Goal: Task Accomplishment & Management: Manage account settings

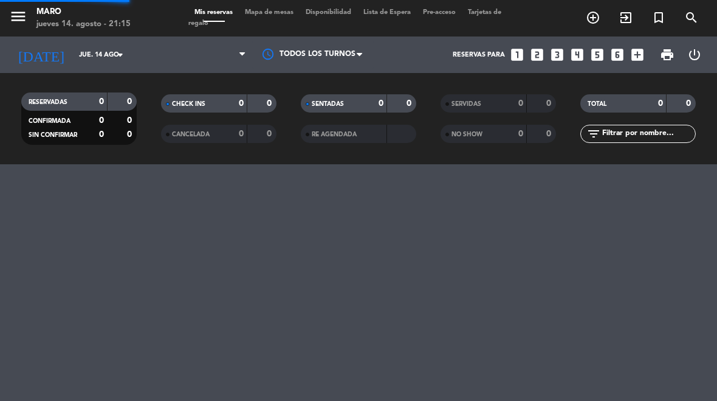
select select "es"
select select "dinner"
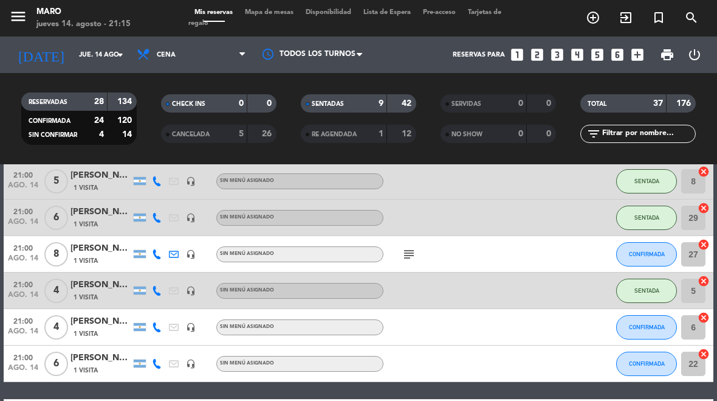
scroll to position [329, 0]
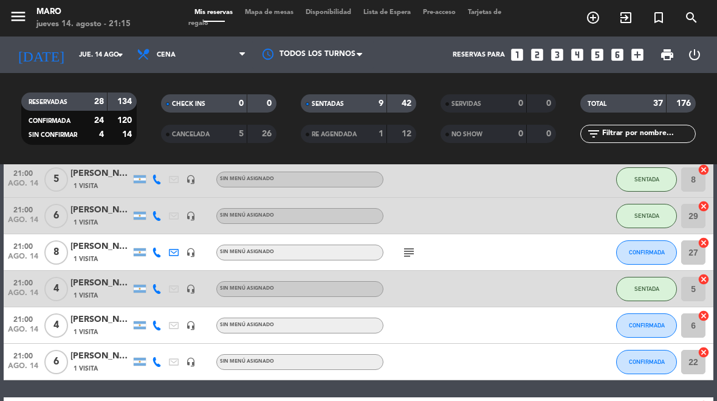
click at [657, 364] on span "CONFIRMADA" at bounding box center [647, 361] width 36 height 7
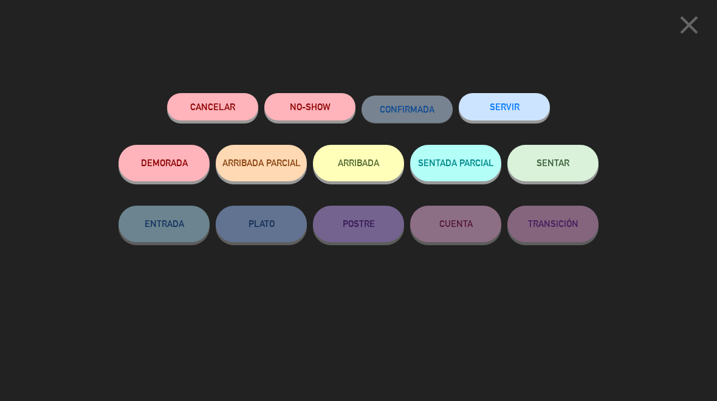
click at [575, 171] on button "SENTAR" at bounding box center [553, 163] width 91 height 36
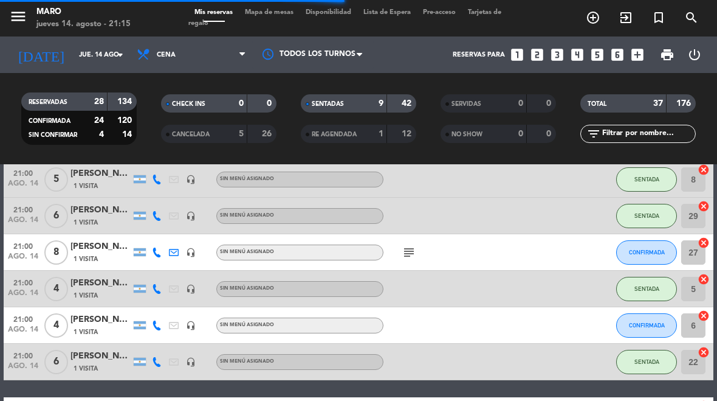
select select "dinner"
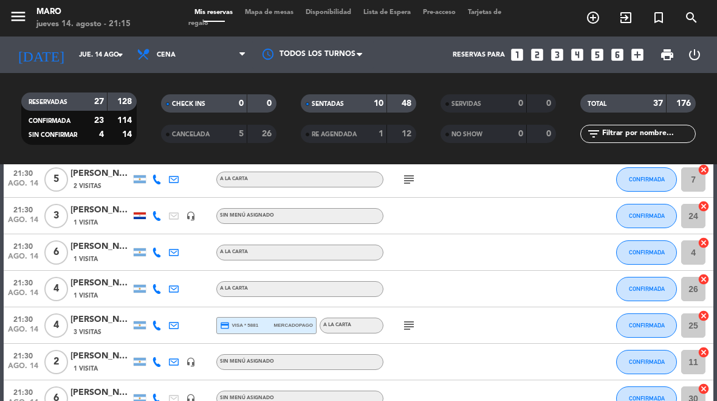
scroll to position [602, 0]
click at [406, 324] on icon "subject" at bounding box center [409, 324] width 15 height 15
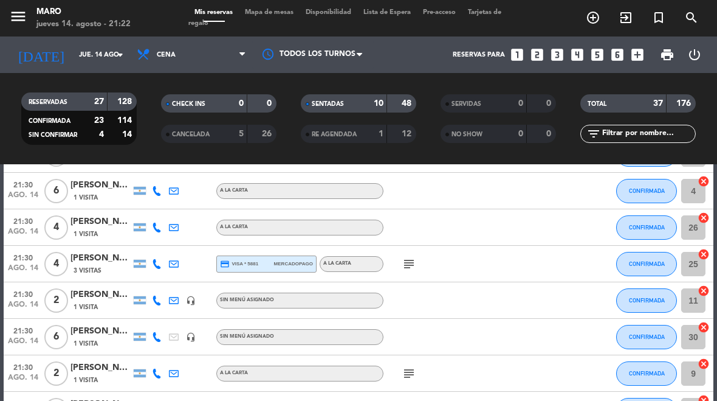
scroll to position [662, 0]
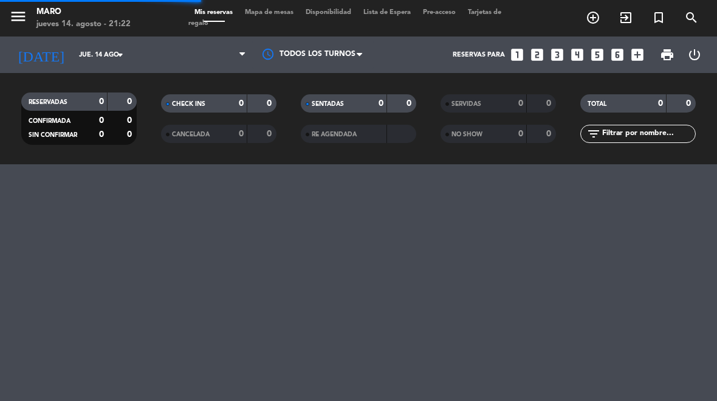
select select "es"
select select "dinner"
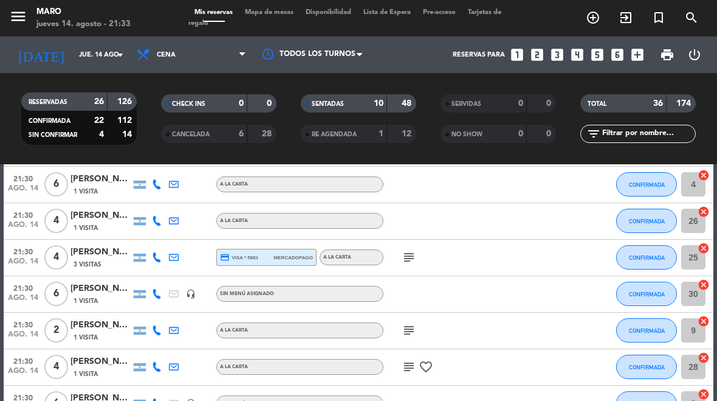
scroll to position [716, 0]
click at [277, 15] on span "Mapa de mesas" at bounding box center [269, 12] width 61 height 7
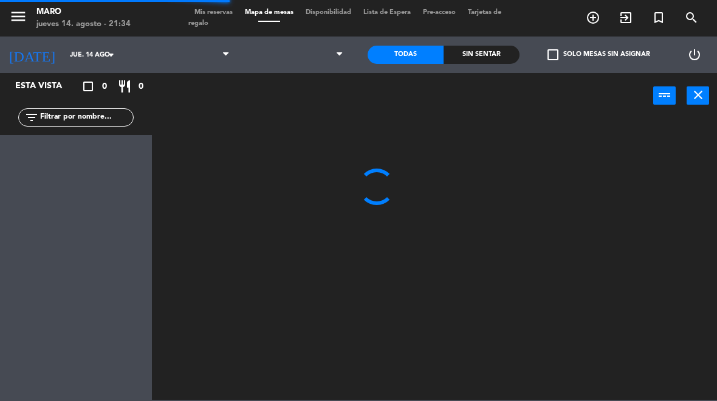
click at [316, 47] on select at bounding box center [294, 54] width 116 height 27
select select "dinner"
click at [333, 55] on select "1.Planta baja 2.Planta alta 3.[GEOGRAPHIC_DATA]" at bounding box center [294, 54] width 116 height 27
select select "3482"
select select
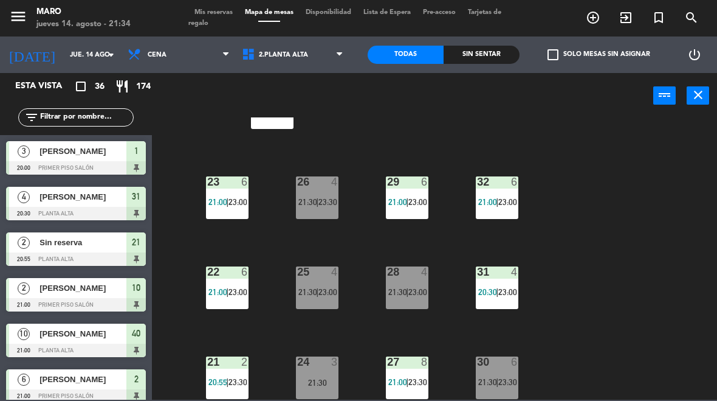
scroll to position [52, 0]
click at [323, 375] on div "24 3 21:30" at bounding box center [317, 377] width 43 height 43
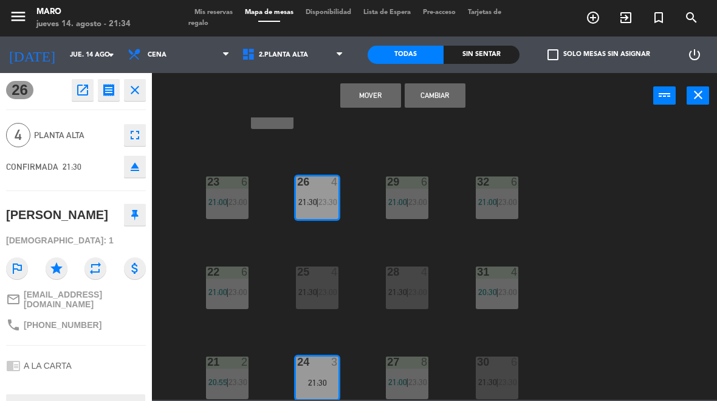
click at [457, 97] on button "Cambiar" at bounding box center [435, 95] width 61 height 24
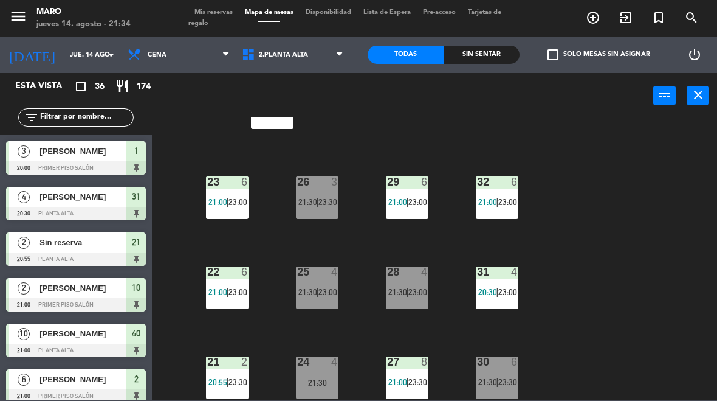
scroll to position [0, 0]
click at [322, 382] on div "21:30" at bounding box center [317, 382] width 43 height 9
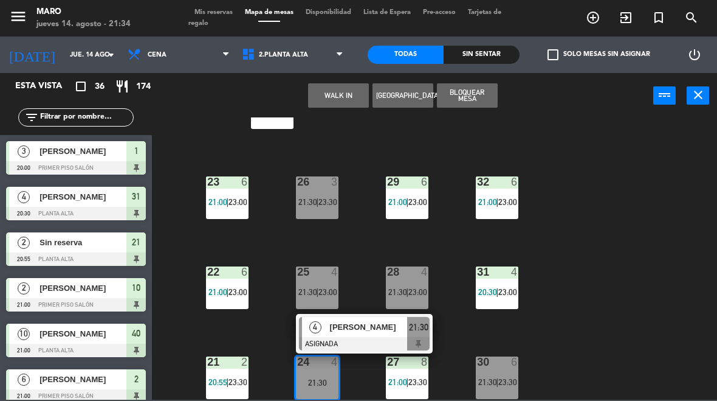
click at [374, 331] on span "[PERSON_NAME]" at bounding box center [369, 326] width 78 height 13
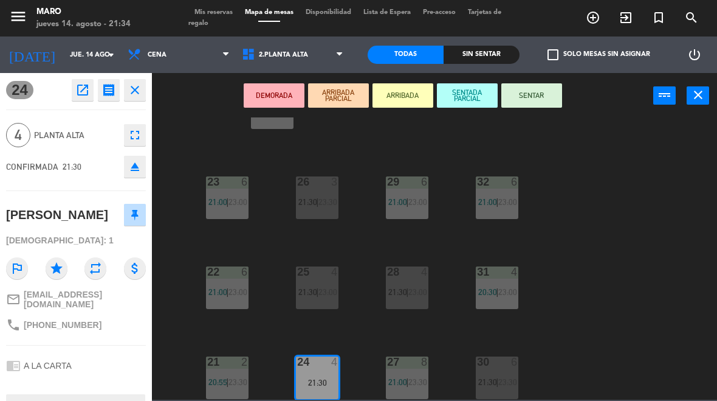
click at [539, 94] on button "SENTAR" at bounding box center [532, 95] width 61 height 24
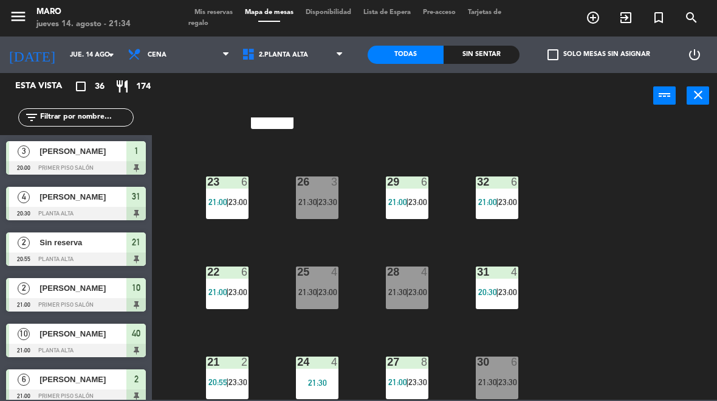
scroll to position [52, 0]
click at [698, 90] on icon "close" at bounding box center [698, 95] width 15 height 15
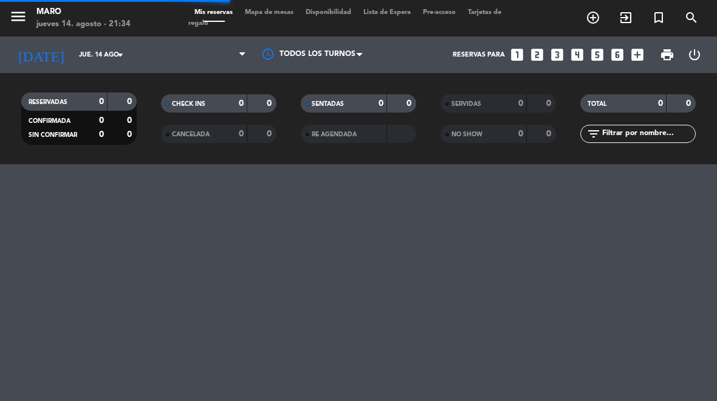
select select "dinner"
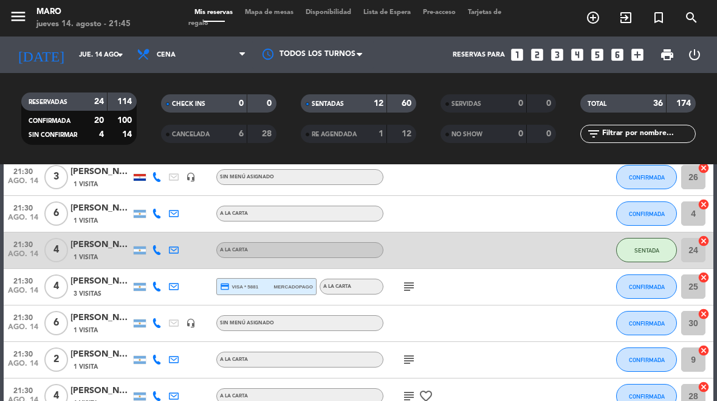
scroll to position [693, 0]
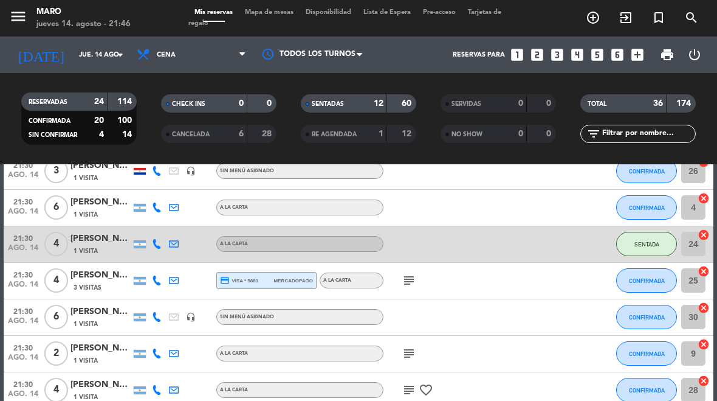
click at [285, 2] on div "menu Maro jueves 14. agosto - 21:46 Mis reservas Mapa de mesas Disponibilidad L…" at bounding box center [358, 18] width 717 height 36
click at [279, 13] on span "Mapa de mesas" at bounding box center [269, 12] width 61 height 7
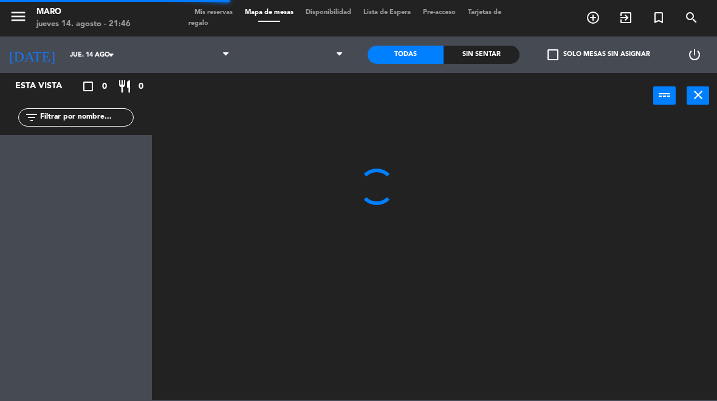
select select "dinner"
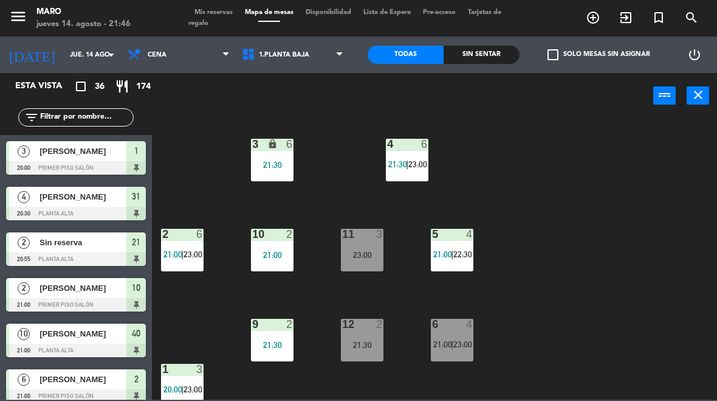
click at [299, 58] on select "1.Planta baja 2.Planta alta 3.[GEOGRAPHIC_DATA]" at bounding box center [294, 54] width 116 height 27
select select "3482"
select select
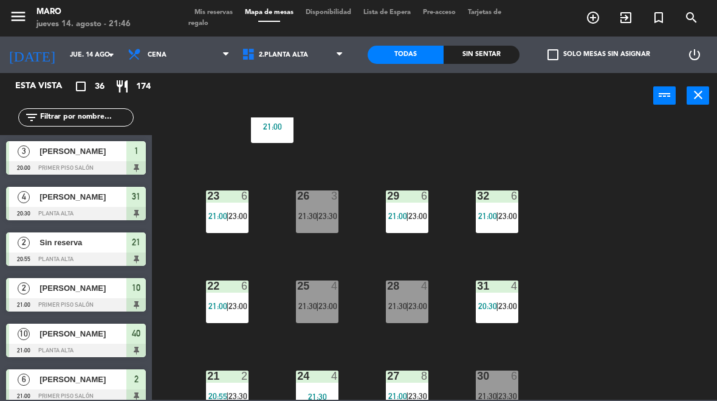
scroll to position [48, 0]
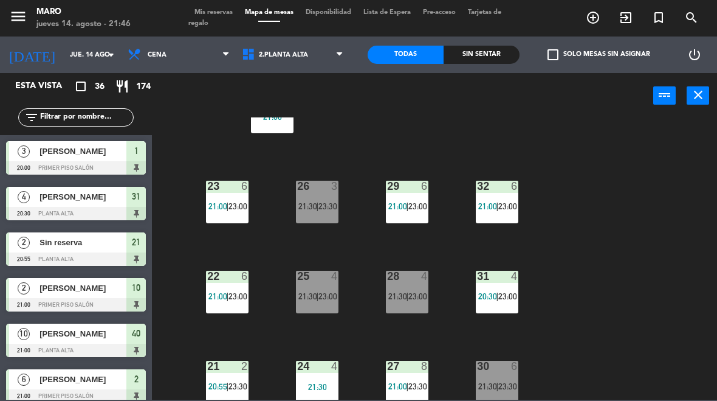
click at [418, 290] on div "28 4 21:30 | 23:00" at bounding box center [407, 292] width 43 height 43
click at [475, 150] on div "40 lock 10 21:00 23 6 21:00 | 23:00 26 3 21:30 | 23:30 29 6 21:00 | 23:00 32 6 …" at bounding box center [438, 258] width 558 height 282
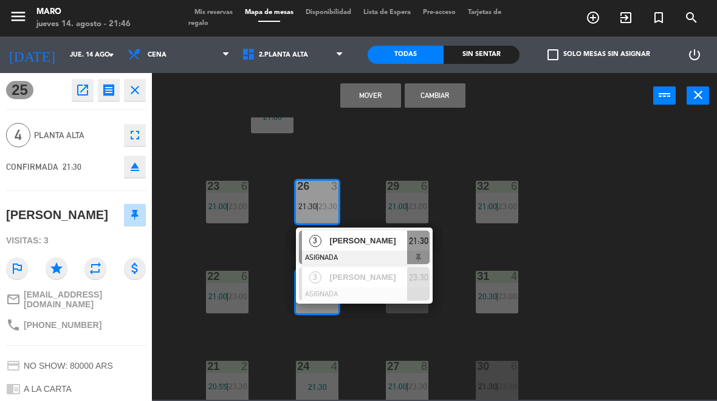
click at [436, 94] on button "Cambiar" at bounding box center [435, 95] width 61 height 24
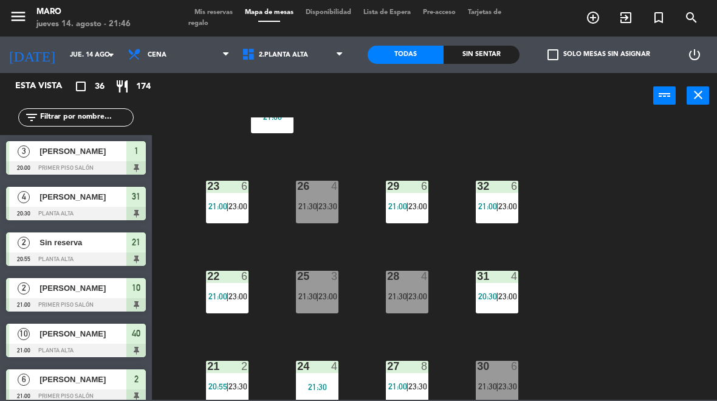
scroll to position [0, 0]
click at [322, 212] on div "26 4 21:30 | 23:30" at bounding box center [317, 202] width 43 height 43
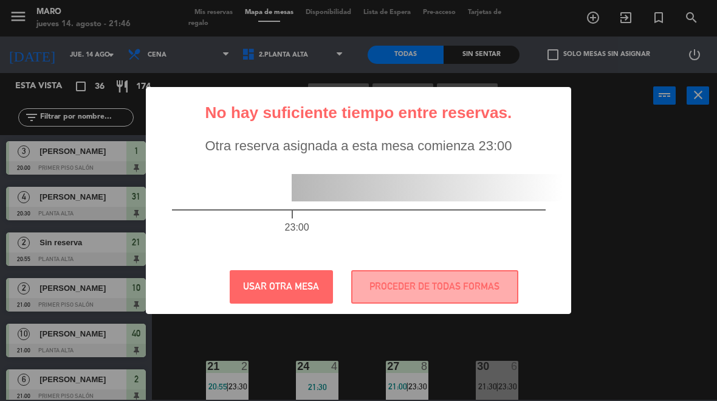
click at [353, 255] on div "23:00" at bounding box center [359, 207] width 423 height 106
click at [435, 299] on button "PROCEDER DE TODAS FORMAS" at bounding box center [434, 286] width 167 height 33
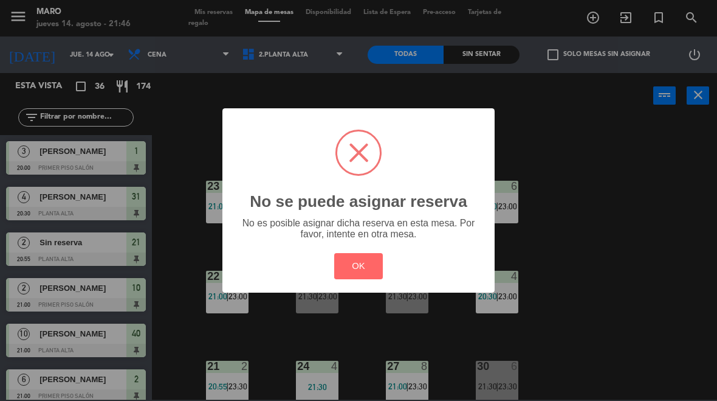
click at [356, 272] on button "OK" at bounding box center [358, 266] width 49 height 26
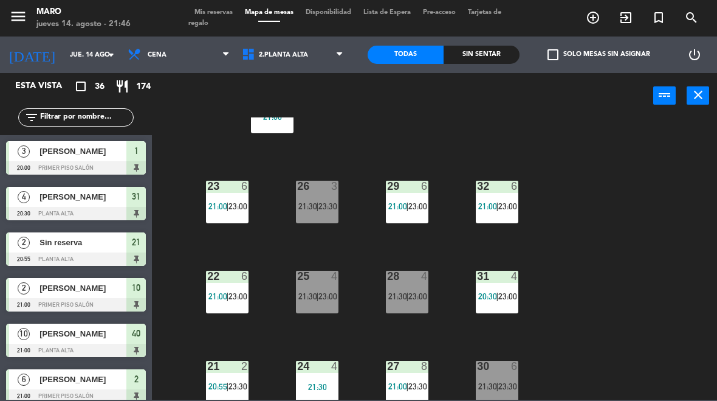
click at [314, 205] on span "21:30" at bounding box center [308, 206] width 19 height 10
click at [369, 203] on div "40 lock 10 21:00 23 6 21:00 | 23:00 26 3 21:30 | 23:30 29 6 21:00 | 23:00 32 6 …" at bounding box center [438, 258] width 558 height 282
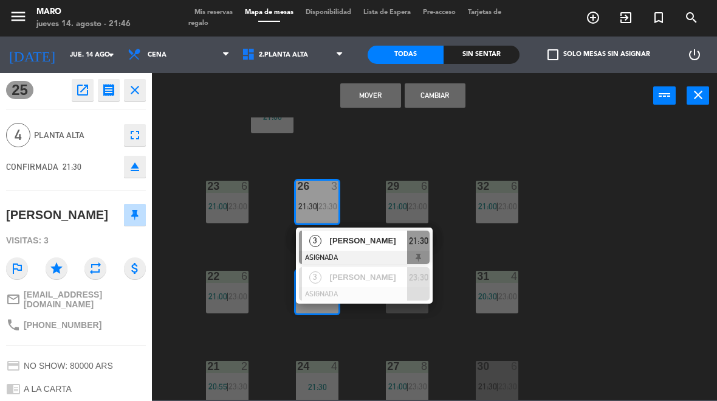
click at [449, 94] on button "Cambiar" at bounding box center [435, 95] width 61 height 24
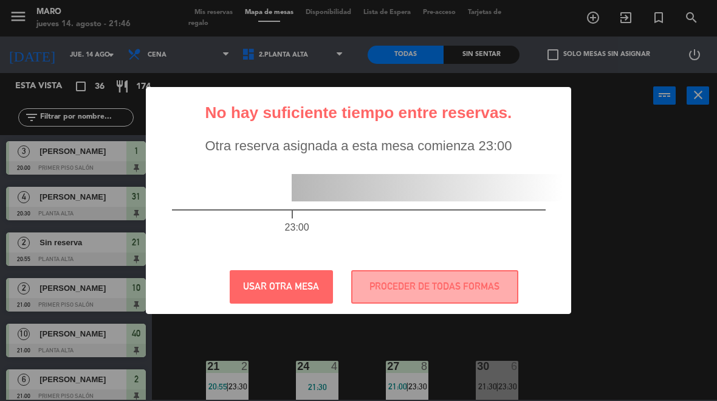
click at [429, 280] on button "PROCEDER DE TODAS FORMAS" at bounding box center [434, 286] width 167 height 33
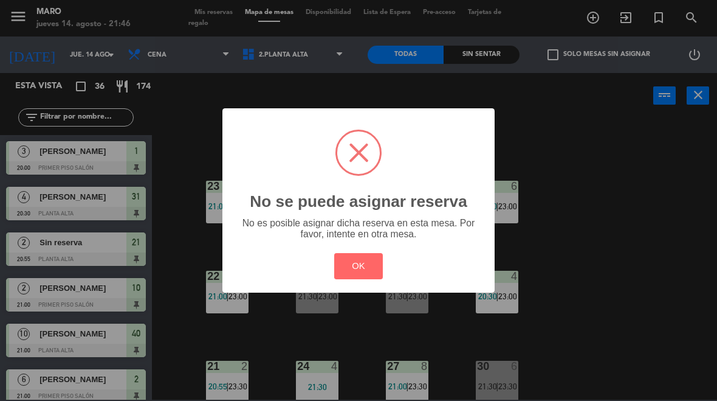
click at [367, 266] on button "OK" at bounding box center [358, 266] width 49 height 26
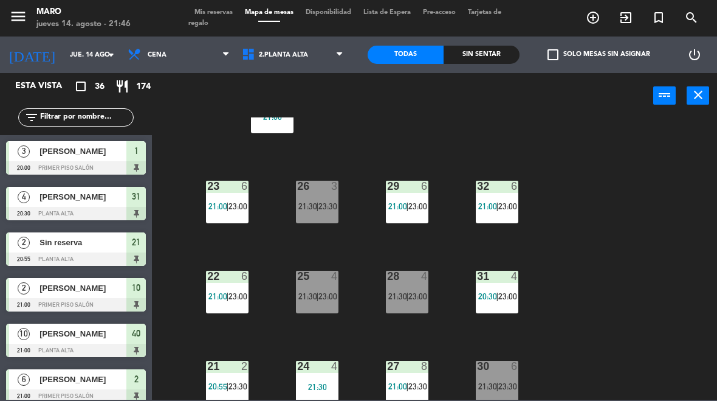
click at [329, 200] on div "26 3 21:30 | 23:30" at bounding box center [317, 202] width 43 height 43
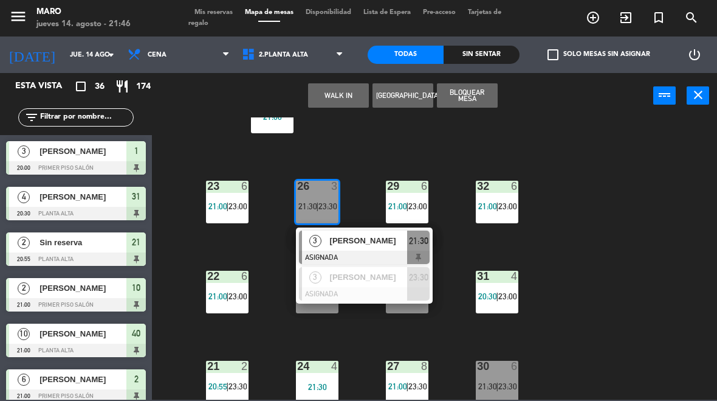
click at [382, 181] on div "29" at bounding box center [387, 186] width 20 height 11
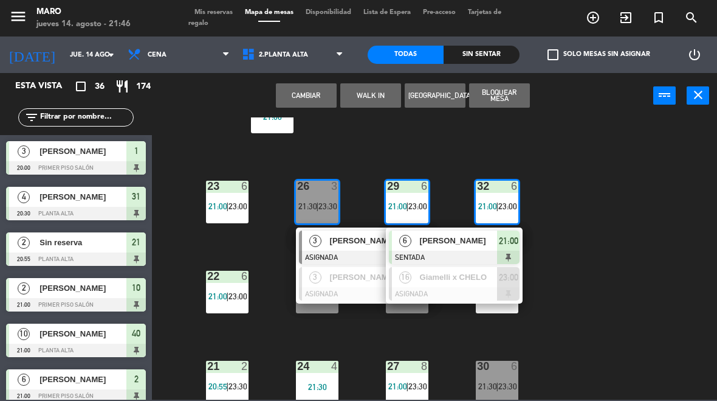
click at [556, 179] on div "40 lock 10 21:00 23 6 21:00 | 23:00 26 3 21:30 | 23:30 3 Cintia Oberman ASIGNAD…" at bounding box center [438, 258] width 558 height 282
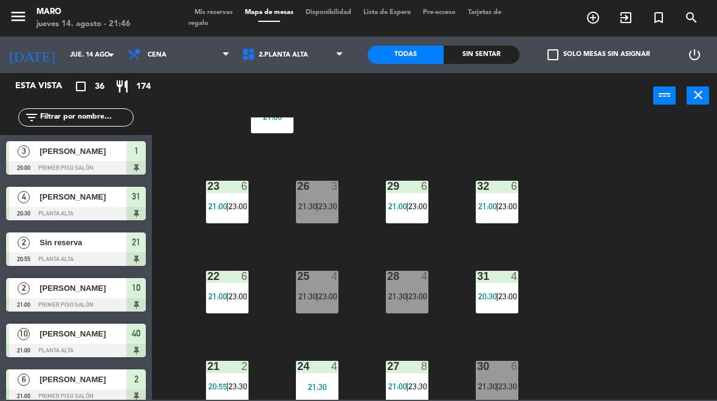
click at [318, 299] on span "|" at bounding box center [317, 296] width 2 height 10
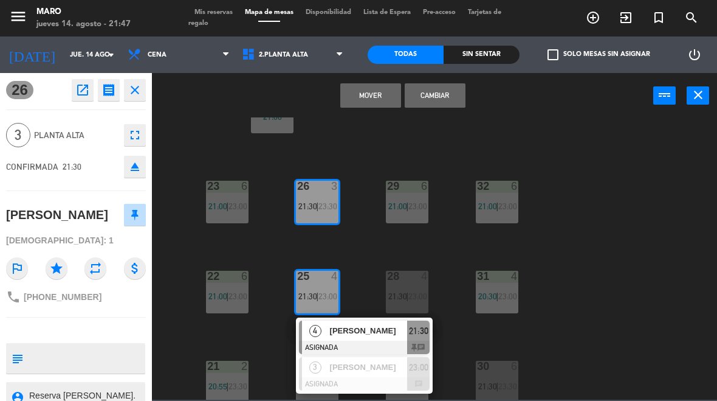
click at [452, 98] on button "Cambiar" at bounding box center [435, 95] width 61 height 24
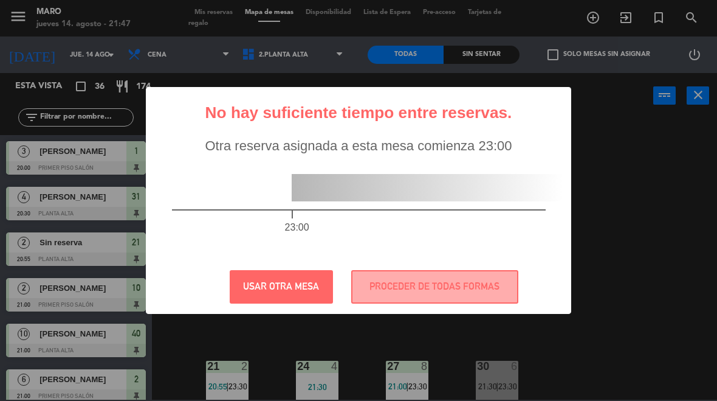
click at [405, 274] on button "PROCEDER DE TODAS FORMAS" at bounding box center [434, 286] width 167 height 33
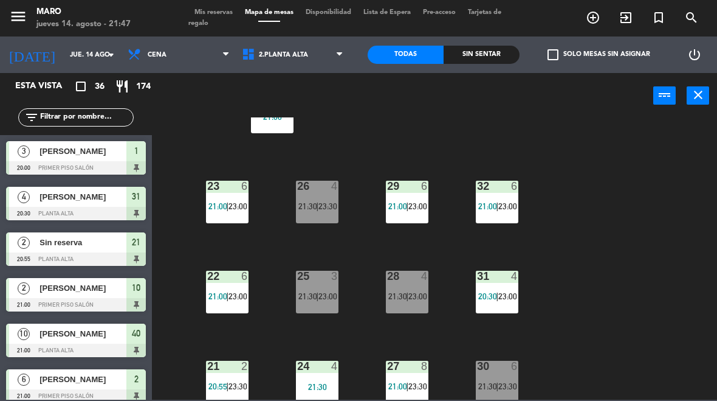
click at [314, 213] on div "26 4 21:30 | 23:30" at bounding box center [317, 202] width 43 height 43
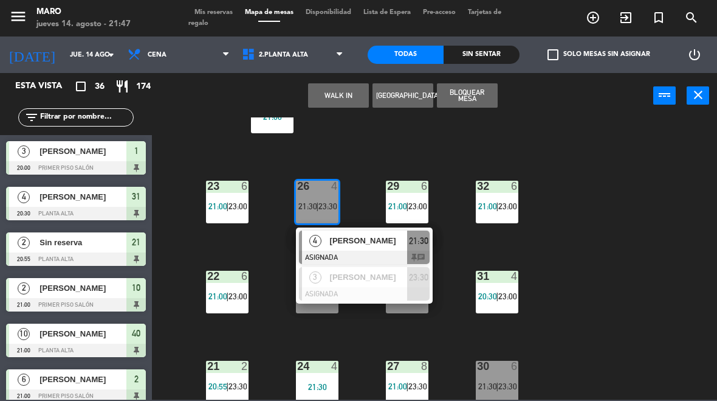
click at [350, 241] on span "[PERSON_NAME]" at bounding box center [369, 240] width 78 height 13
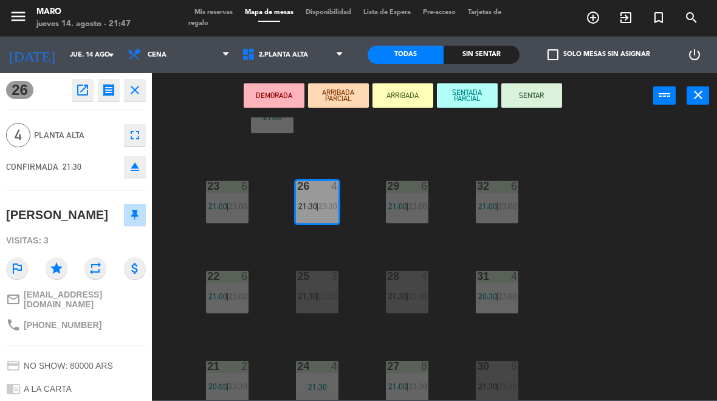
click at [540, 98] on button "SENTAR" at bounding box center [532, 95] width 61 height 24
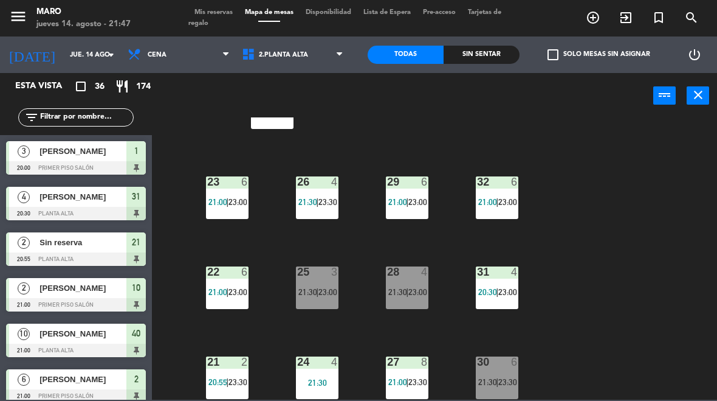
scroll to position [52, 0]
click at [641, 230] on div "40 lock 10 21:00 23 6 21:00 | 23:00 26 4 21:30 | 23:30 29 6 21:00 | 23:00 32 6 …" at bounding box center [438, 258] width 558 height 282
click at [224, 15] on span "Mis reservas" at bounding box center [213, 12] width 50 height 7
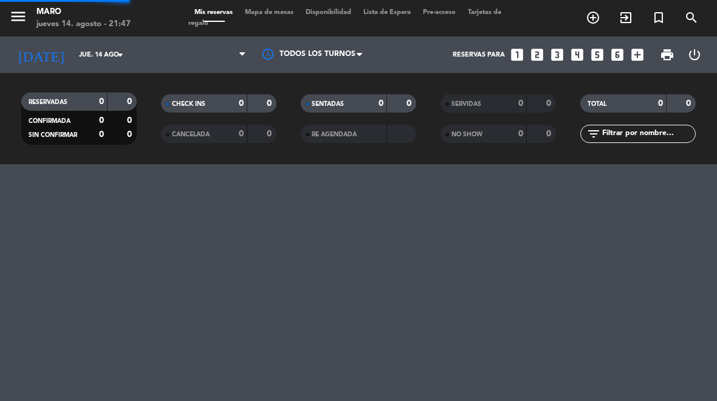
select select "dinner"
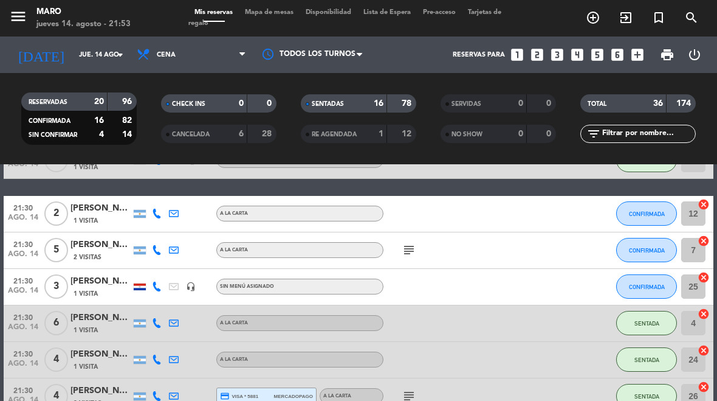
scroll to position [574, 0]
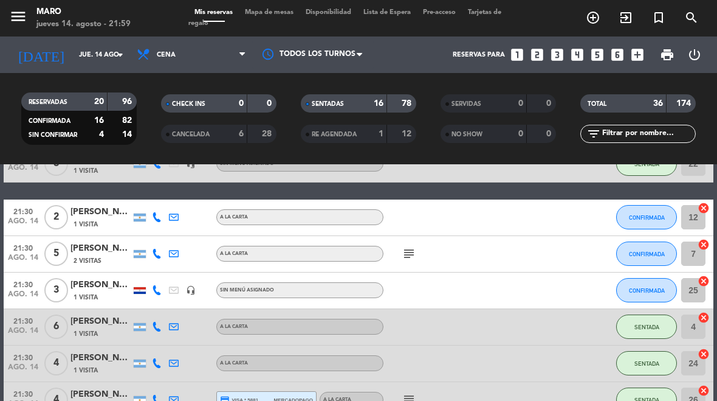
click at [293, 12] on span "Mapa de mesas" at bounding box center [269, 12] width 61 height 7
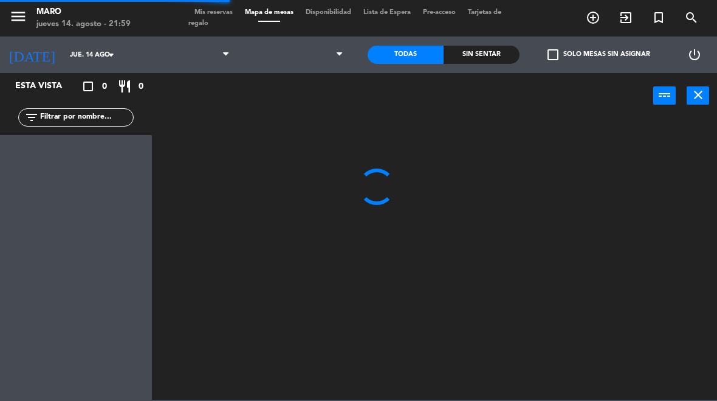
select select "dinner"
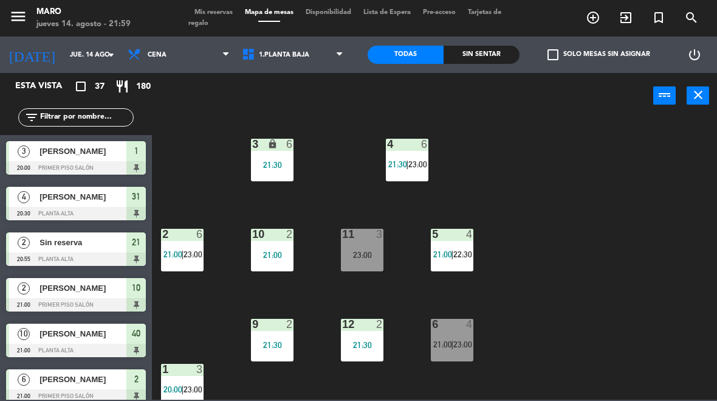
click at [308, 52] on select "1.Planta baja 2.Planta alta 3.[GEOGRAPHIC_DATA]" at bounding box center [294, 54] width 116 height 27
select select "3482"
select select
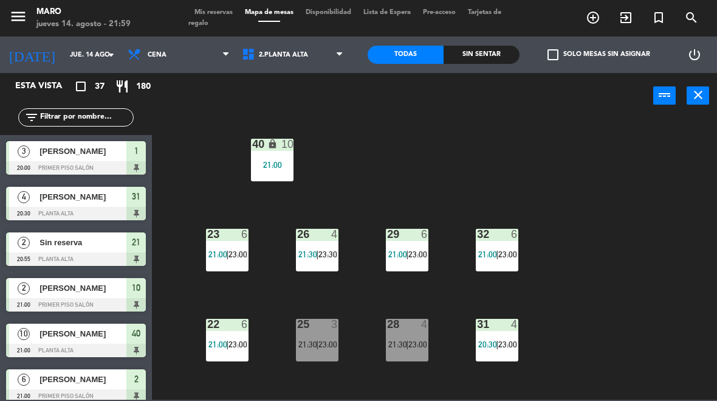
click at [410, 334] on div "28 4 21:30 | 23:00" at bounding box center [407, 340] width 43 height 43
click at [592, 219] on div "40 lock 10 21:00 23 6 21:00 | 23:00 26 4 21:30 | 23:30 29 6 21:00 | 23:00 32 6 …" at bounding box center [438, 258] width 558 height 282
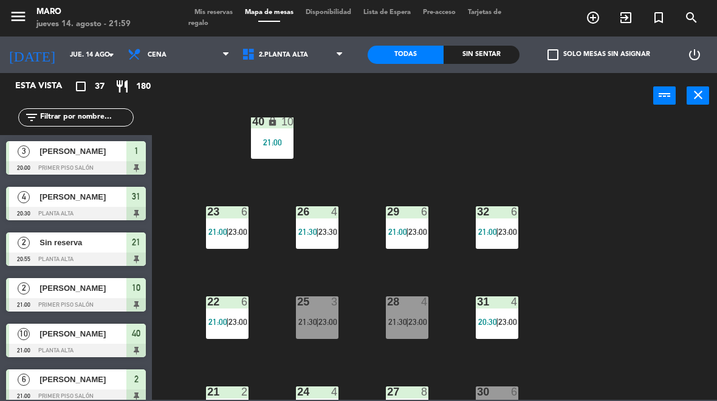
scroll to position [24, 0]
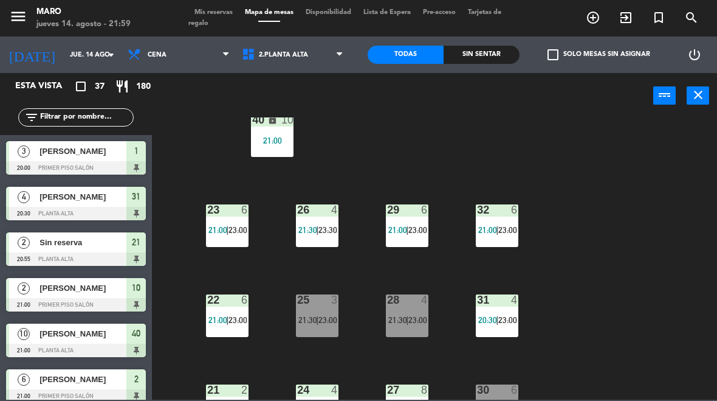
click at [311, 313] on div "25 3 21:30 | 23:00" at bounding box center [317, 315] width 43 height 43
click at [603, 216] on div "40 lock 10 21:00 23 6 21:00 | 23:00 26 4 21:30 | 23:30 29 6 21:00 | 23:00 32 6 …" at bounding box center [438, 258] width 558 height 282
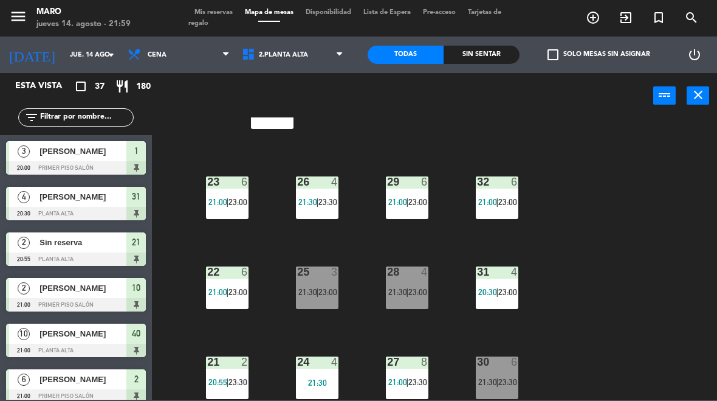
scroll to position [52, 0]
click at [502, 381] on span "23:30" at bounding box center [508, 382] width 19 height 10
click at [669, 252] on div "40 lock 10 21:00 23 6 21:00 | 23:00 26 4 21:30 | 23:30 29 6 21:00 | 23:00 32 6 …" at bounding box center [438, 258] width 558 height 282
click at [209, 10] on span "Mis reservas" at bounding box center [213, 12] width 50 height 7
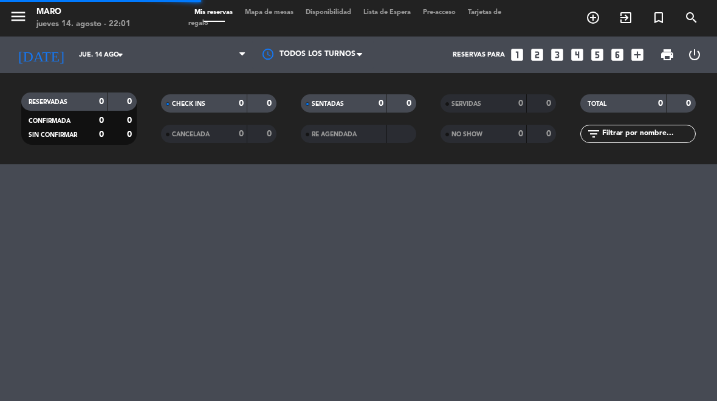
select select "dinner"
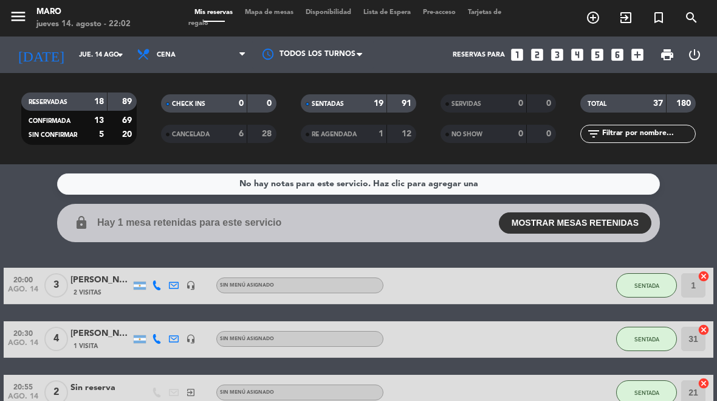
click at [282, 16] on span "Mapa de mesas" at bounding box center [269, 12] width 61 height 7
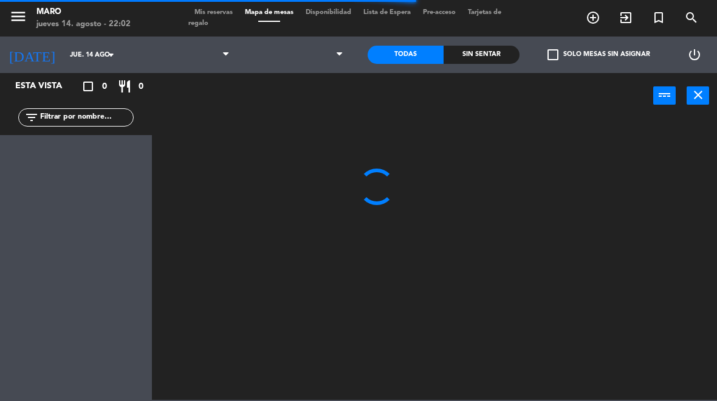
select select "dinner"
click at [320, 56] on select at bounding box center [294, 54] width 116 height 27
click at [328, 61] on select "1.Planta baja 2.Planta alta 3.[GEOGRAPHIC_DATA]" at bounding box center [294, 54] width 116 height 27
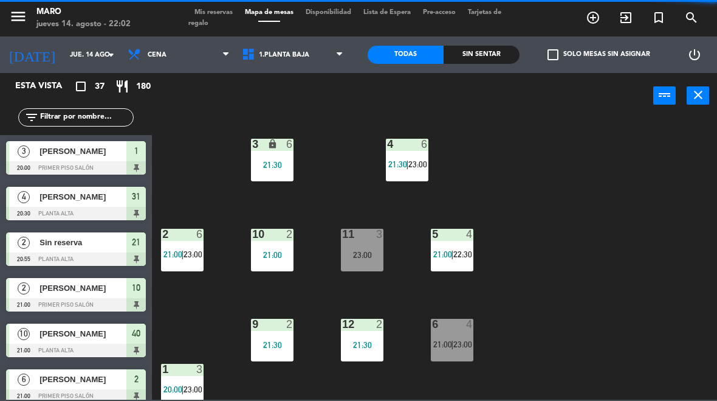
select select "3483"
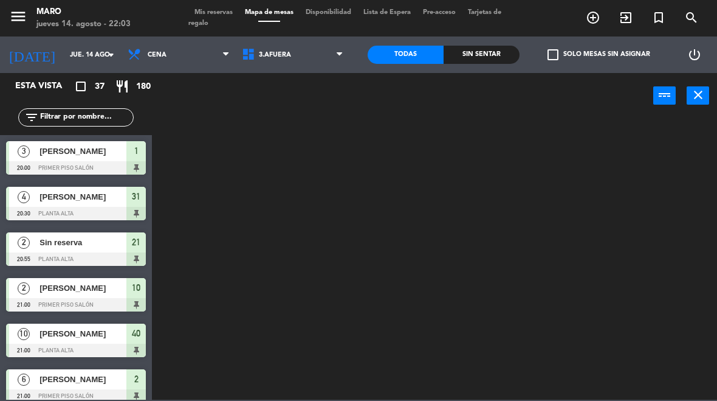
click at [318, 63] on select "1.Planta baja 2.Planta alta 3.[GEOGRAPHIC_DATA]" at bounding box center [294, 54] width 116 height 27
select select "3482"
select select
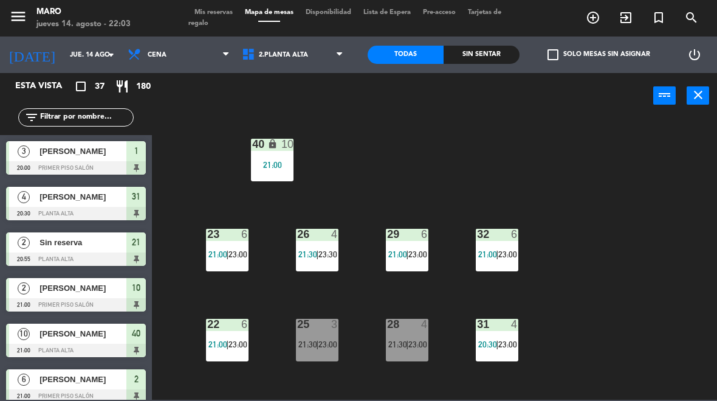
click at [397, 340] on span "21:30" at bounding box center [398, 344] width 19 height 10
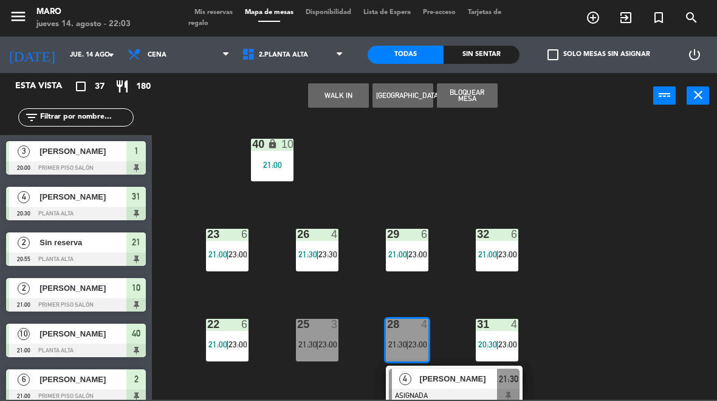
click at [437, 372] on span "[PERSON_NAME]" at bounding box center [459, 378] width 78 height 13
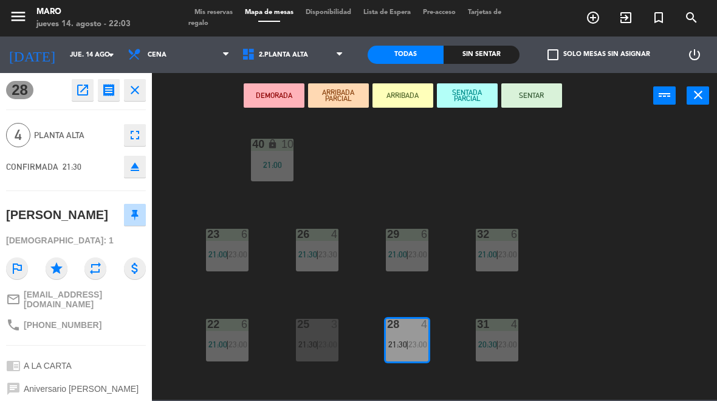
click at [699, 92] on icon "close" at bounding box center [698, 95] width 15 height 15
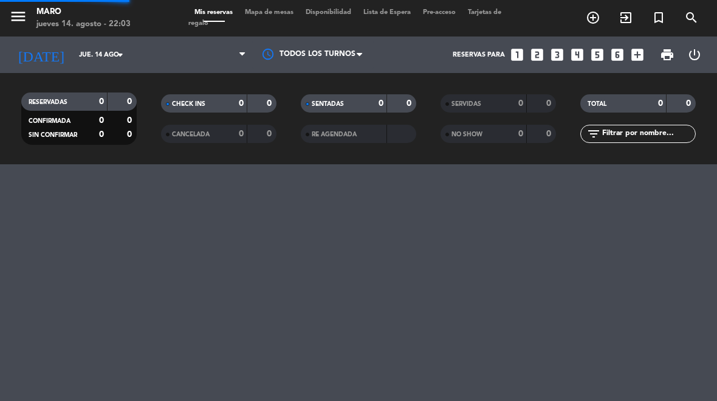
select select "dinner"
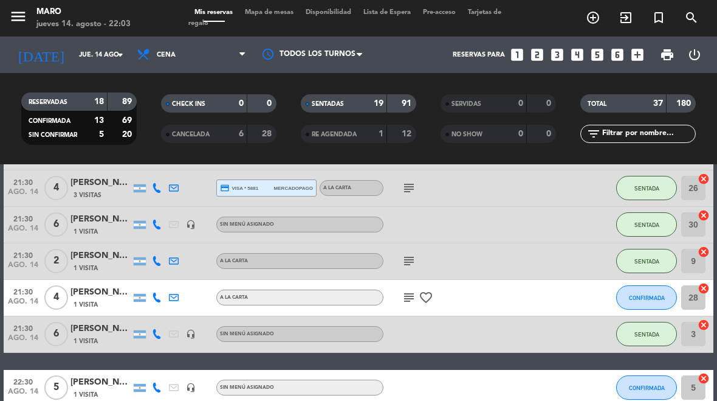
scroll to position [787, 0]
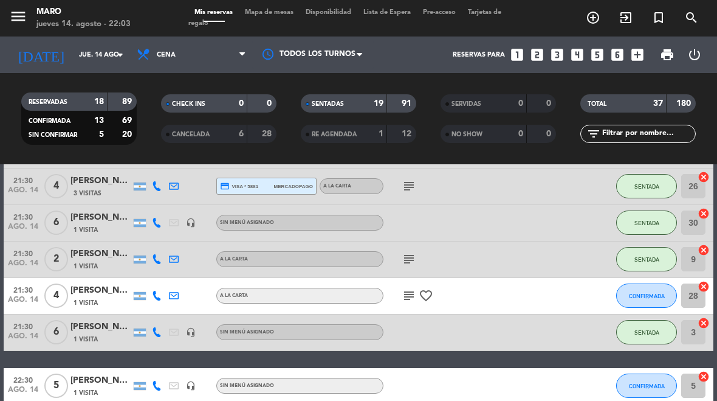
click at [644, 301] on button "CONFIRMADA" at bounding box center [647, 295] width 61 height 24
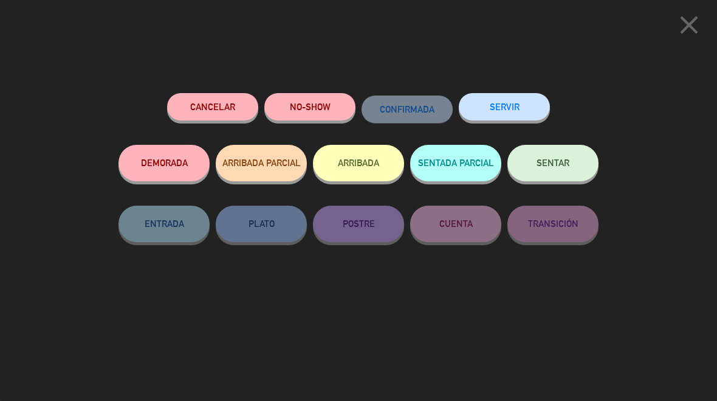
click at [209, 109] on button "Cancelar" at bounding box center [212, 106] width 91 height 27
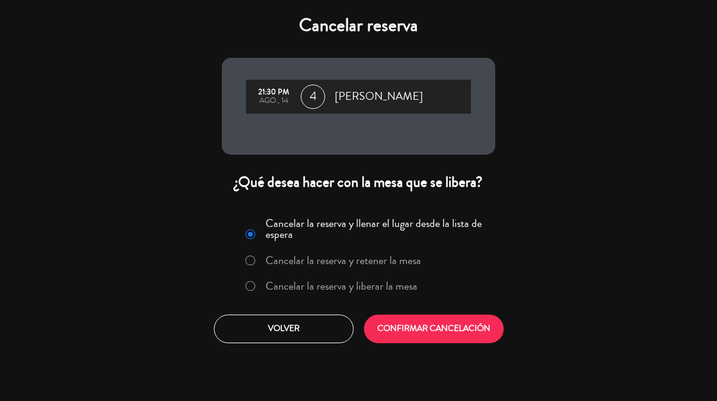
click at [406, 264] on label "Cancelar la reserva y retener la mesa" at bounding box center [344, 260] width 156 height 11
click at [435, 319] on button "CONFIRMAR CANCELACIÓN" at bounding box center [434, 328] width 140 height 29
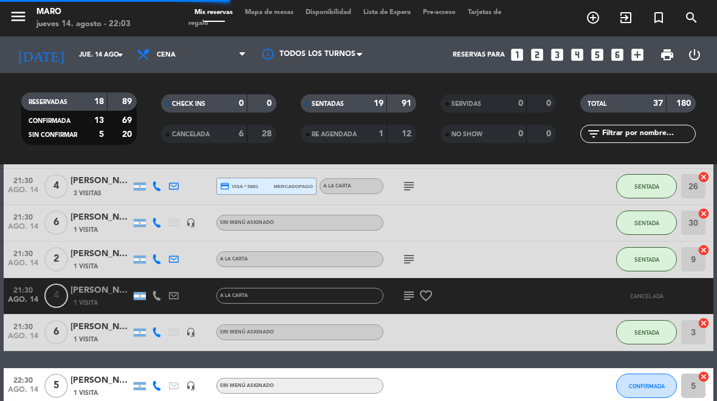
select select "dinner"
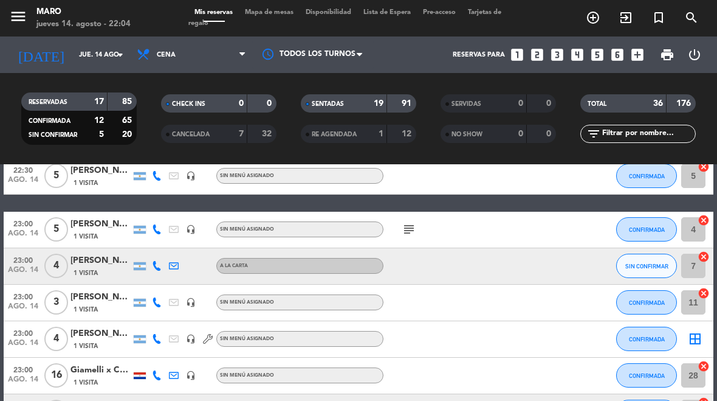
scroll to position [965, 0]
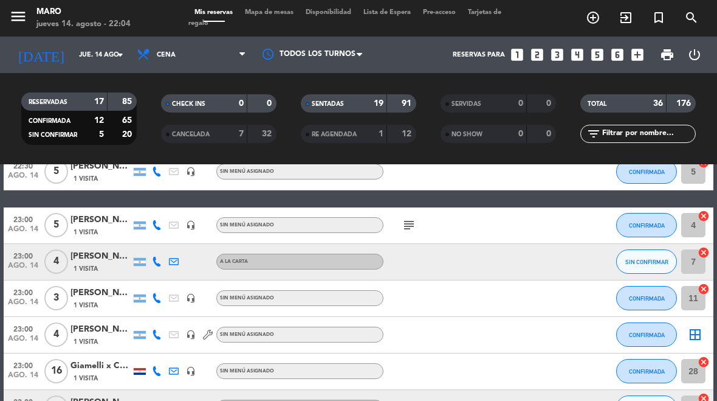
click at [291, 10] on span "Mapa de mesas" at bounding box center [269, 12] width 61 height 7
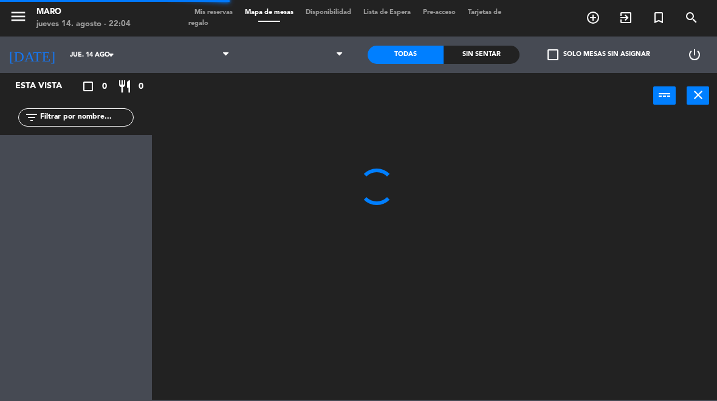
select select "dinner"
select select
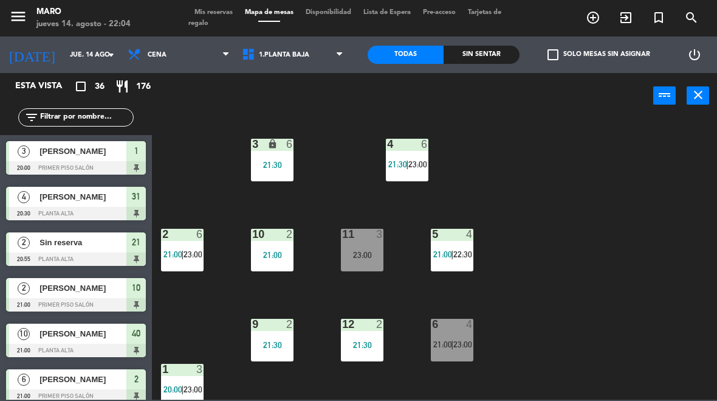
click at [370, 258] on div "23:00" at bounding box center [362, 255] width 43 height 9
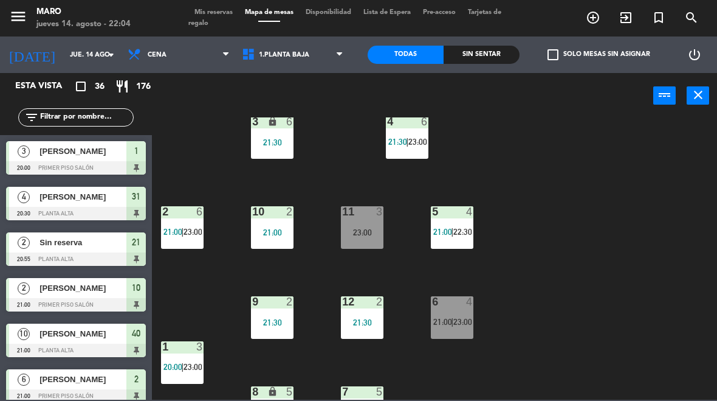
scroll to position [33, 0]
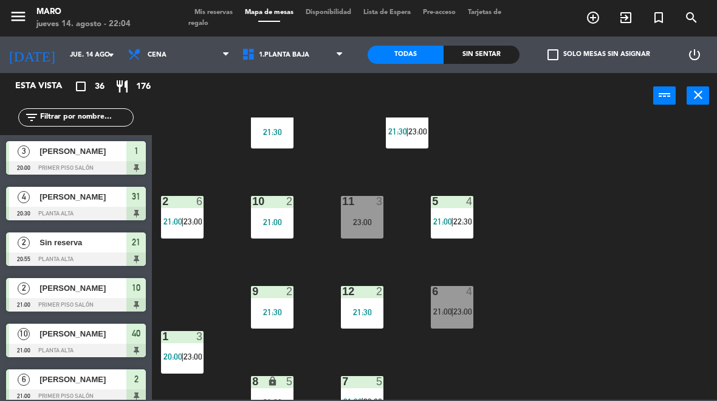
click at [457, 314] on span "23:00" at bounding box center [463, 311] width 19 height 10
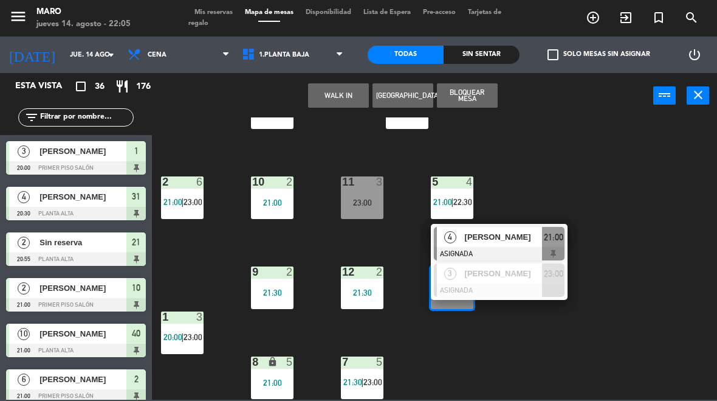
scroll to position [52, 0]
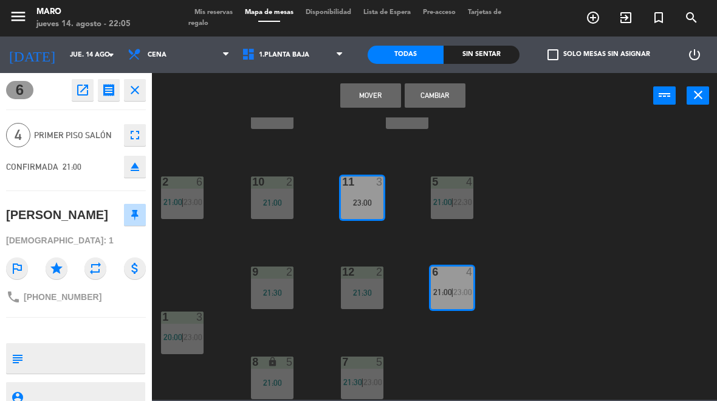
click at [446, 95] on button "Cambiar" at bounding box center [435, 95] width 61 height 24
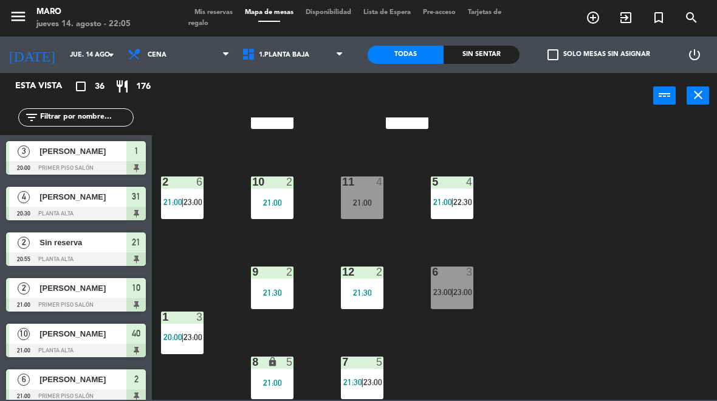
scroll to position [0, 0]
click at [376, 198] on div "21:00" at bounding box center [362, 202] width 43 height 9
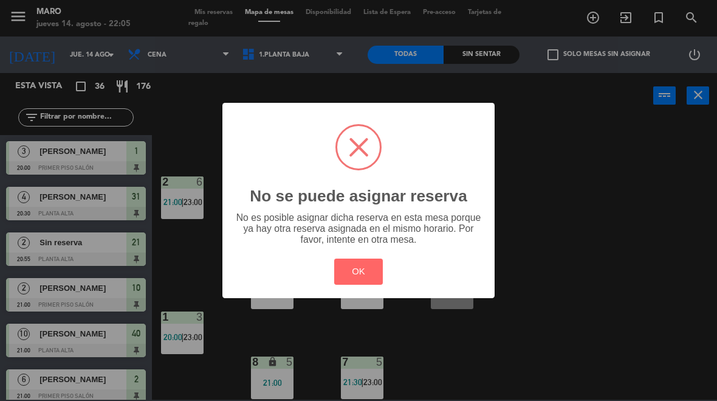
click at [365, 279] on button "OK" at bounding box center [358, 271] width 49 height 26
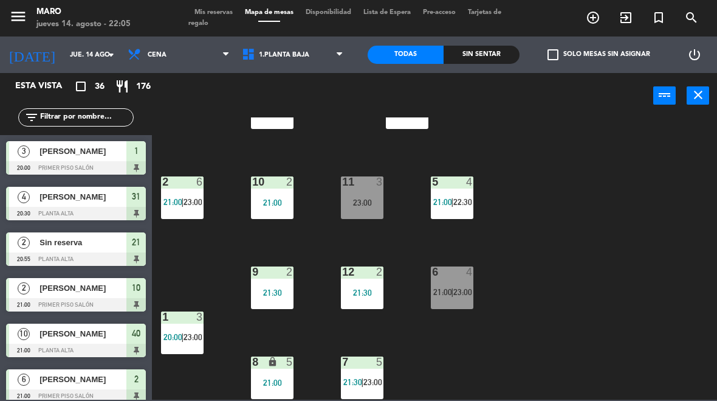
click at [368, 202] on div "23:00" at bounding box center [362, 202] width 43 height 9
click at [541, 194] on div "3 lock 6 21:30 4 6 21:30 | 23:00 2 6 21:00 | 23:00 10 2 21:00 11 3 23:00 5 4 21…" at bounding box center [438, 258] width 558 height 282
click at [435, 301] on div "6 4 21:00 | 23:00" at bounding box center [452, 287] width 43 height 43
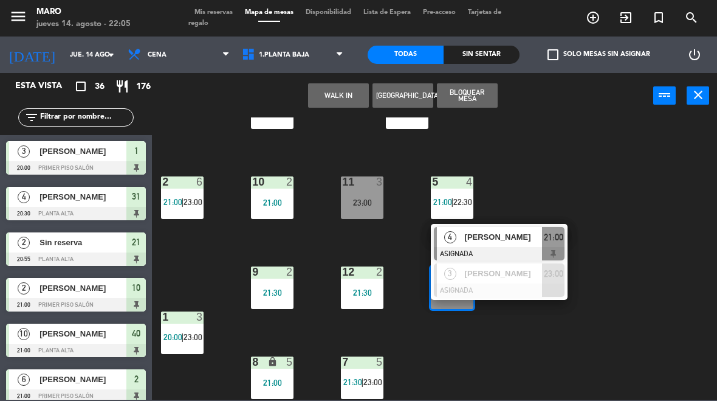
click at [490, 241] on span "[PERSON_NAME]" at bounding box center [504, 236] width 78 height 13
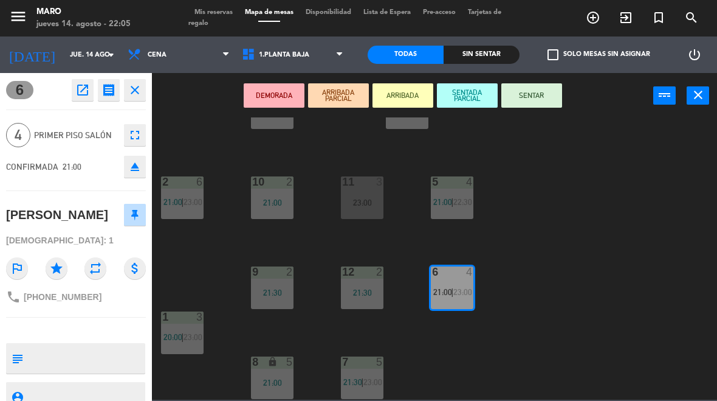
click at [133, 134] on icon "fullscreen" at bounding box center [135, 135] width 15 height 15
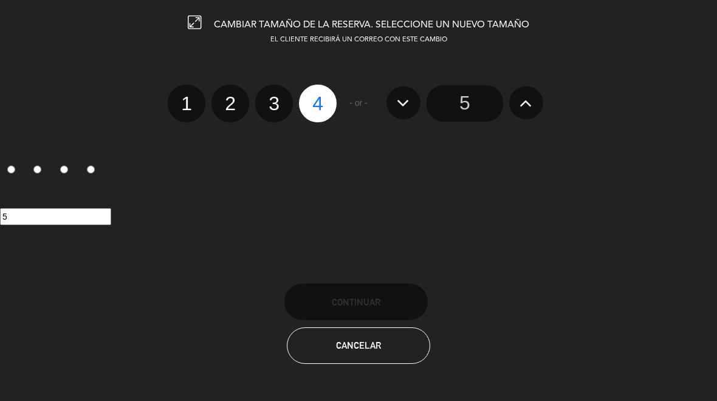
click at [204, 106] on label "1" at bounding box center [187, 104] width 38 height 38
click at [189, 97] on input "1" at bounding box center [185, 93] width 8 height 8
radio input "true"
radio input "false"
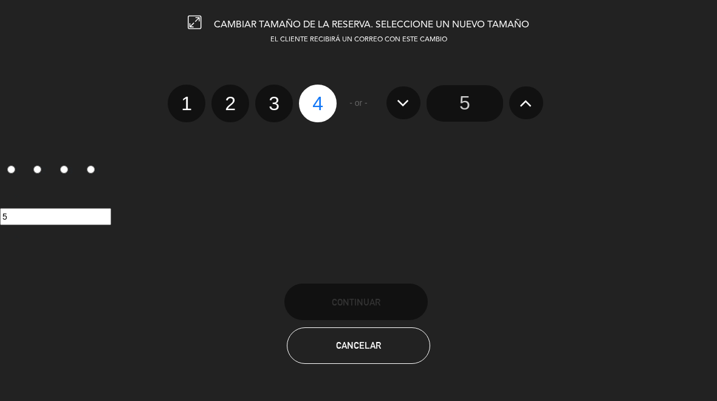
radio input "false"
radio input "true"
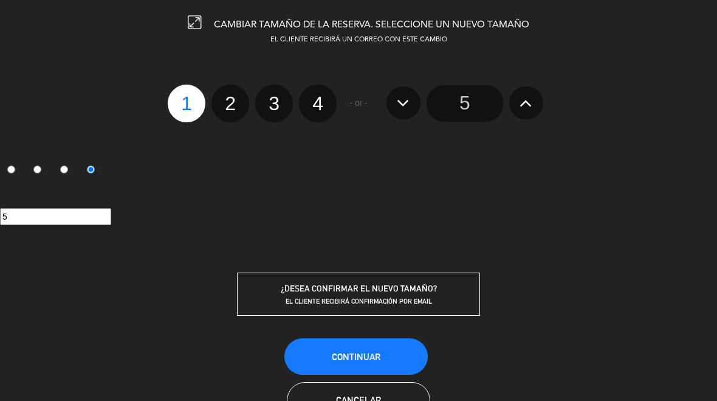
click at [224, 92] on label "2" at bounding box center [231, 104] width 38 height 38
click at [225, 92] on input "2" at bounding box center [229, 93] width 8 height 8
radio input "true"
radio input "false"
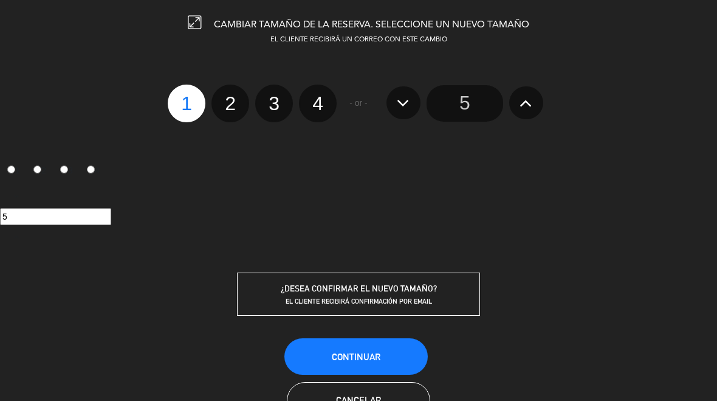
radio input "false"
radio input "true"
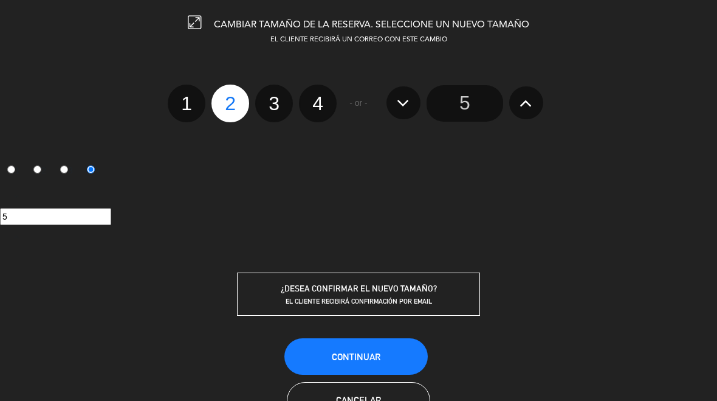
click at [380, 347] on button "Continuar" at bounding box center [356, 356] width 143 height 36
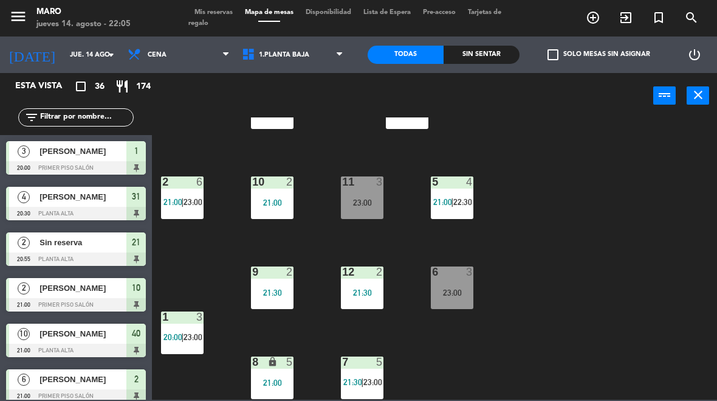
click at [462, 292] on div "23:00" at bounding box center [452, 292] width 43 height 9
click at [587, 208] on div "3 lock 6 21:30 4 6 21:30 | 23:00 2 6 21:00 | 23:00 10 2 21:00 11 3 23:00 5 4 21…" at bounding box center [438, 258] width 558 height 282
click at [370, 205] on div "23:00" at bounding box center [362, 202] width 43 height 9
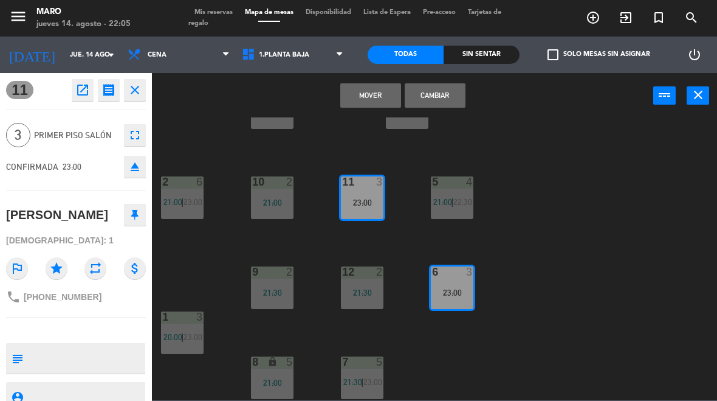
click at [437, 95] on button "Cambiar" at bounding box center [435, 95] width 61 height 24
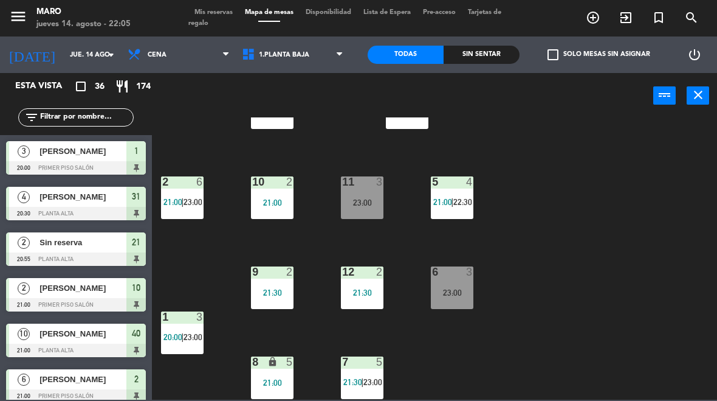
scroll to position [64, 0]
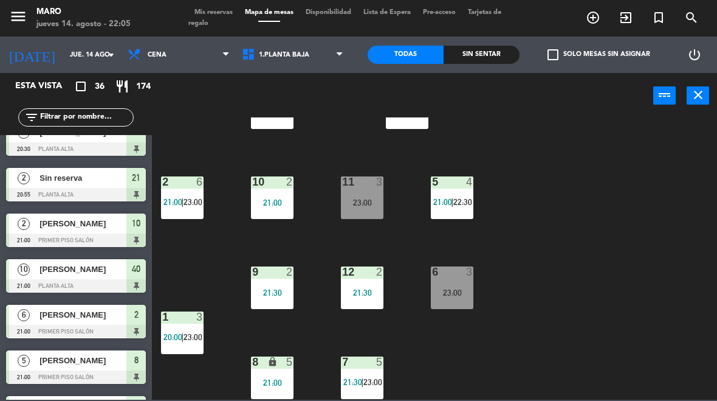
click at [694, 95] on icon "close" at bounding box center [698, 95] width 15 height 15
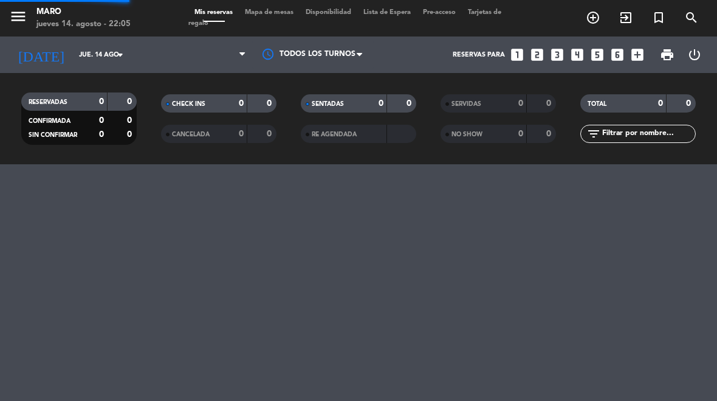
select select "dinner"
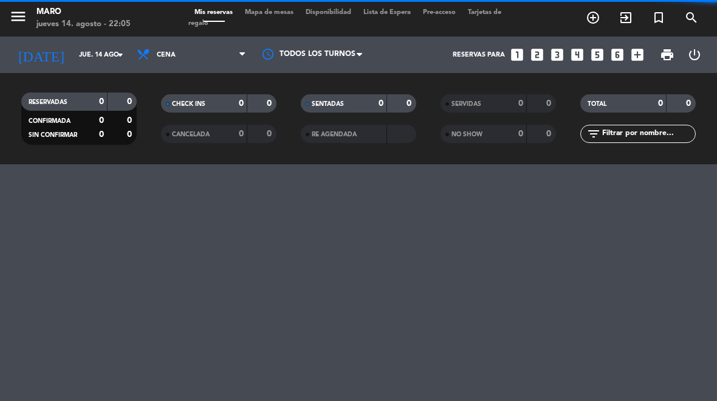
select select "dinner"
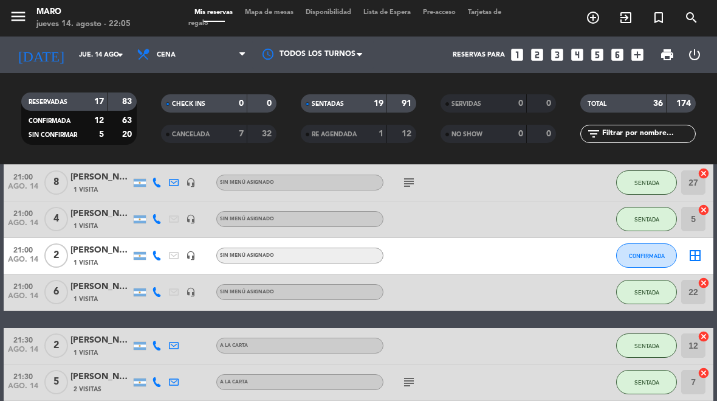
scroll to position [446, 0]
click at [700, 253] on icon "border_all" at bounding box center [695, 254] width 15 height 15
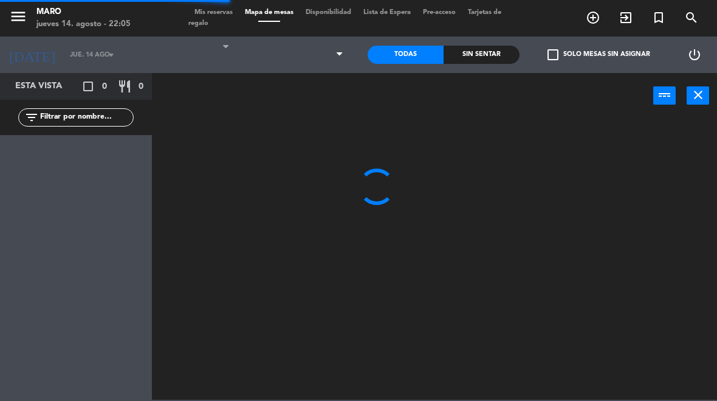
select select "dinner"
select select
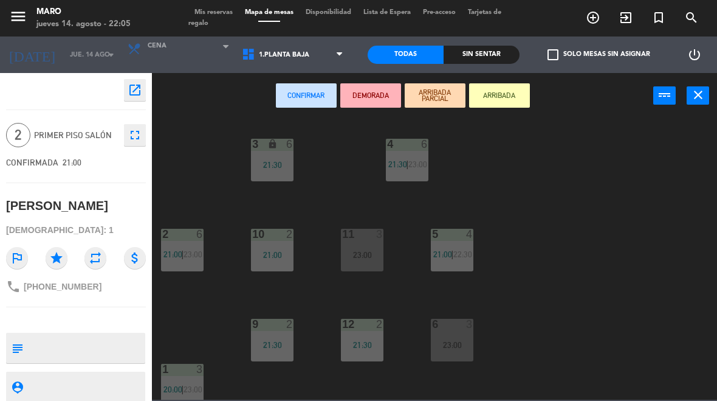
click at [381, 247] on div "11 3 23:00" at bounding box center [362, 250] width 43 height 43
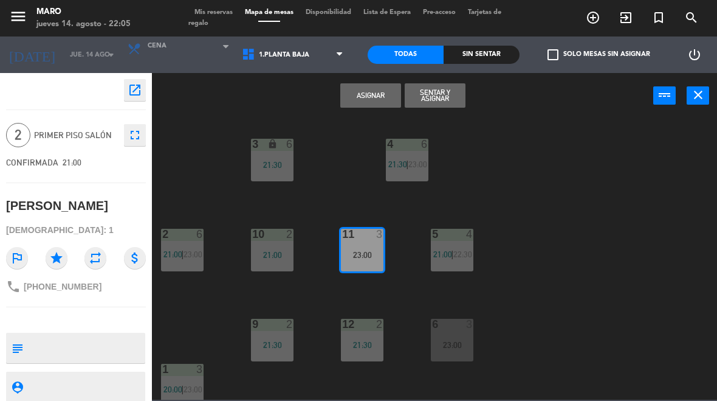
click at [437, 92] on button "Sentar y Asignar" at bounding box center [435, 95] width 61 height 24
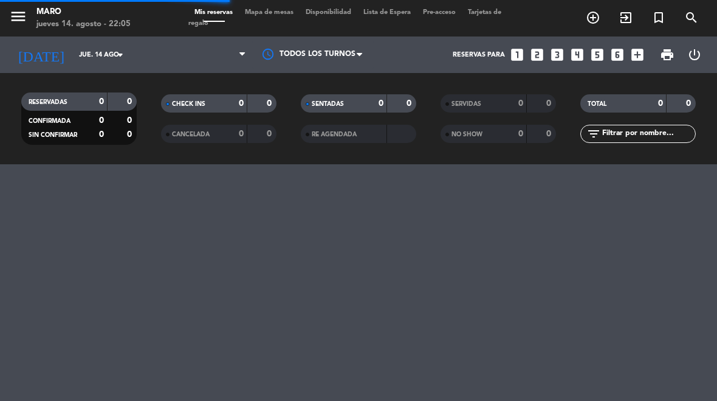
select select "dinner"
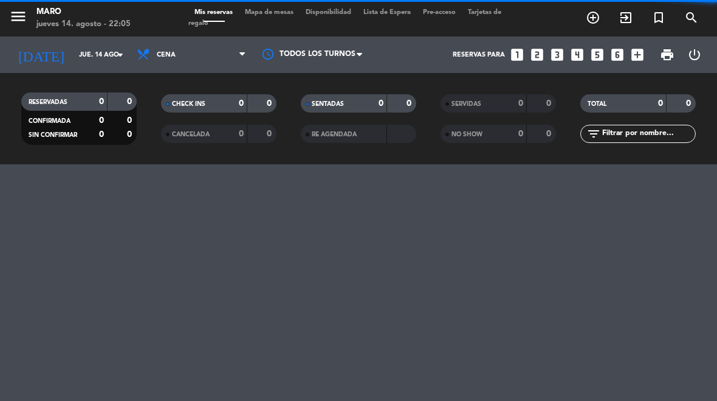
select select "dinner"
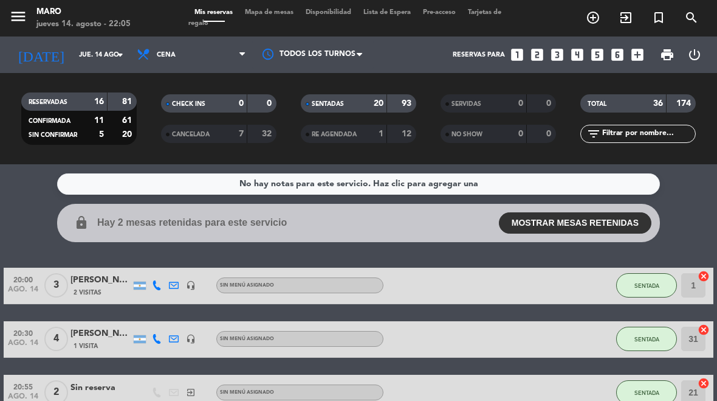
click at [564, 217] on button "MOSTRAR MESAS RETENIDAS" at bounding box center [575, 222] width 153 height 21
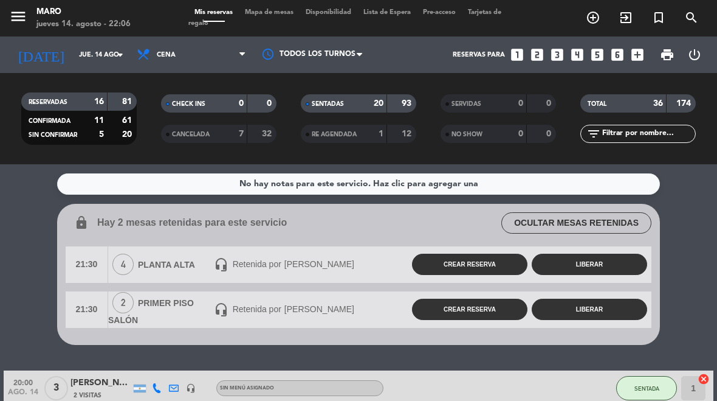
click at [711, 243] on collapsable-reservations "lock Hay 2 mesas retenidas para este servicio OCULTAR MESAS RETENIDAS 21:30 4 P…" at bounding box center [358, 274] width 717 height 141
click at [679, 254] on collapsable-reservations "lock Hay 2 mesas retenidas para este servicio OCULTAR MESAS RETENIDAS 21:30 4 P…" at bounding box center [358, 274] width 717 height 141
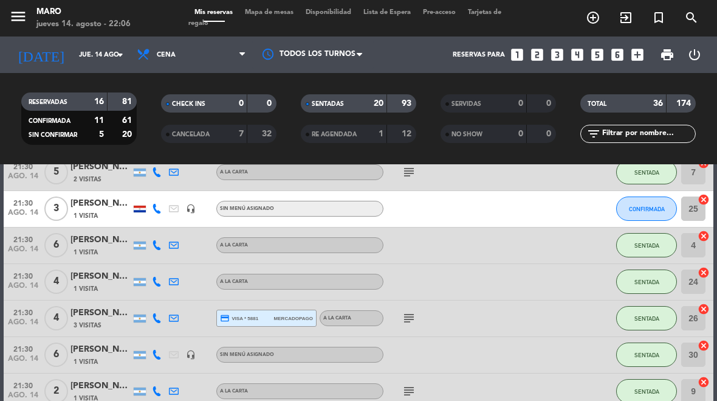
scroll to position [757, 0]
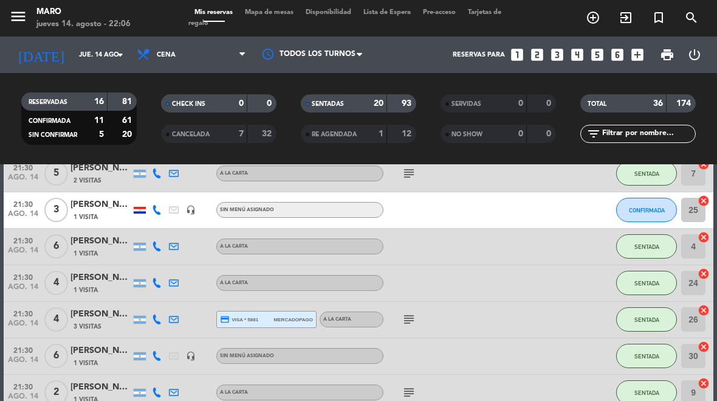
click at [644, 215] on button "CONFIRMADA" at bounding box center [647, 210] width 61 height 24
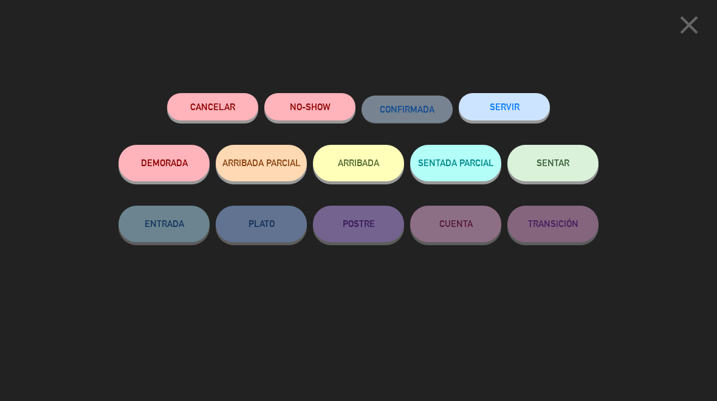
click at [554, 156] on button "SENTAR" at bounding box center [553, 163] width 91 height 36
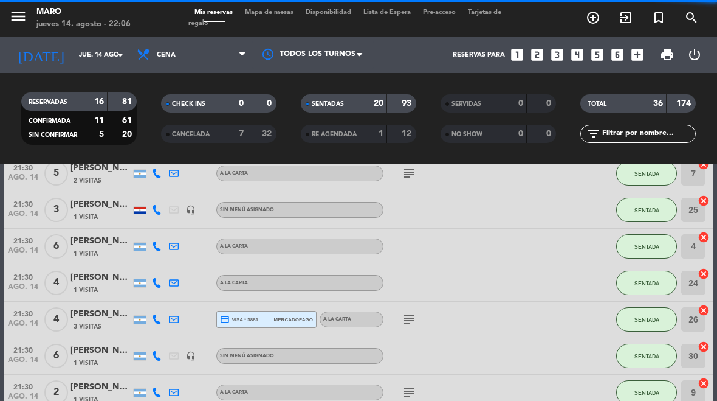
select select "dinner"
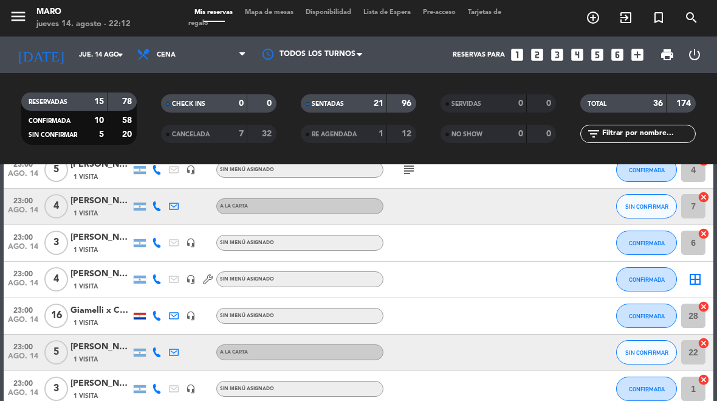
scroll to position [1124, 0]
click at [697, 279] on icon "border_all" at bounding box center [695, 278] width 15 height 15
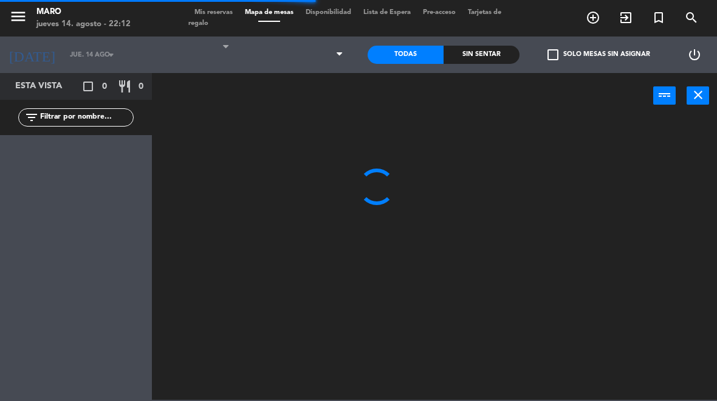
select select "dinner"
select select
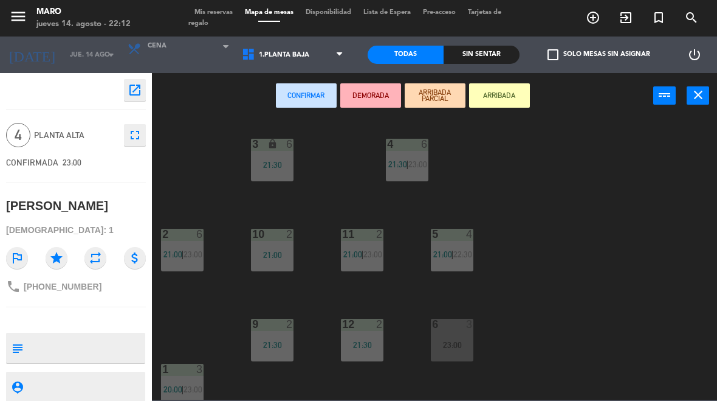
click at [459, 340] on div "23:00" at bounding box center [452, 344] width 43 height 9
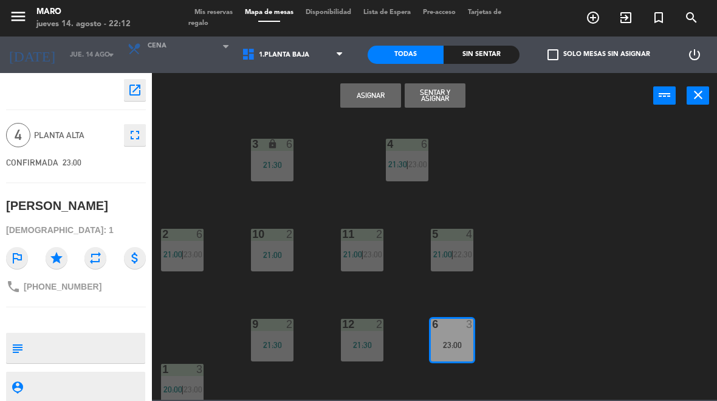
click at [440, 105] on button "Sentar y Asignar" at bounding box center [435, 95] width 61 height 24
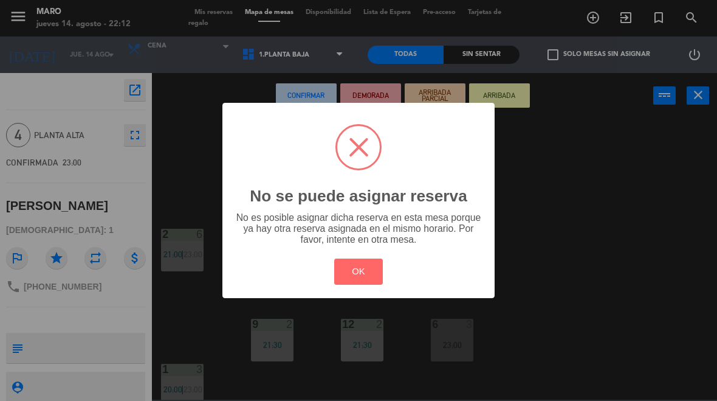
click at [373, 279] on button "OK" at bounding box center [358, 271] width 49 height 26
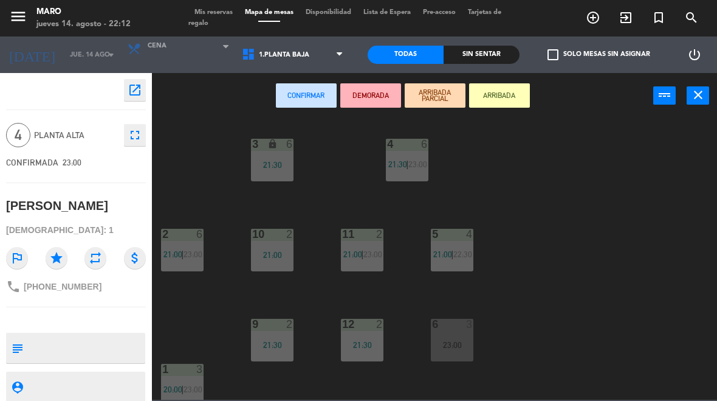
click at [459, 336] on div "6 3 23:00" at bounding box center [452, 340] width 43 height 43
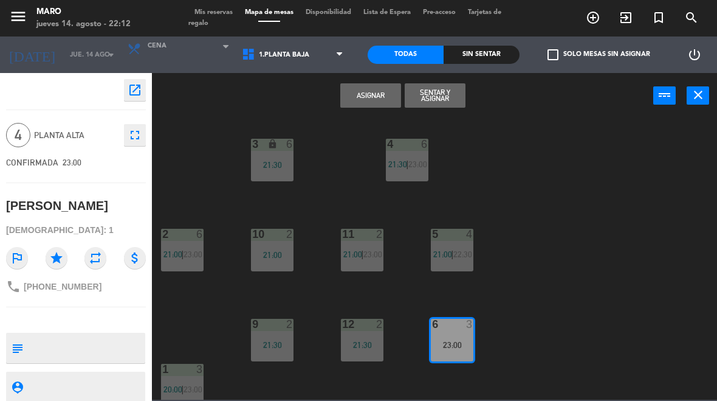
click at [445, 105] on button "Sentar y Asignar" at bounding box center [435, 95] width 61 height 24
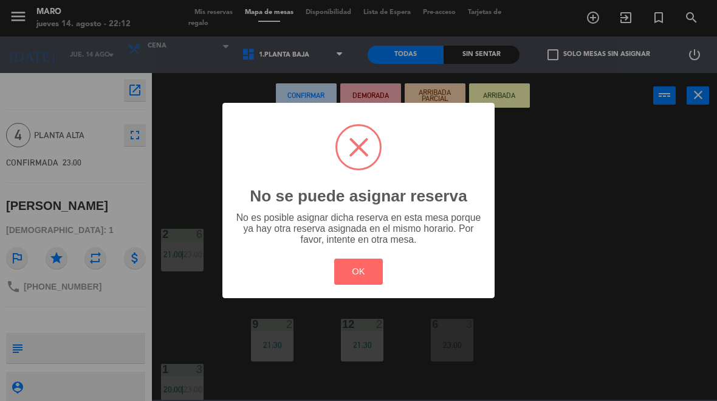
click at [359, 271] on button "OK" at bounding box center [358, 271] width 49 height 26
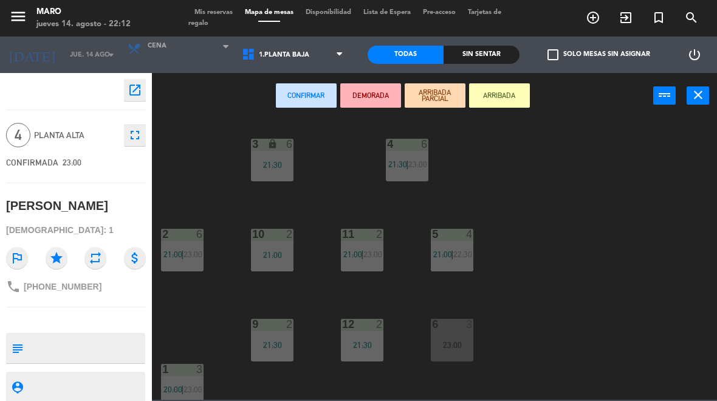
click at [700, 103] on button "close" at bounding box center [698, 95] width 22 height 18
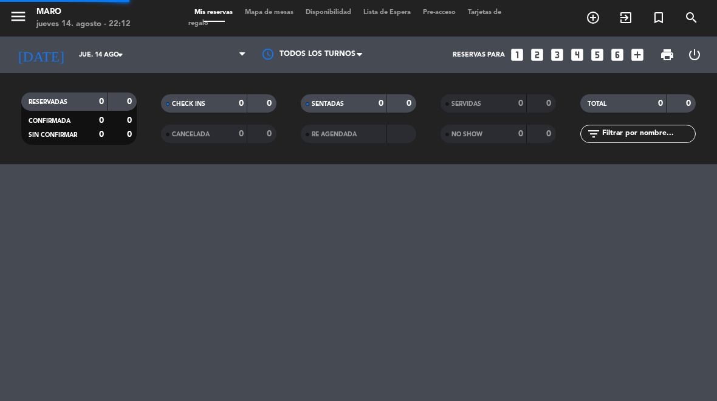
select select "dinner"
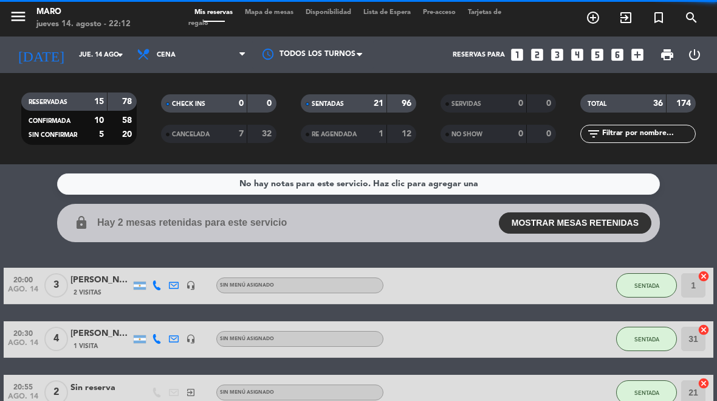
click at [285, 12] on span "Mapa de mesas" at bounding box center [269, 12] width 61 height 7
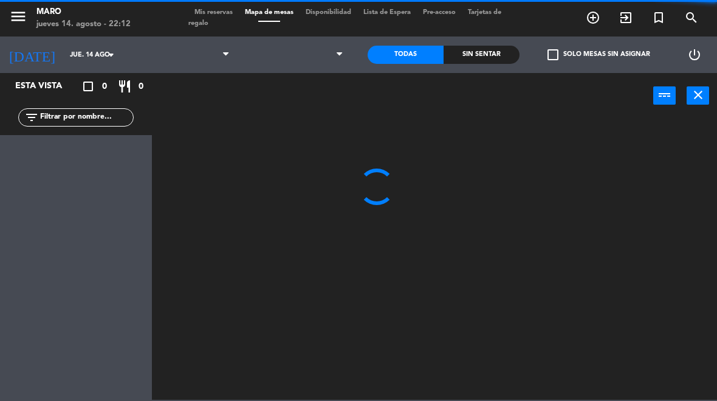
select select "dinner"
click at [199, 9] on span "Mis reservas" at bounding box center [213, 12] width 50 height 7
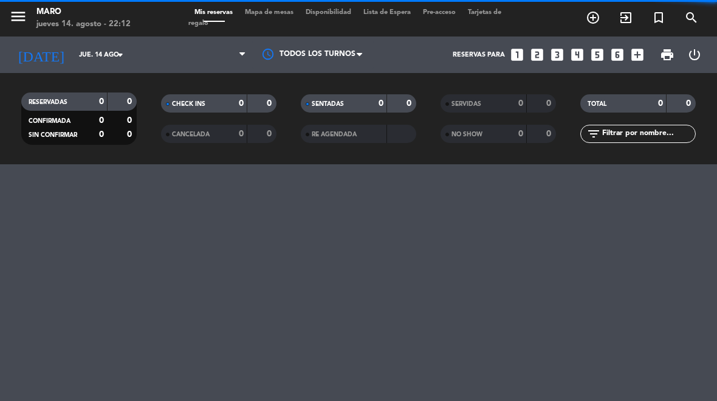
select select "dinner"
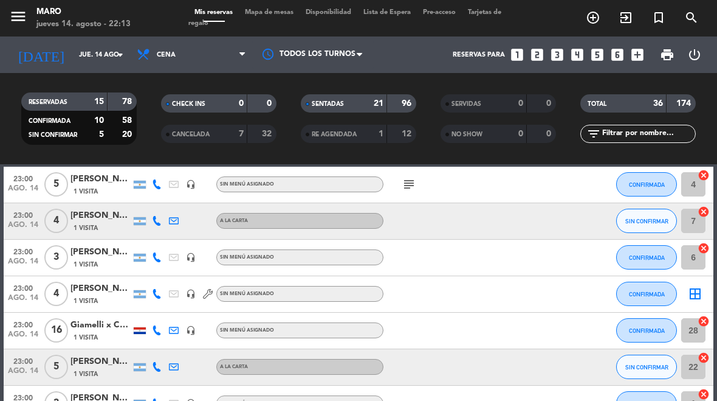
scroll to position [1018, 0]
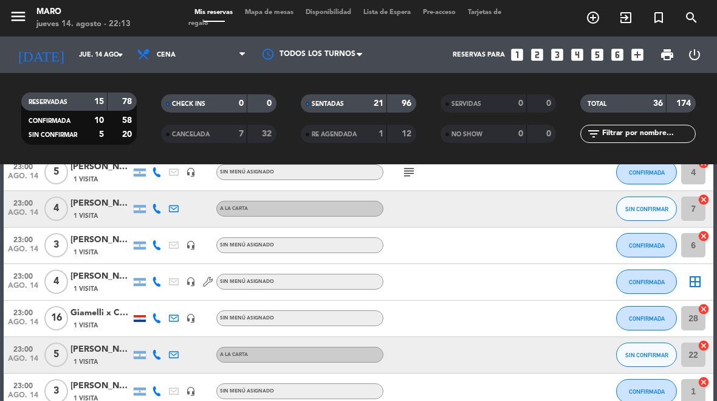
click at [703, 236] on icon "cancel" at bounding box center [704, 236] width 12 height 12
select select "dinner"
click at [697, 284] on icon "border_all" at bounding box center [695, 281] width 15 height 15
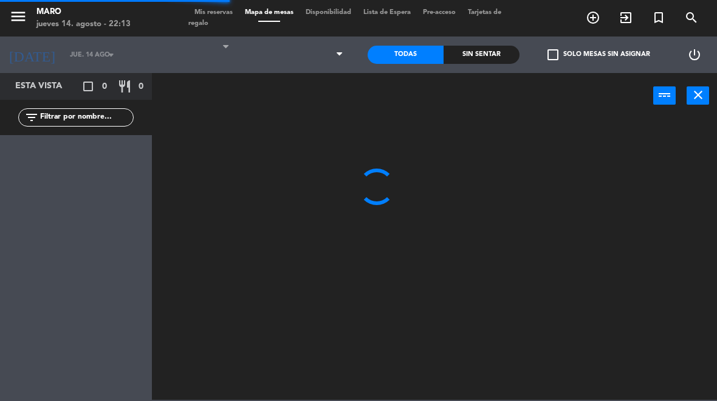
select select "dinner"
select select
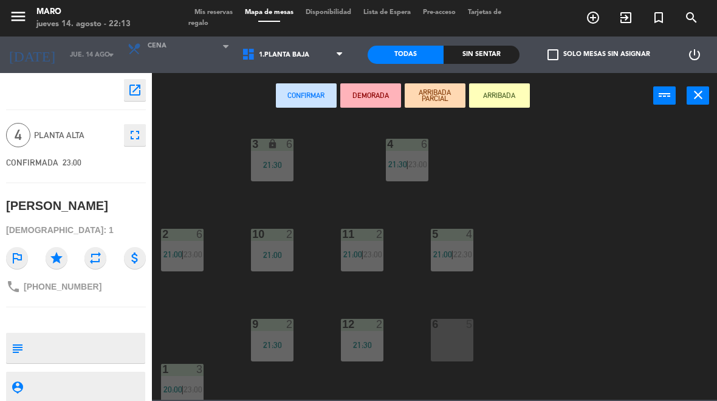
click at [455, 361] on div "6 5" at bounding box center [452, 340] width 43 height 43
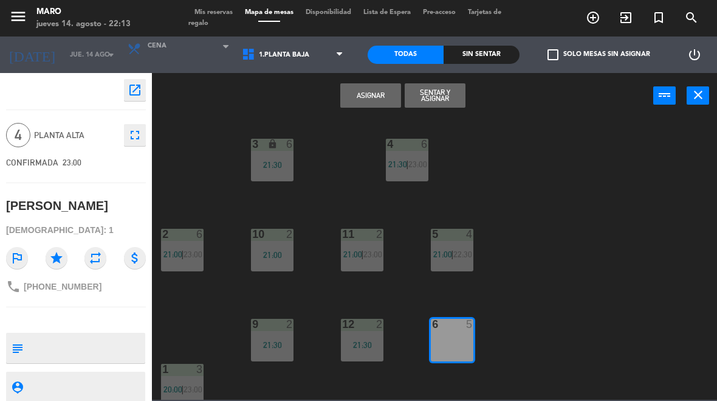
click at [441, 104] on button "Sentar y Asignar" at bounding box center [435, 95] width 61 height 24
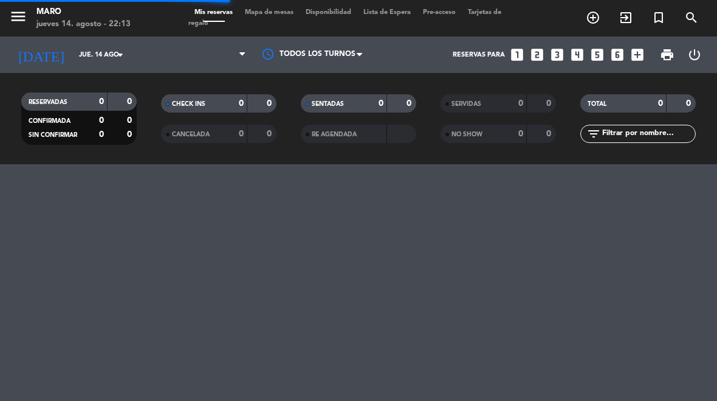
select select "dinner"
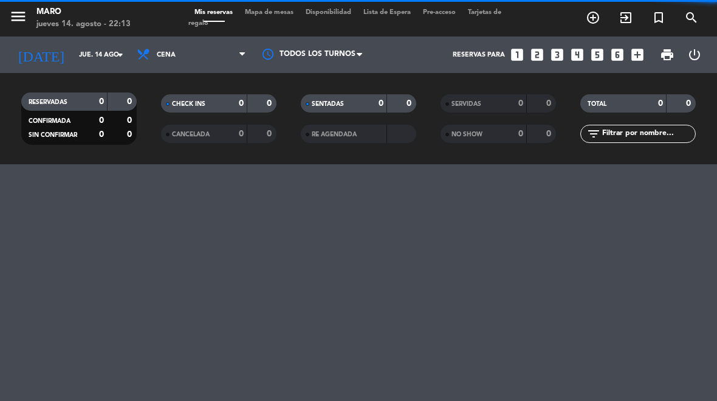
select select "dinner"
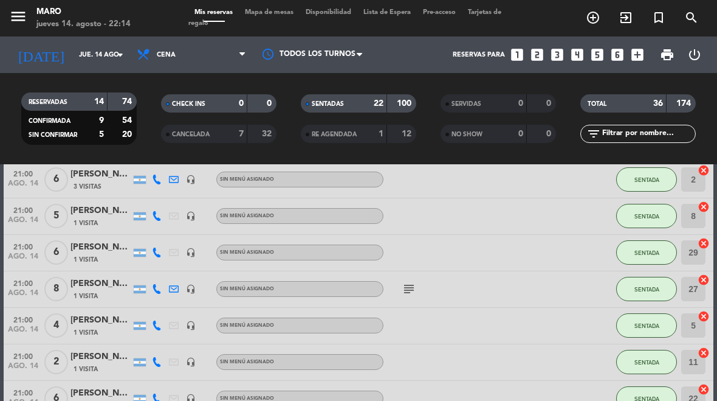
scroll to position [340, 0]
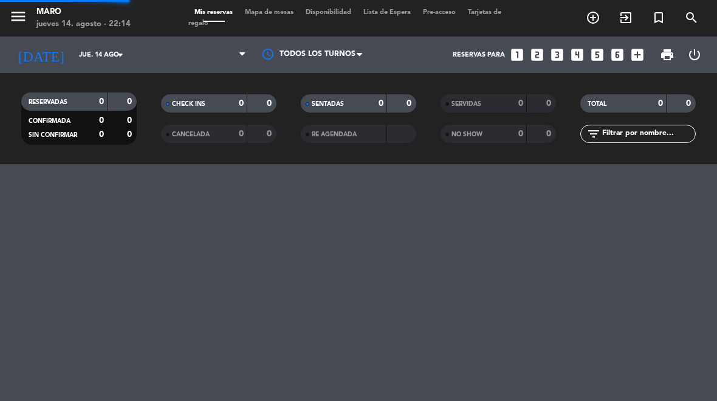
select select "es"
select select "dinner"
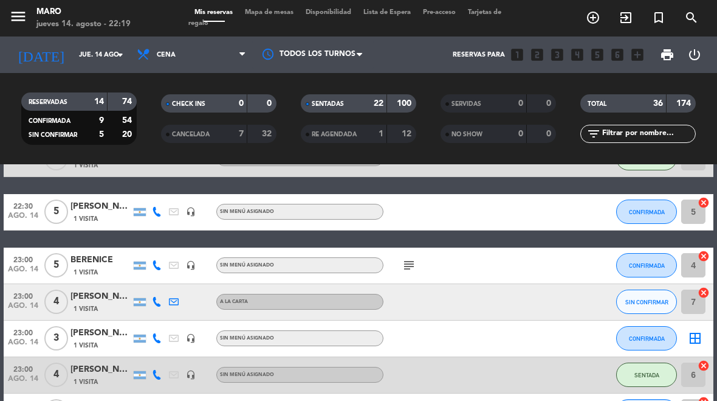
scroll to position [926, 0]
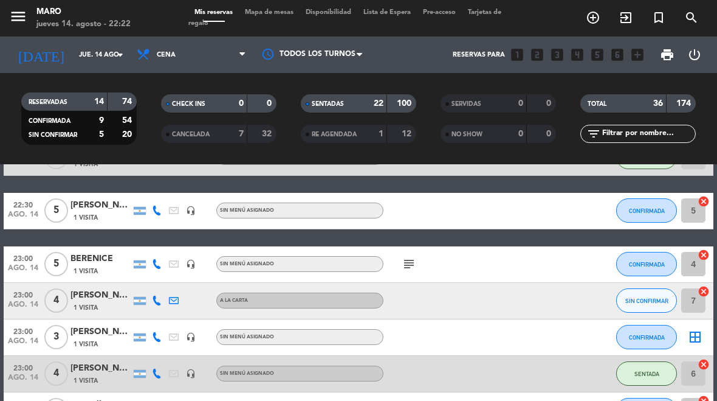
click at [103, 55] on input "jue. 14 ago." at bounding box center [118, 55] width 90 height 20
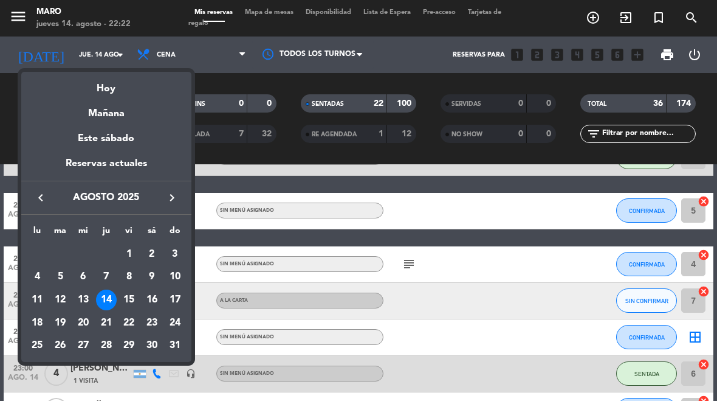
click at [156, 298] on div "16" at bounding box center [152, 299] width 21 height 21
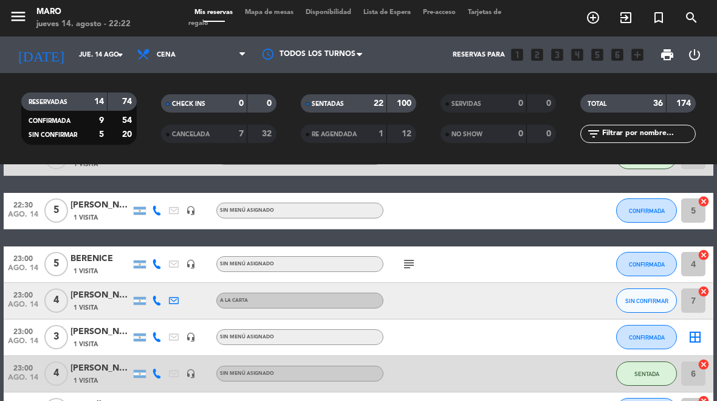
type input "sáb. 16 ago."
select select "dinner"
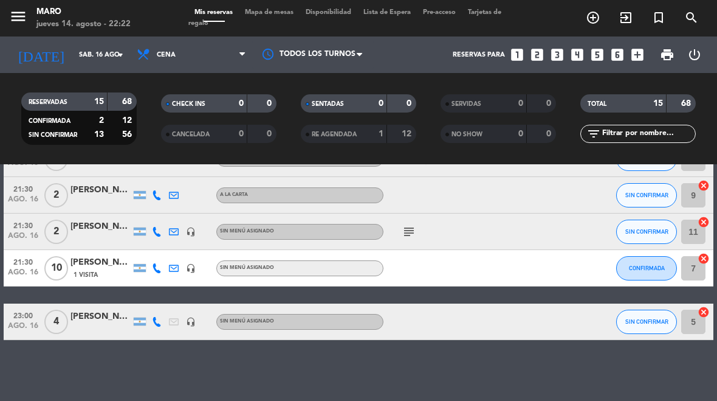
scroll to position [479, 0]
click at [644, 49] on icon "add_box" at bounding box center [638, 55] width 16 height 16
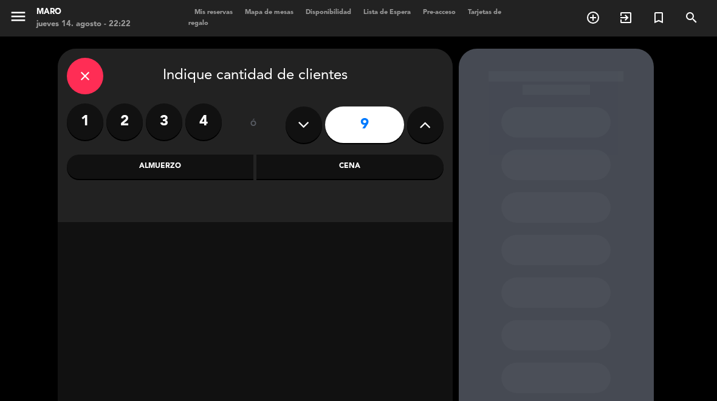
click at [415, 120] on button at bounding box center [425, 124] width 36 height 36
click at [429, 134] on button at bounding box center [425, 124] width 36 height 36
click at [430, 131] on icon at bounding box center [426, 125] width 12 height 18
click at [424, 127] on icon at bounding box center [426, 125] width 12 height 18
click at [426, 134] on button at bounding box center [425, 124] width 36 height 36
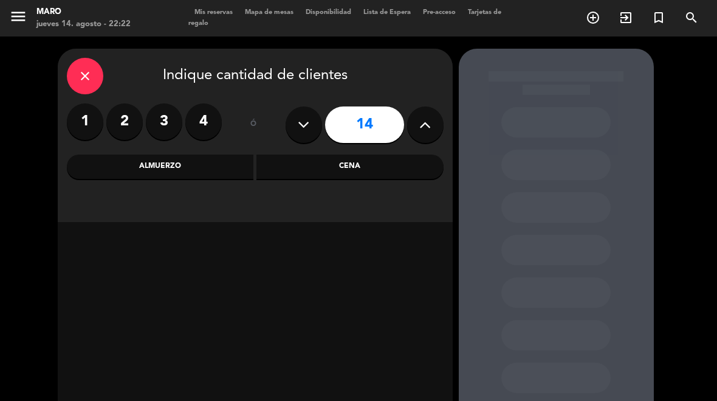
click at [428, 128] on icon at bounding box center [426, 125] width 12 height 18
type input "15"
click at [367, 170] on div "Cena" at bounding box center [350, 166] width 187 height 24
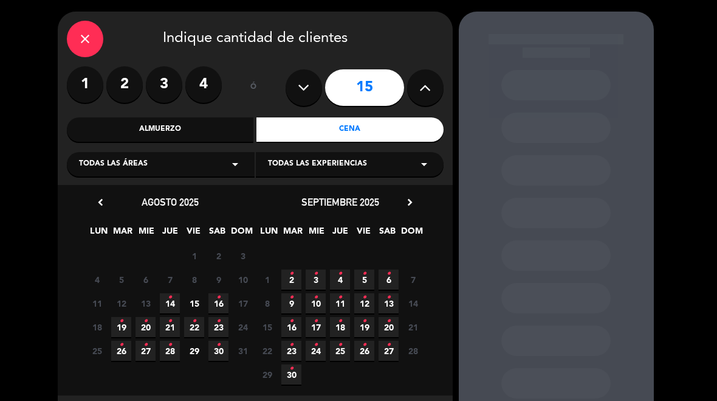
scroll to position [67, 0]
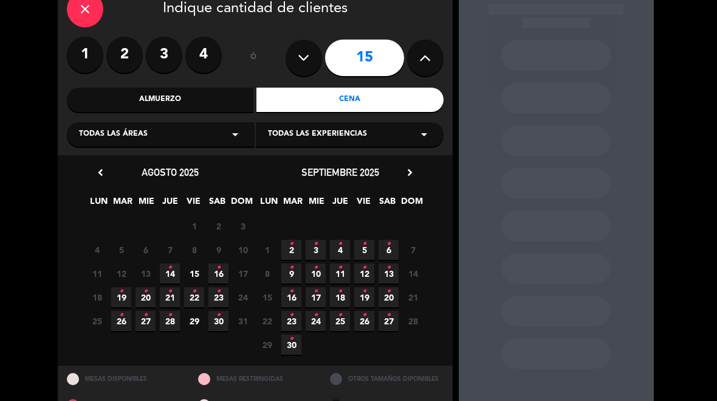
click at [217, 272] on icon "•" at bounding box center [218, 267] width 4 height 19
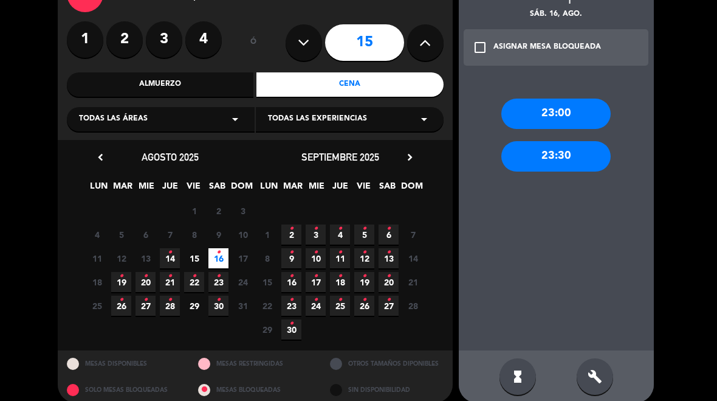
scroll to position [85, 0]
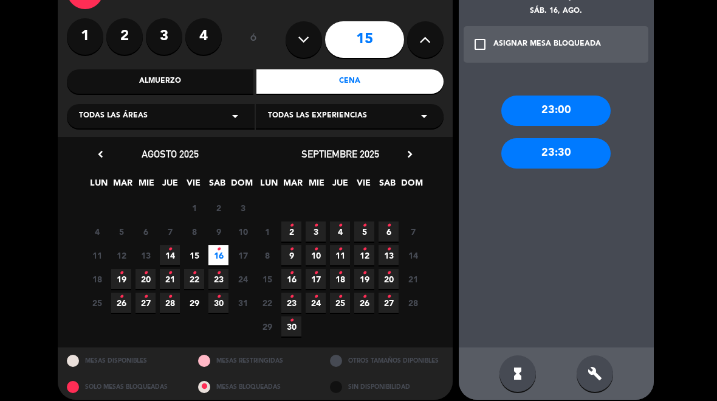
click at [597, 385] on div "build" at bounding box center [595, 373] width 36 height 36
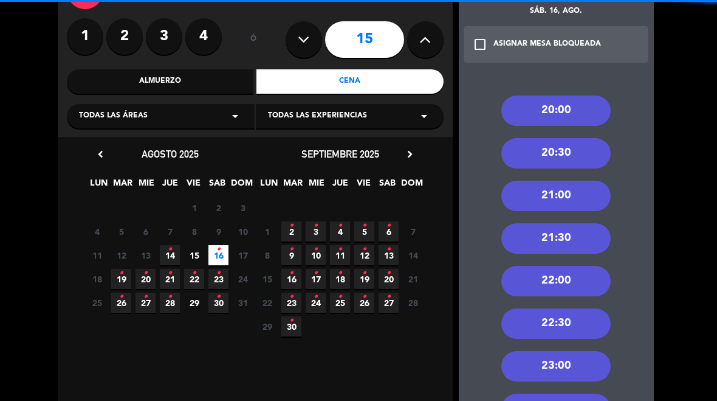
click at [582, 201] on div "21:00" at bounding box center [556, 196] width 109 height 30
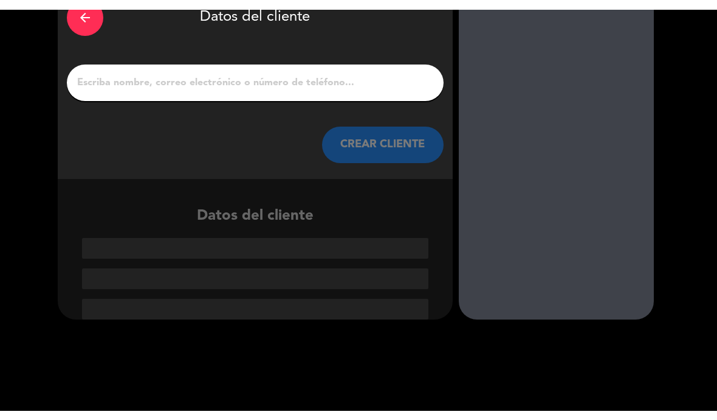
scroll to position [71, 0]
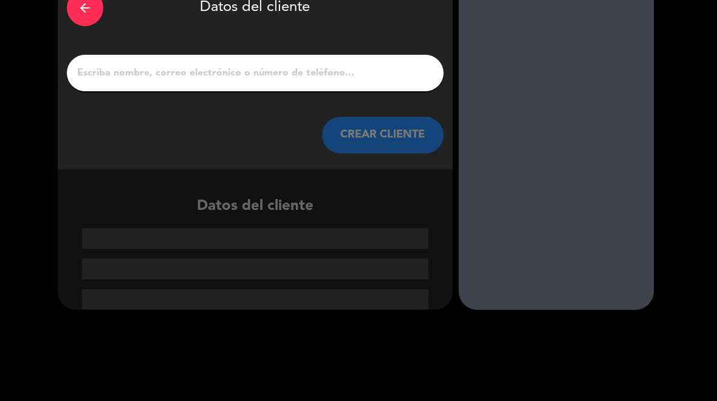
click at [395, 75] on input "1" at bounding box center [255, 72] width 359 height 17
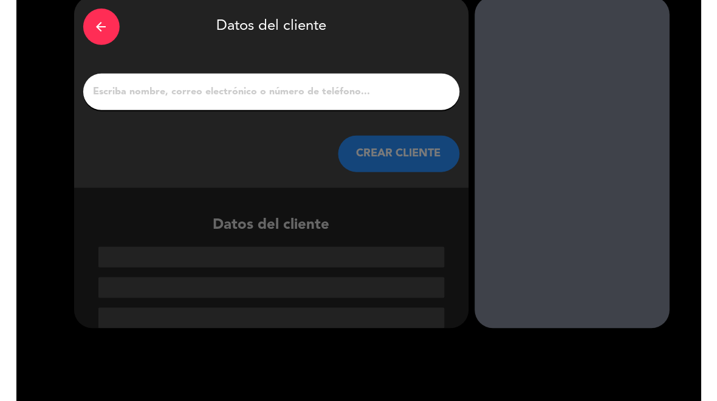
scroll to position [52, 0]
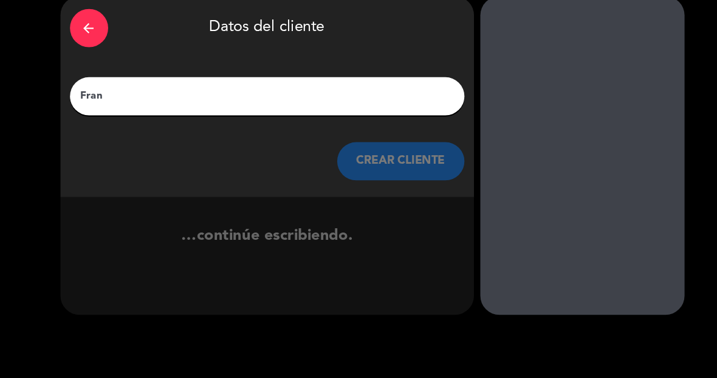
type input "Fran"
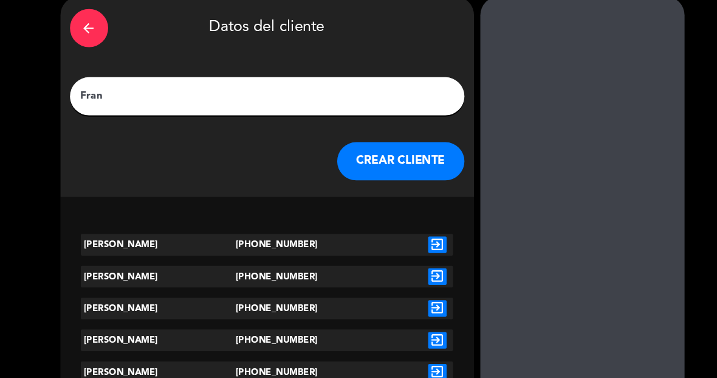
click at [418, 272] on div "exit_to_app" at bounding box center [418, 264] width 30 height 21
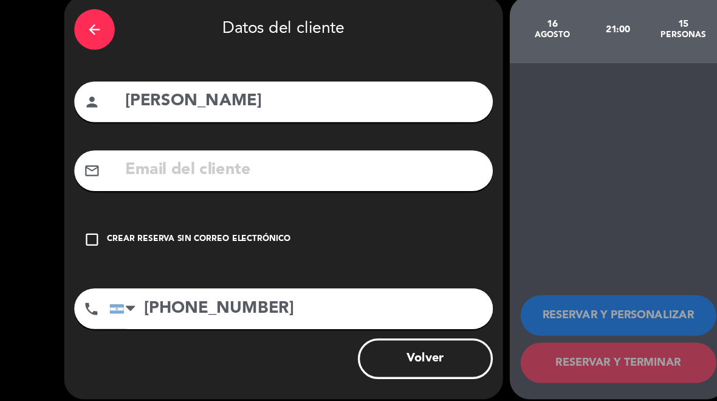
click at [76, 216] on icon "check_box_outline_blank" at bounding box center [83, 216] width 15 height 15
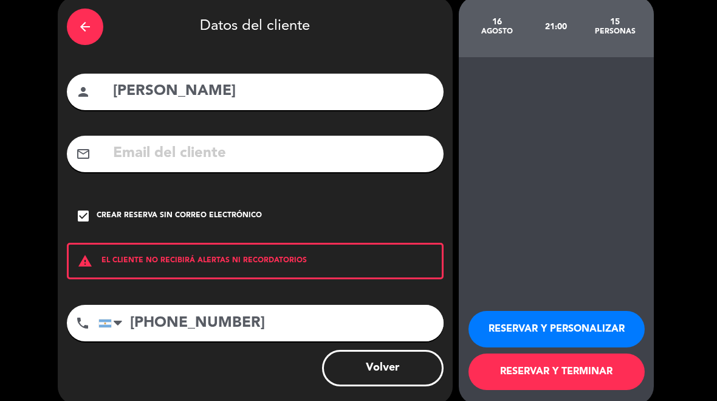
click at [606, 321] on button "RESERVAR Y PERSONALIZAR" at bounding box center [557, 329] width 176 height 36
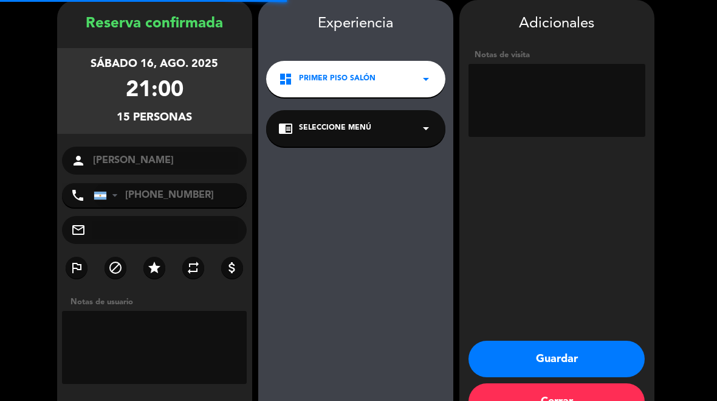
scroll to position [49, 0]
click at [600, 345] on button "Guardar" at bounding box center [557, 358] width 176 height 36
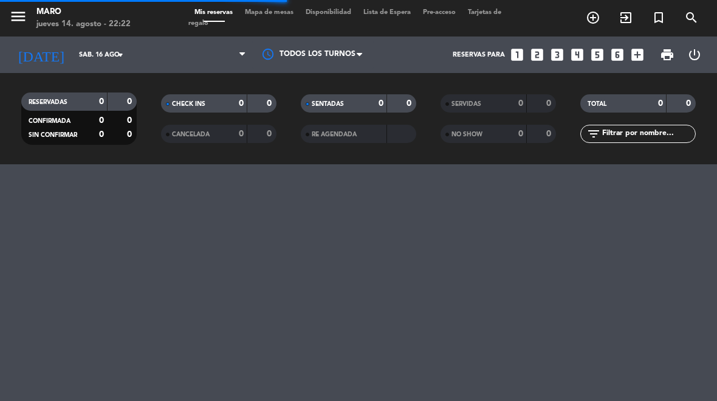
select select "dinner"
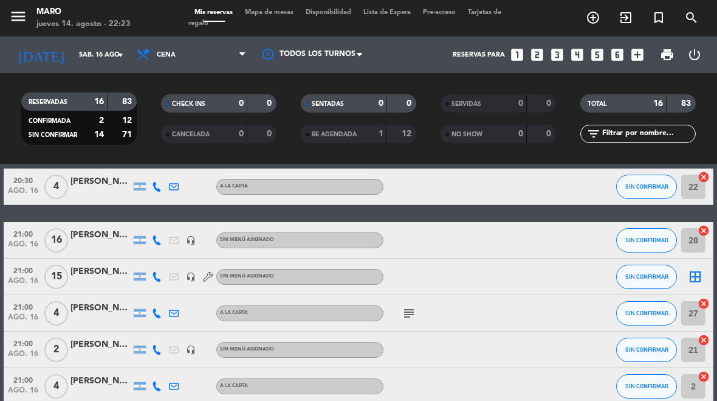
scroll to position [53, 0]
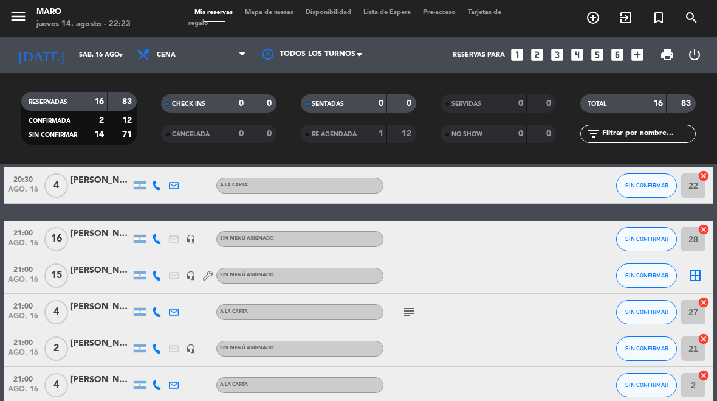
click at [699, 273] on icon "border_all" at bounding box center [695, 275] width 15 height 15
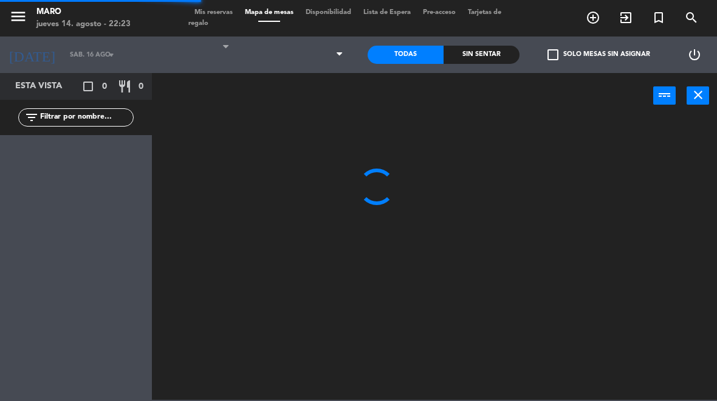
select select "dinner"
select select
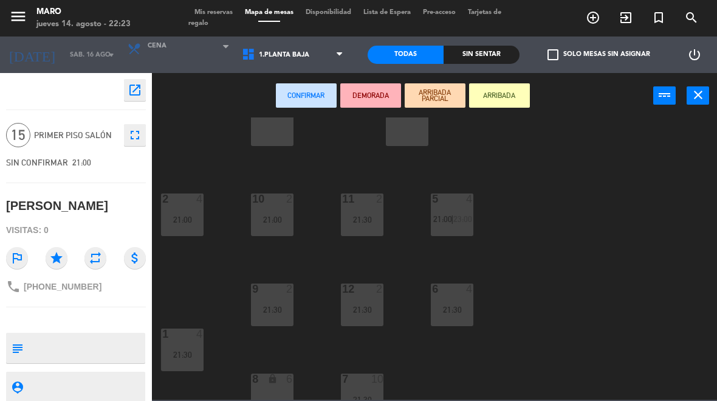
scroll to position [41, 0]
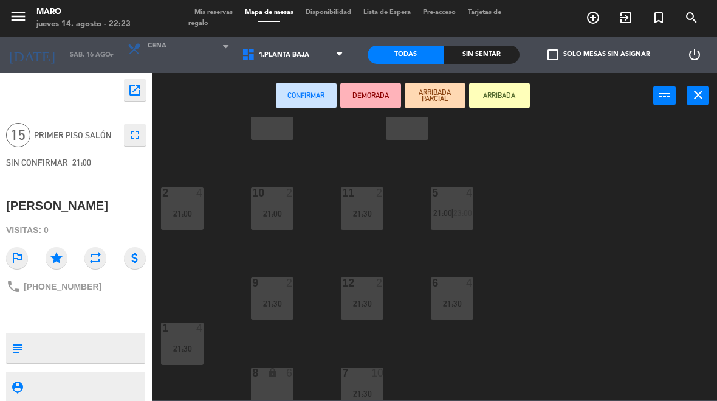
click at [704, 80] on div "Confirmar DEMORADA ARRIBADA PARCIAL ARRIBADA power_input close" at bounding box center [434, 96] width 565 height 46
click at [702, 94] on icon "close" at bounding box center [698, 95] width 15 height 15
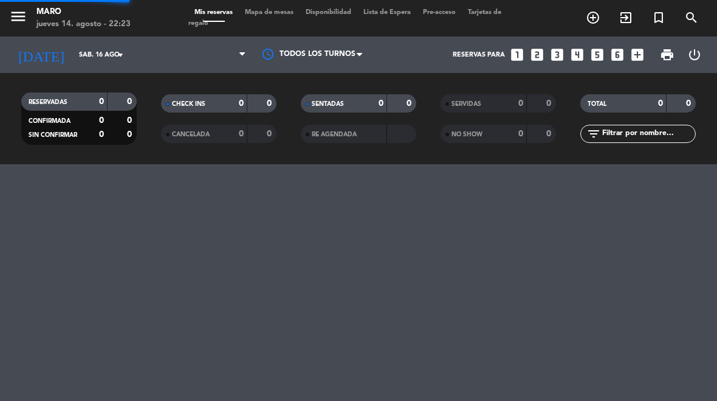
select select "dinner"
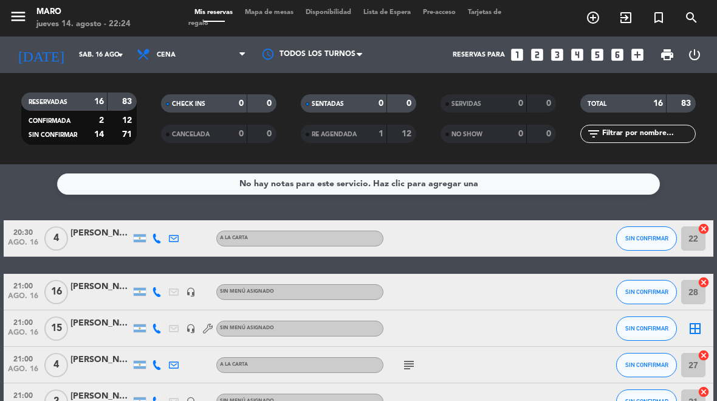
click at [693, 331] on icon "border_all" at bounding box center [695, 328] width 15 height 15
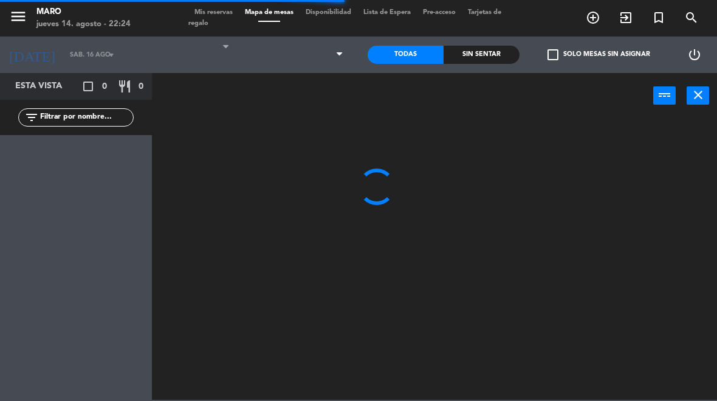
select select "dinner"
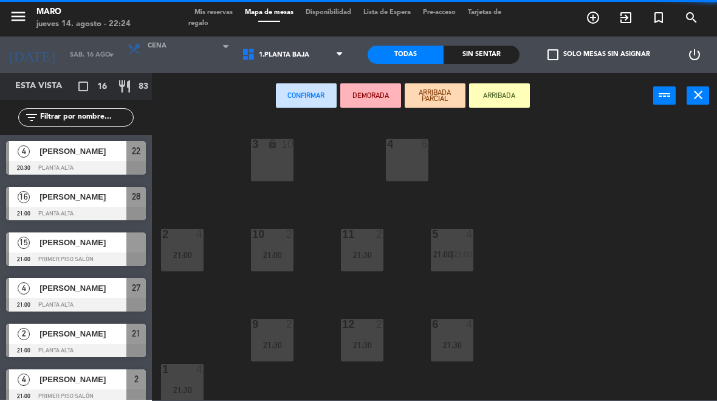
click at [305, 38] on div "1.Planta baja 1.Planta baja 2.Planta alta 3.Afuera 1.Planta baja 2.Planta alta …" at bounding box center [293, 54] width 114 height 36
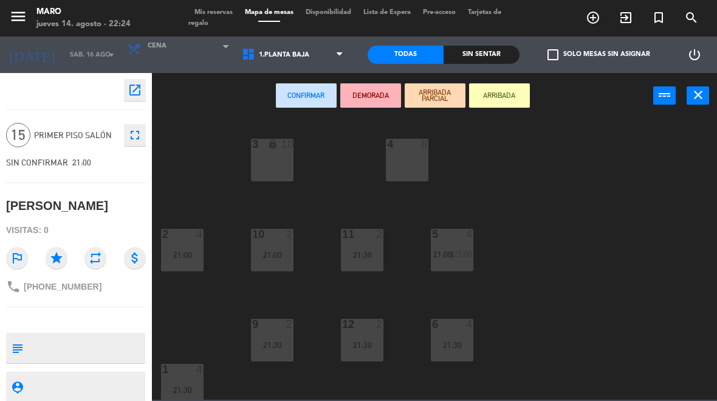
click at [313, 51] on select "1.Planta baja 2.Planta alta 3.[GEOGRAPHIC_DATA]" at bounding box center [294, 54] width 116 height 27
select select "3482"
select select
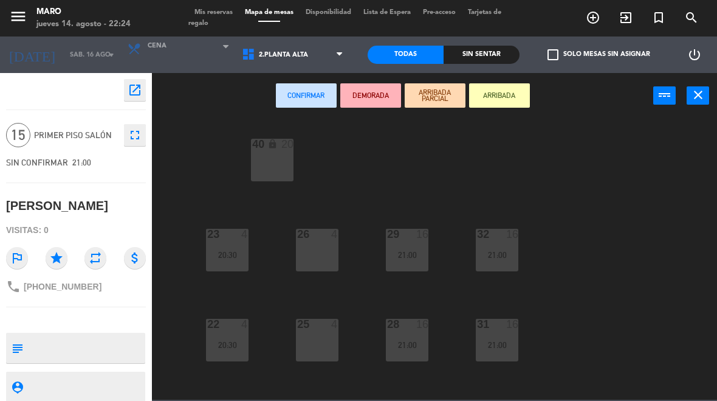
click at [258, 162] on div "40 lock 20" at bounding box center [272, 160] width 43 height 43
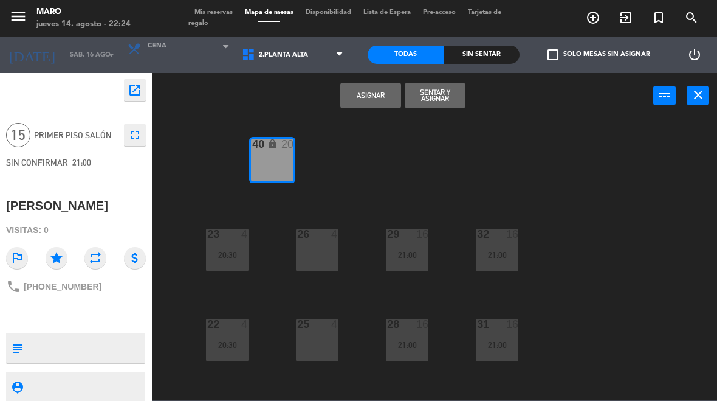
click at [370, 91] on button "Asignar" at bounding box center [370, 95] width 61 height 24
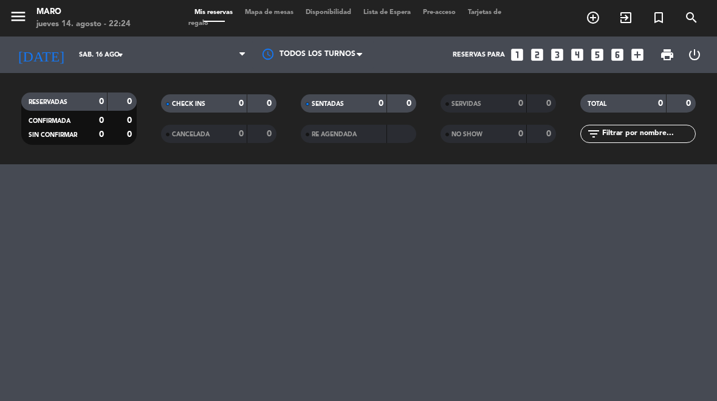
select select "dinner"
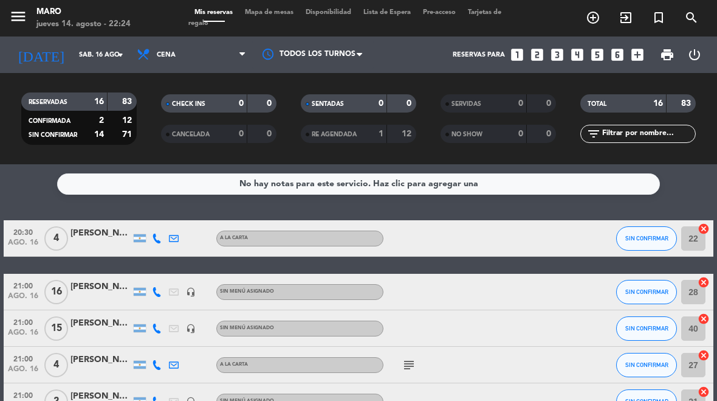
click at [82, 50] on input "sáb. 16 ago." at bounding box center [118, 55] width 90 height 20
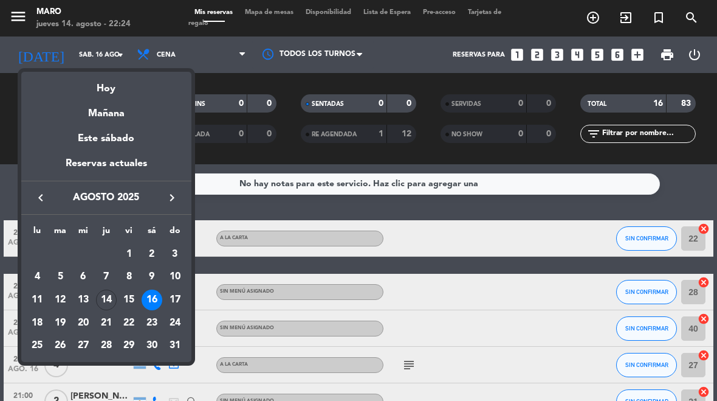
click at [105, 296] on div "14" at bounding box center [106, 299] width 21 height 21
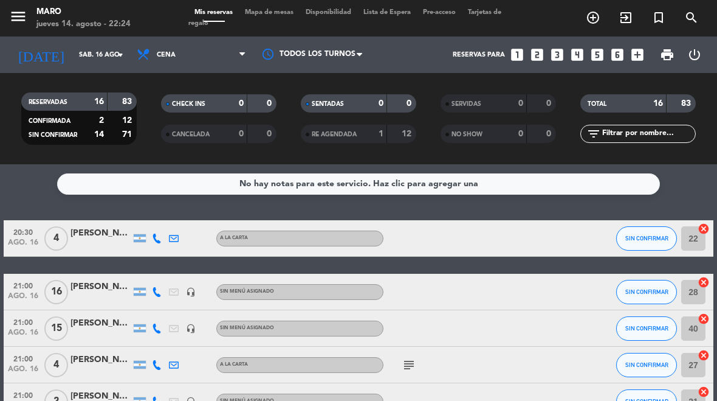
type input "jue. 14 ago."
select select "dinner"
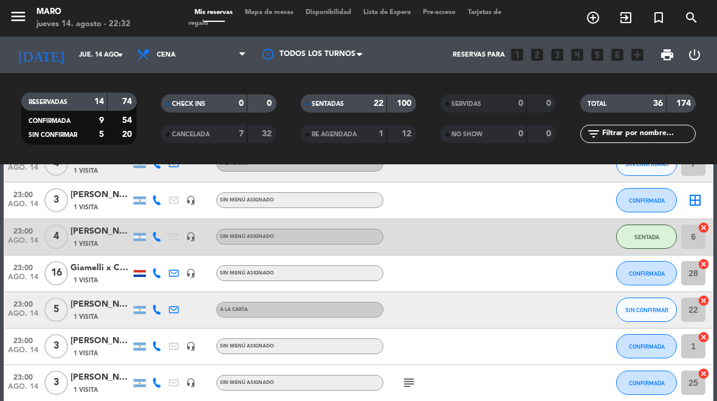
scroll to position [1059, 0]
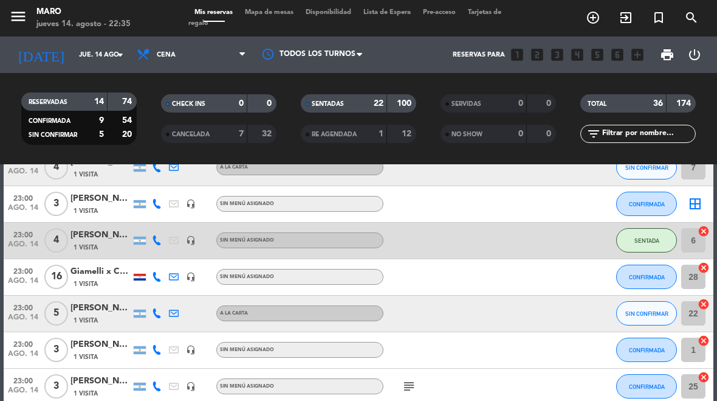
click at [269, 2] on div "menu Maro jueves 14. agosto - 22:35 Mis reservas Mapa de mesas Disponibilidad L…" at bounding box center [358, 18] width 717 height 36
click at [266, 10] on span "Mapa de mesas" at bounding box center [269, 12] width 61 height 7
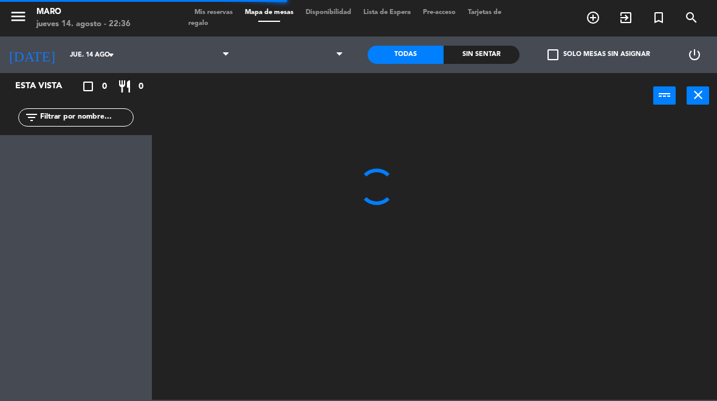
select select "dinner"
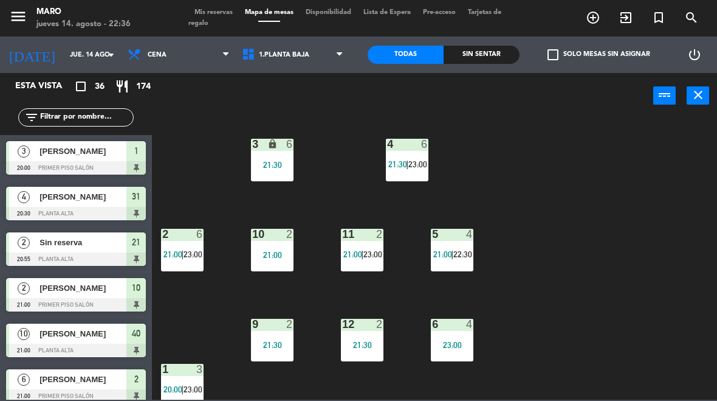
click at [300, 65] on select "1.Planta baja 2.Planta alta 3.[GEOGRAPHIC_DATA]" at bounding box center [294, 54] width 116 height 27
select select "3482"
select select
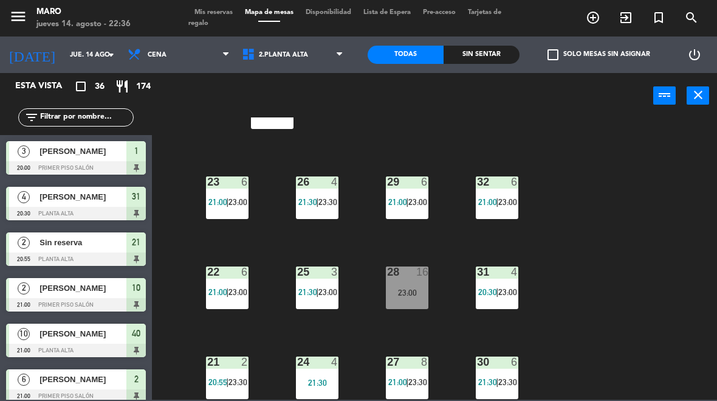
scroll to position [52, 0]
click at [318, 289] on span "|" at bounding box center [317, 292] width 2 height 10
click at [547, 200] on div "40 lock 10 21:00 23 6 21:00 | 23:00 26 4 21:30 | 23:30 29 6 21:00 | 23:00 32 6 …" at bounding box center [438, 258] width 558 height 282
click at [318, 370] on div "24 4 21:30" at bounding box center [317, 377] width 43 height 43
click at [557, 215] on div "40 lock 10 21:00 23 6 21:00 | 23:00 26 4 21:30 | 23:30 29 6 21:00 | 23:00 32 6 …" at bounding box center [438, 258] width 558 height 282
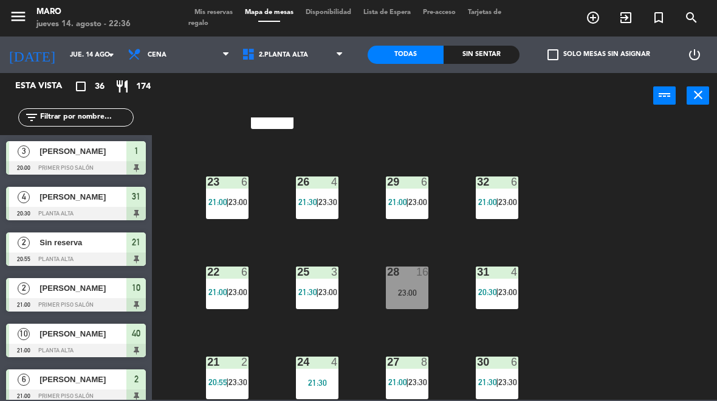
click at [316, 201] on span "21:30" at bounding box center [308, 202] width 19 height 10
click at [557, 176] on div "40 lock 10 21:00 23 6 21:00 | 23:00 26 4 21:30 | 23:30 29 6 21:00 | 23:00 32 6 …" at bounding box center [438, 258] width 558 height 282
click at [412, 181] on div at bounding box center [408, 181] width 20 height 11
click at [565, 187] on div "40 lock 10 21:00 23 6 21:00 | 23:00 26 4 21:30 | 23:30 29 6 21:00 | 23:00 32 6 …" at bounding box center [438, 258] width 558 height 282
click at [496, 375] on div "30 6 21:30 | 23:30" at bounding box center [497, 377] width 43 height 43
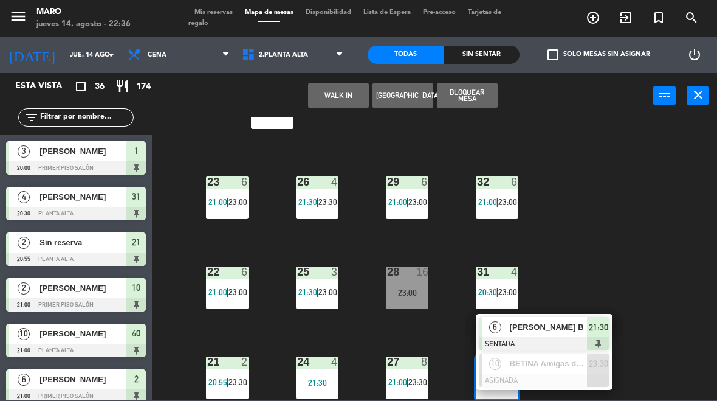
click at [623, 252] on div "40 lock 10 21:00 23 6 21:00 | 23:00 26 4 21:30 | 23:30 29 6 21:00 | 23:00 32 6 …" at bounding box center [438, 258] width 558 height 282
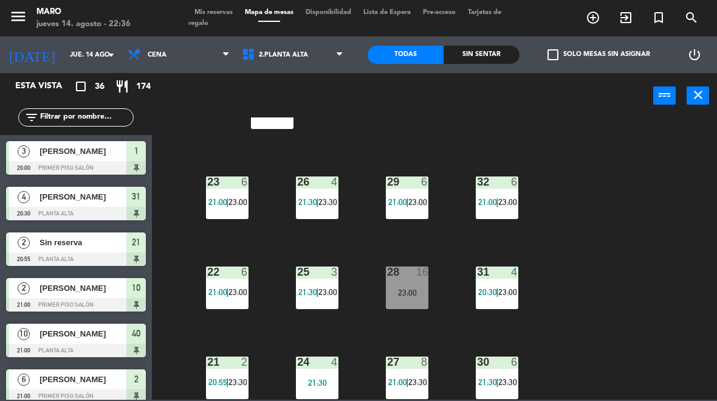
click at [418, 378] on span "23:30" at bounding box center [418, 382] width 19 height 10
click at [596, 258] on div "40 lock 10 21:00 23 6 21:00 | 23:00 26 4 21:30 | 23:30 29 6 21:00 | 23:00 32 6 …" at bounding box center [438, 258] width 558 height 282
click at [238, 283] on div "22 6 21:00 | 23:00" at bounding box center [227, 287] width 43 height 43
click at [576, 236] on div "40 lock 10 21:00 23 6 21:00 | 23:00 26 4 21:30 | 23:30 29 6 21:00 | 23:00 32 6 …" at bounding box center [438, 258] width 558 height 282
click at [698, 91] on icon "close" at bounding box center [698, 95] width 15 height 15
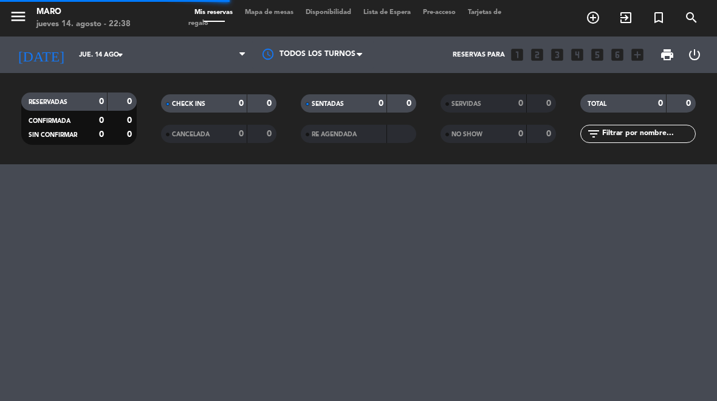
select select "dinner"
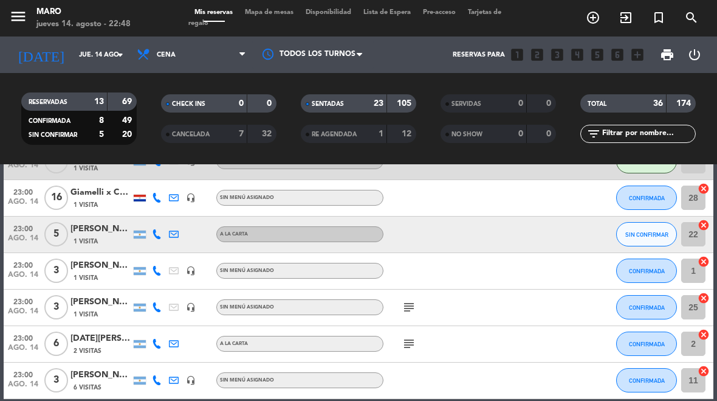
scroll to position [1150, 0]
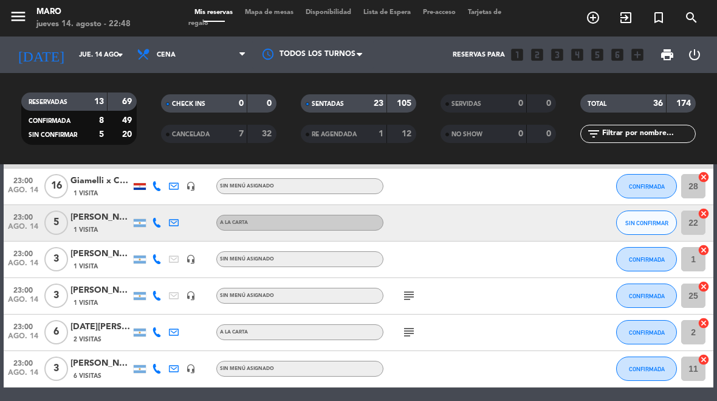
click at [415, 291] on icon "subject" at bounding box center [409, 295] width 15 height 15
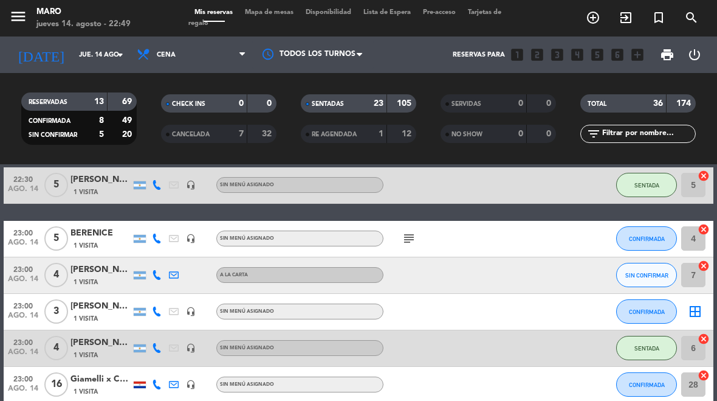
scroll to position [950, 0]
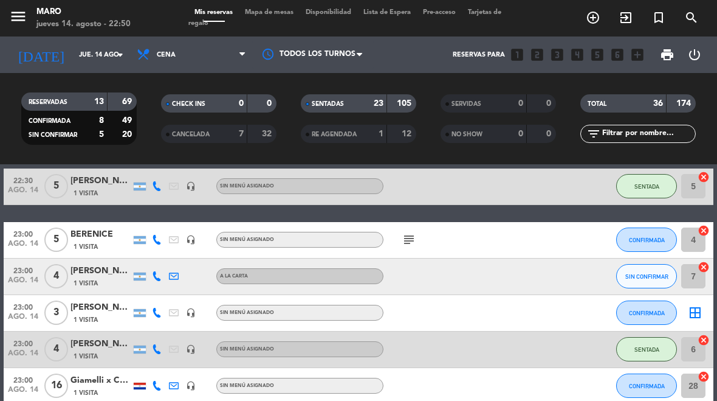
click at [652, 314] on span "CONFIRMADA" at bounding box center [647, 312] width 36 height 7
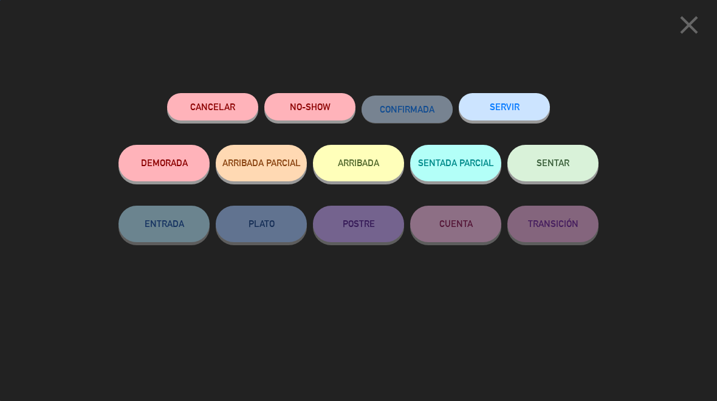
click at [659, 261] on div "close Cancelar NO-SHOW CONFIRMADA SERVIR DEMORADA ARRIBADA PARCIAL ARRIBADA SEN…" at bounding box center [358, 200] width 717 height 401
click at [555, 159] on span "SENTAR" at bounding box center [553, 162] width 33 height 10
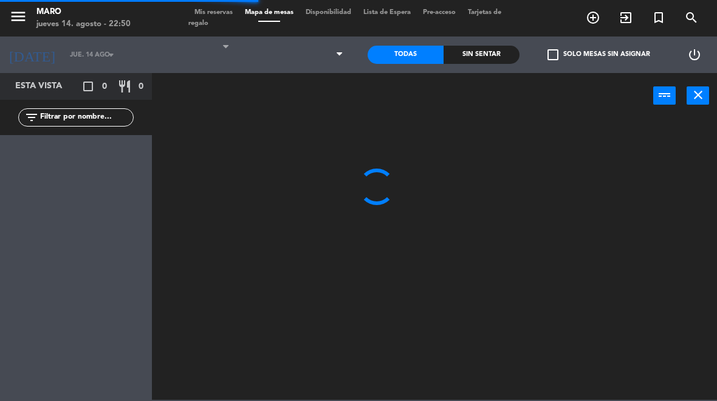
select select "dinner"
select select
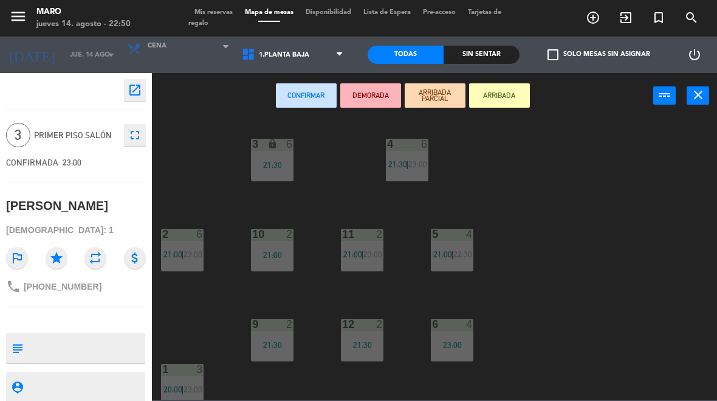
click at [272, 251] on div "21:00" at bounding box center [272, 255] width 43 height 9
click at [270, 245] on div "10 2 21:00" at bounding box center [272, 250] width 43 height 43
click at [275, 251] on div "21:00" at bounding box center [272, 255] width 43 height 9
click at [272, 254] on div "21:00" at bounding box center [272, 255] width 43 height 9
click at [271, 251] on div "21:00" at bounding box center [272, 255] width 43 height 9
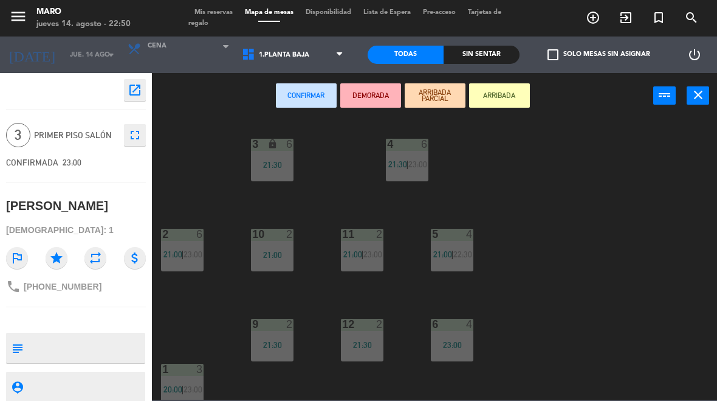
click at [268, 255] on div "21:00" at bounding box center [272, 255] width 43 height 9
click at [297, 94] on button "Confirmar" at bounding box center [306, 95] width 61 height 24
click at [702, 87] on button "close" at bounding box center [698, 95] width 22 height 18
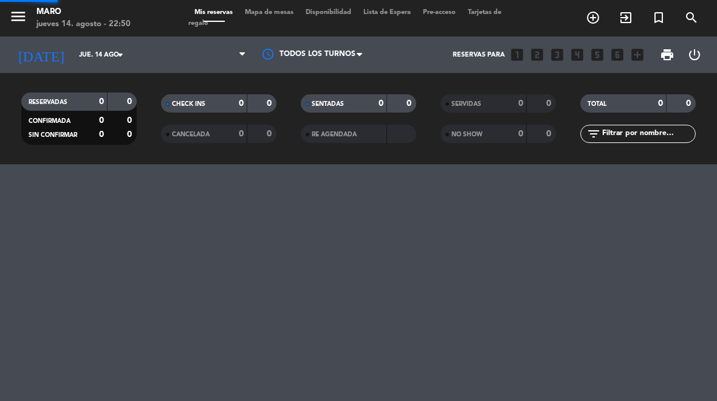
select select "dinner"
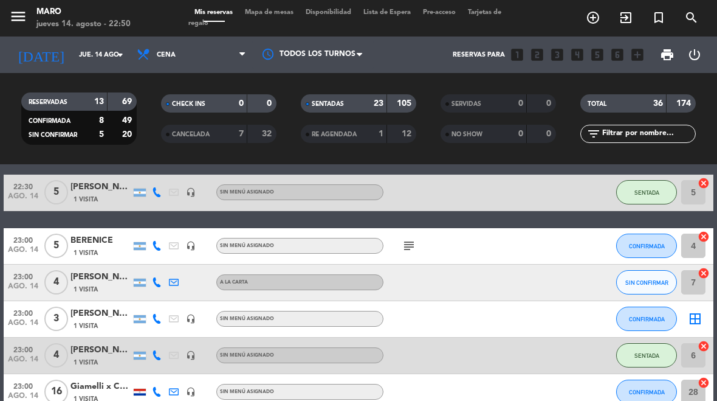
scroll to position [964, 0]
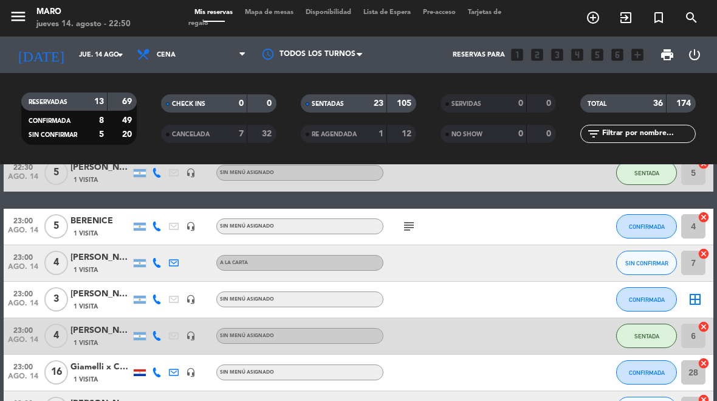
click at [693, 299] on icon "border_all" at bounding box center [695, 299] width 15 height 15
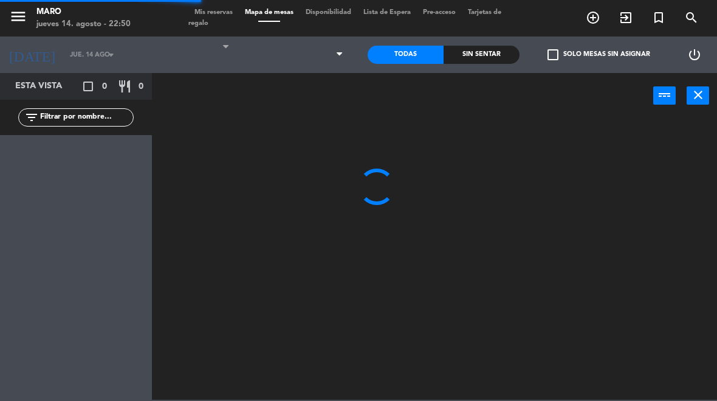
select select "dinner"
select select
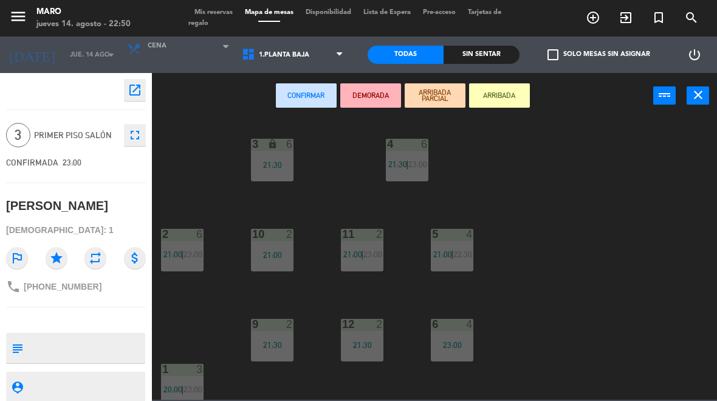
click at [261, 257] on div "21:00" at bounding box center [272, 255] width 43 height 9
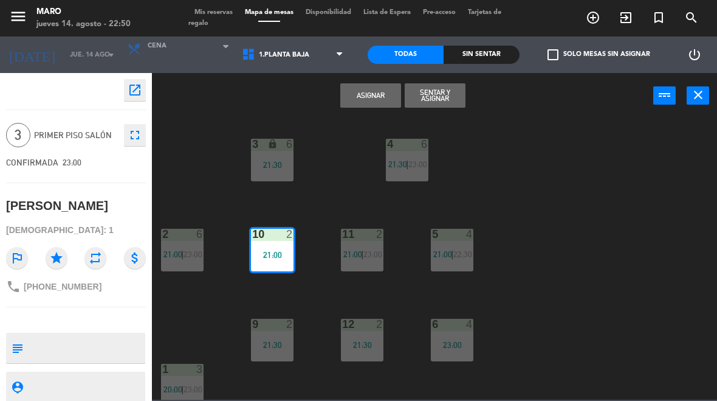
click at [272, 253] on div "21:00" at bounding box center [272, 255] width 43 height 9
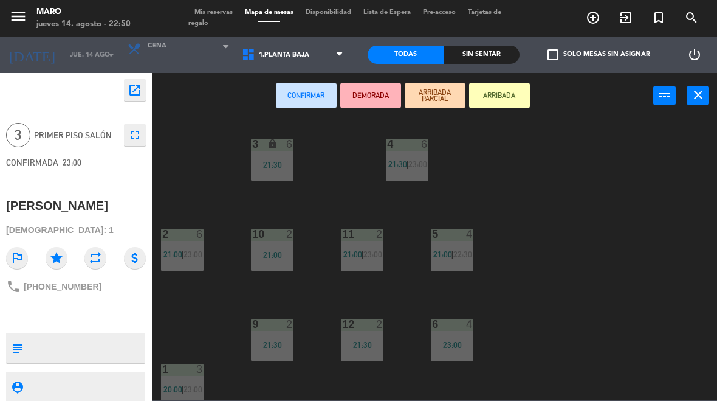
click at [272, 263] on div "10 2 21:00" at bounding box center [272, 250] width 43 height 43
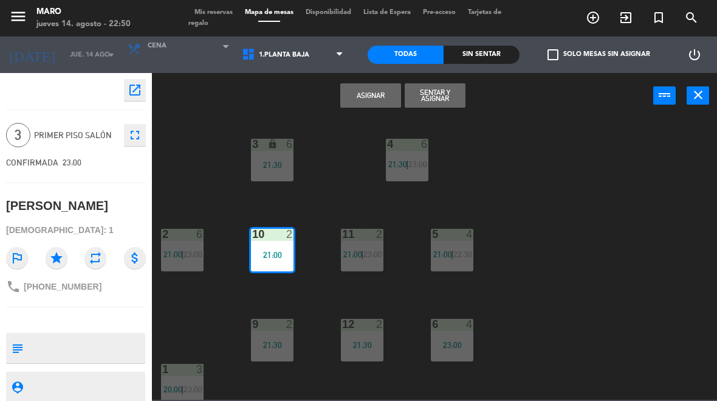
click at [446, 95] on button "Sentar y Asignar" at bounding box center [435, 95] width 61 height 24
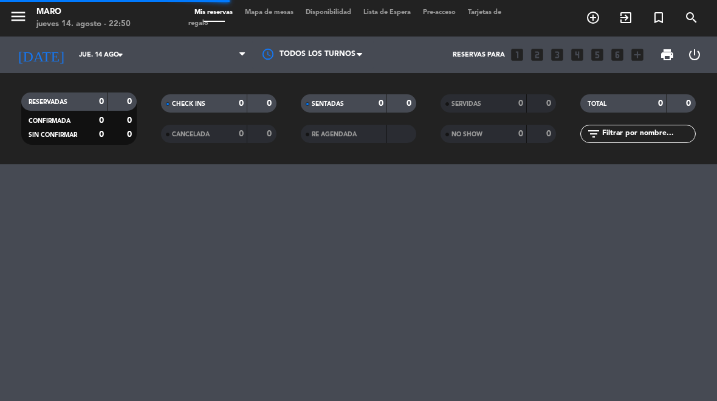
select select "dinner"
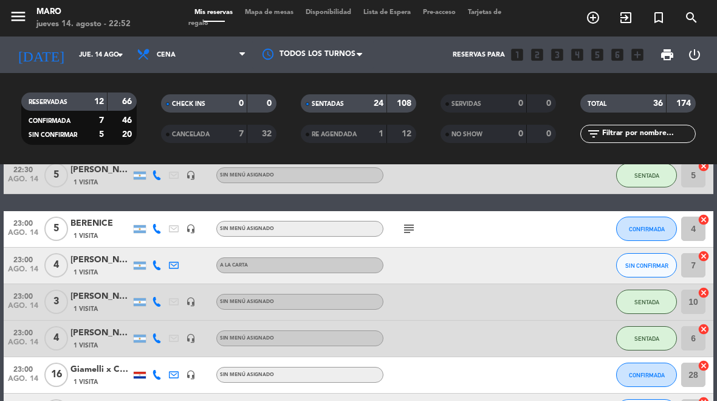
scroll to position [961, 0]
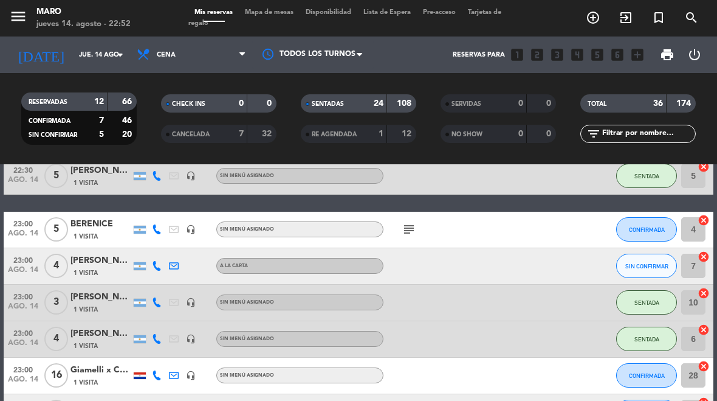
click at [274, 16] on span "Mapa de mesas" at bounding box center [269, 12] width 61 height 7
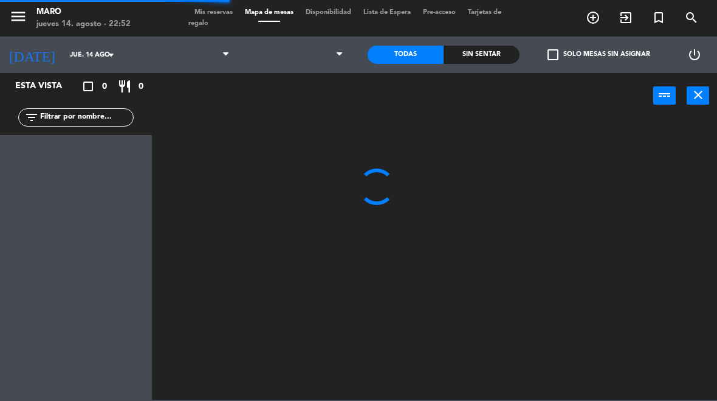
select select "dinner"
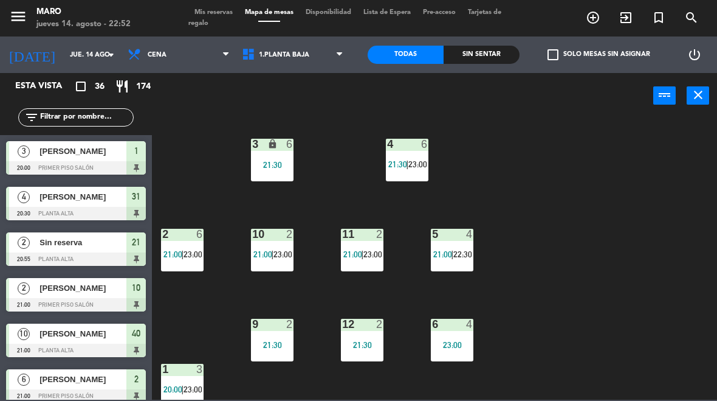
click at [321, 50] on select "1.Planta baja 2.Planta alta 3.[GEOGRAPHIC_DATA]" at bounding box center [294, 54] width 116 height 27
select select "3482"
select select
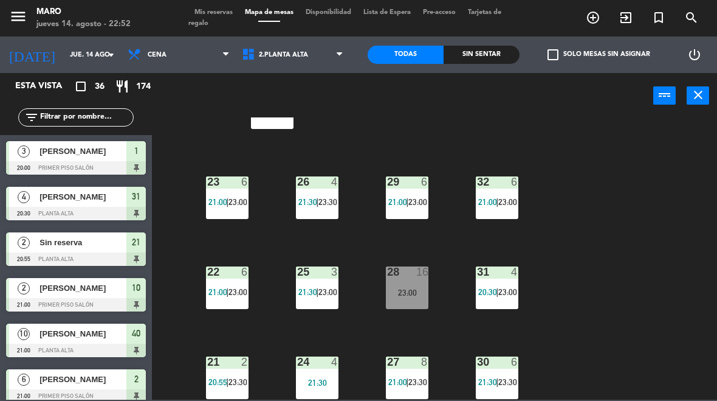
scroll to position [52, 0]
click at [694, 102] on button "close" at bounding box center [698, 95] width 22 height 18
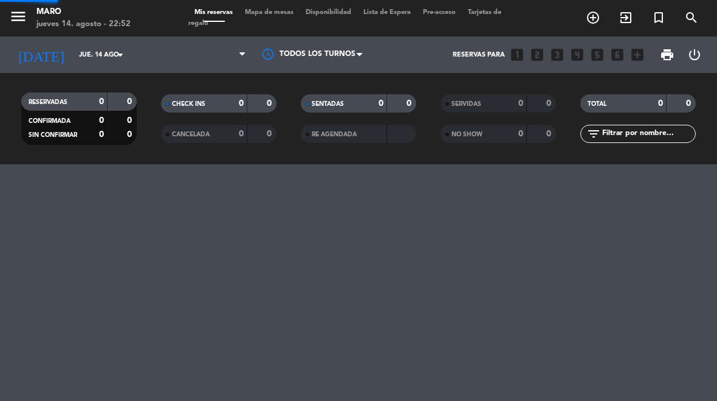
select select "dinner"
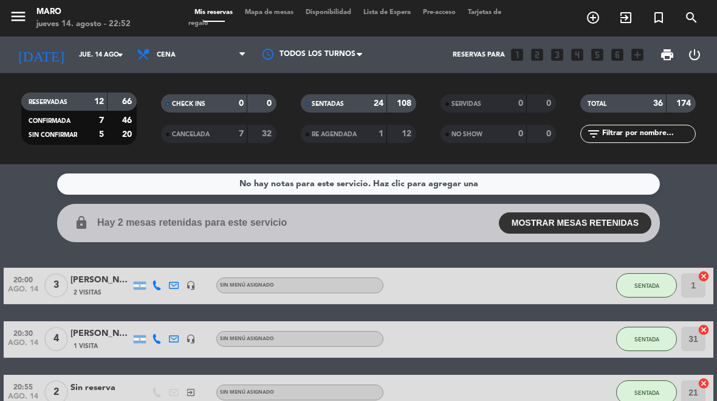
click at [274, 16] on span "Mapa de mesas" at bounding box center [269, 12] width 61 height 7
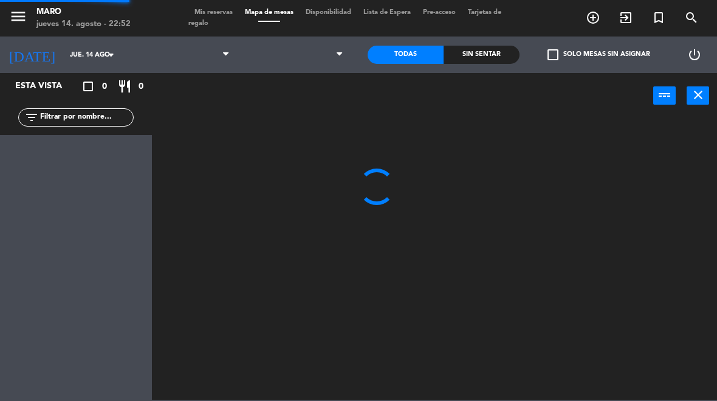
select select "dinner"
click at [324, 60] on select at bounding box center [294, 54] width 116 height 27
click at [337, 55] on select "1.Planta baja 2.Planta alta 3.[GEOGRAPHIC_DATA]" at bounding box center [294, 54] width 116 height 27
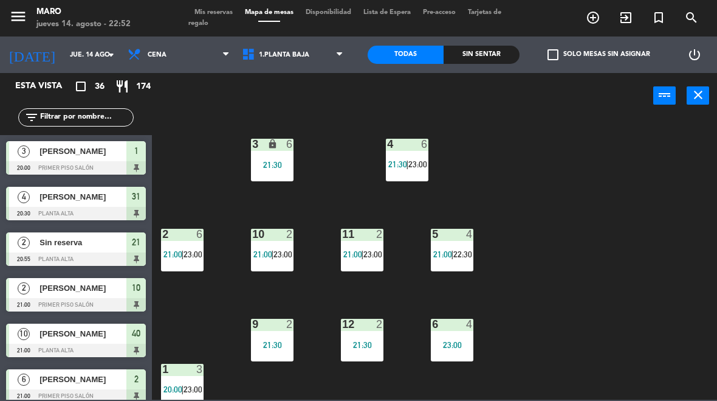
select select "3482"
select select
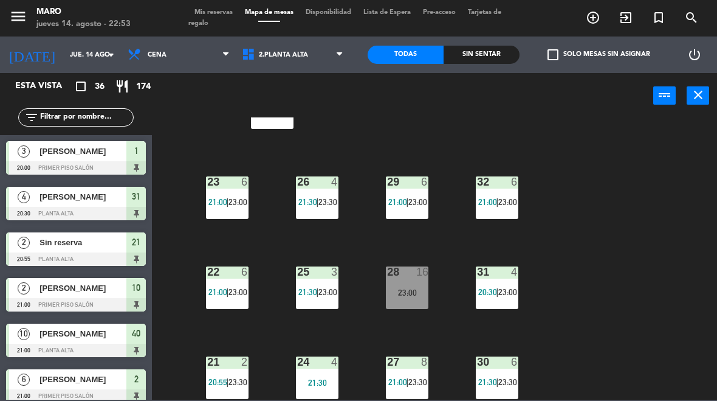
scroll to position [52, 0]
click at [327, 283] on div "25 3 21:30 | 23:00" at bounding box center [317, 287] width 43 height 43
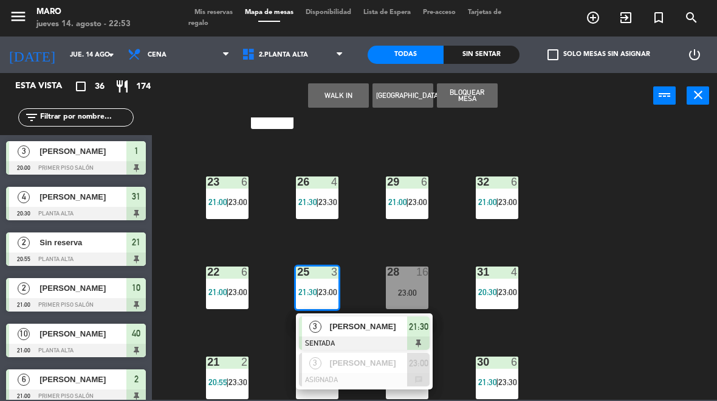
click at [499, 278] on div "31 4" at bounding box center [497, 272] width 43 height 12
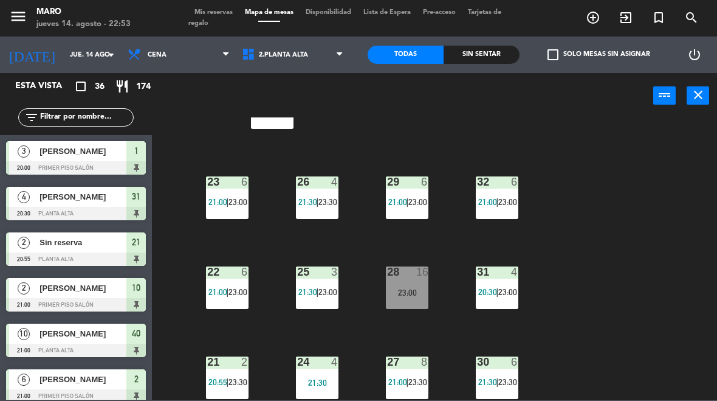
click at [628, 163] on div "40 lock 10 21:00 23 6 21:00 | 23:00 26 4 21:30 | 23:30 29 6 21:00 | 23:00 32 6 …" at bounding box center [438, 258] width 558 height 282
click at [508, 382] on span "23:30" at bounding box center [508, 382] width 19 height 10
click at [632, 253] on div "40 lock 10 21:00 23 6 21:00 | 23:00 26 4 21:30 | 23:30 29 6 21:00 | 23:00 32 6 …" at bounding box center [438, 258] width 558 height 282
click at [415, 384] on span "23:30" at bounding box center [418, 382] width 19 height 10
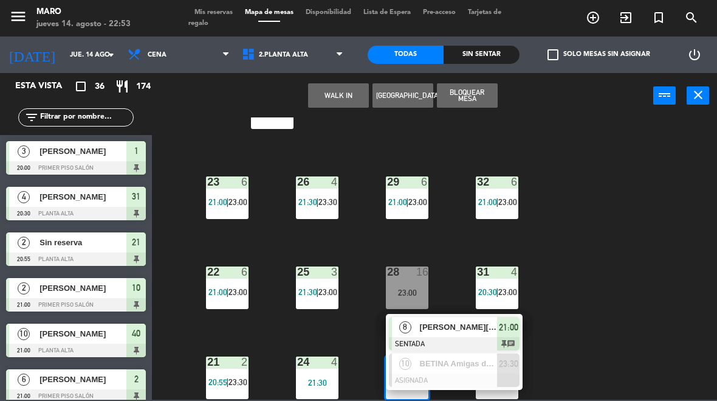
click at [586, 263] on div "40 lock 10 21:00 23 6 21:00 | 23:00 26 4 21:30 | 23:30 29 6 21:00 | 23:00 32 6 …" at bounding box center [438, 258] width 558 height 282
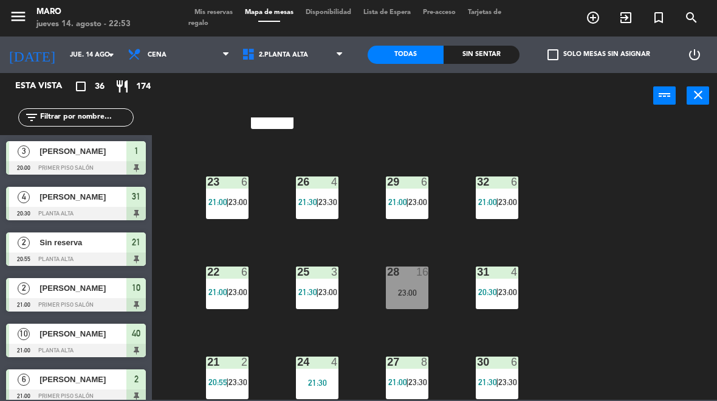
click at [221, 371] on div "21 2 20:55 | 23:30" at bounding box center [227, 377] width 43 height 43
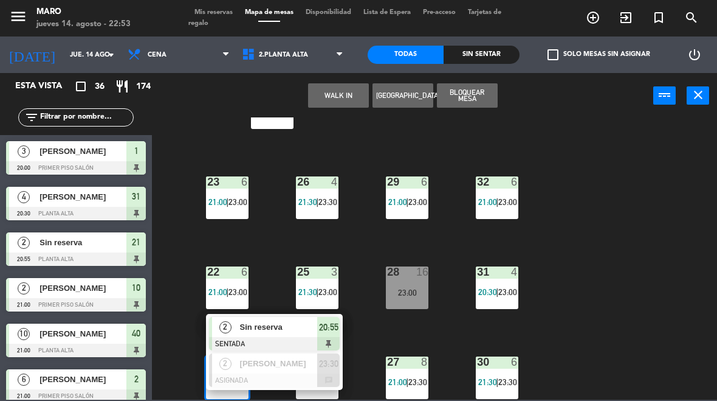
click at [319, 285] on div "25 3 21:30 | 23:00" at bounding box center [317, 287] width 43 height 43
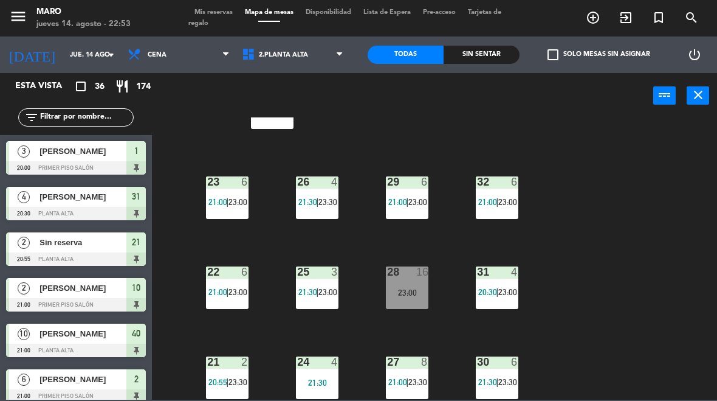
click at [596, 304] on div "40 lock 10 21:00 23 6 21:00 | 23:00 26 4 21:30 | 23:30 29 6 21:00 | 23:00 32 6 …" at bounding box center [438, 258] width 558 height 282
click at [325, 294] on span "23:00" at bounding box center [328, 292] width 19 height 10
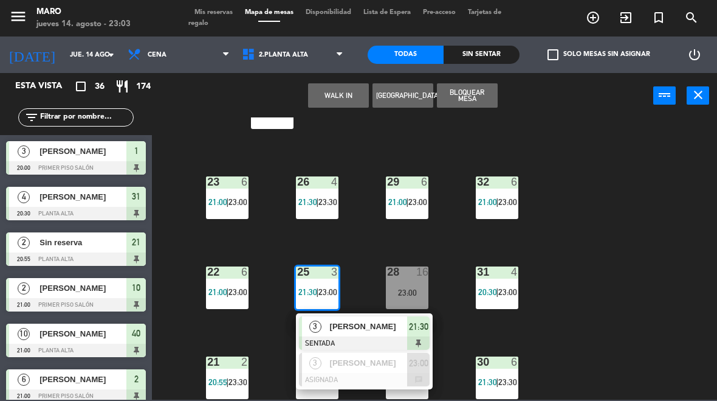
click at [224, 9] on span "Mis reservas" at bounding box center [213, 12] width 50 height 7
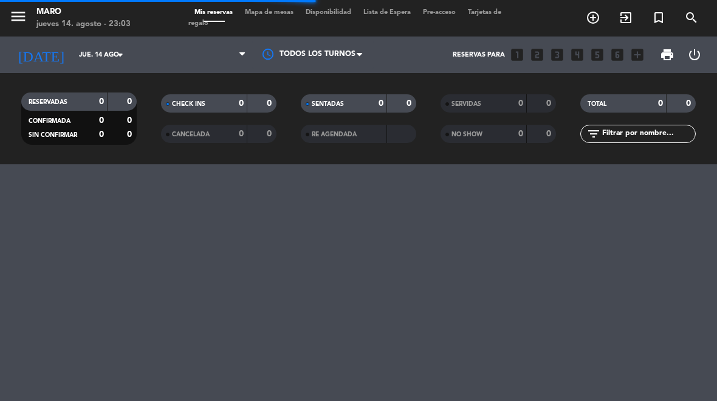
select select "dinner"
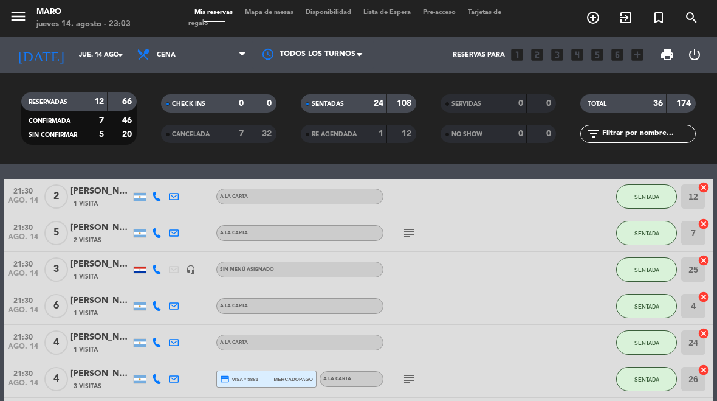
scroll to position [595, 0]
click at [190, 271] on icon "headset_mic" at bounding box center [191, 269] width 10 height 10
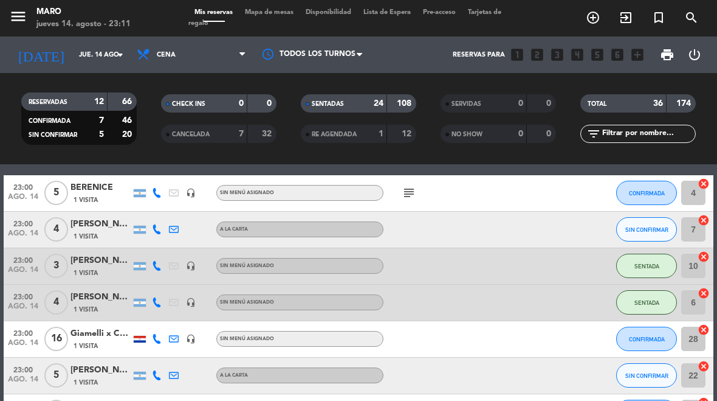
scroll to position [998, 0]
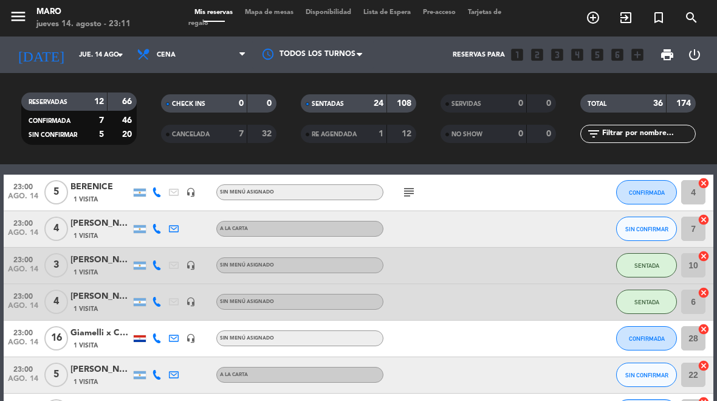
click at [701, 182] on icon "cancel" at bounding box center [704, 183] width 12 height 12
select select "dinner"
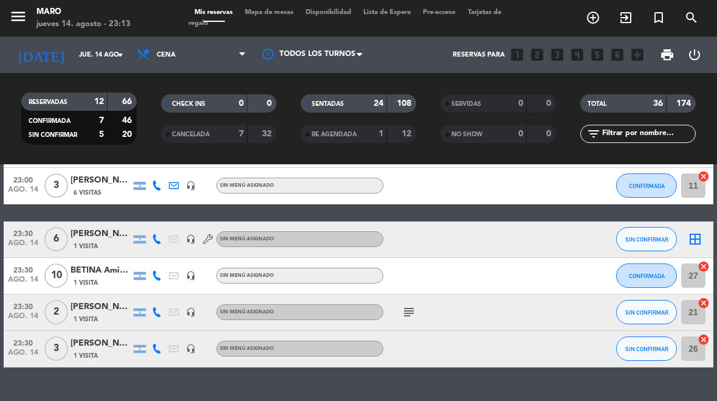
scroll to position [1333, 0]
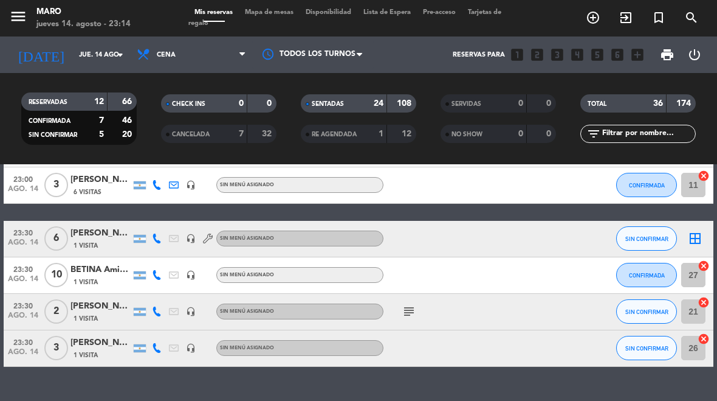
select select "dinner"
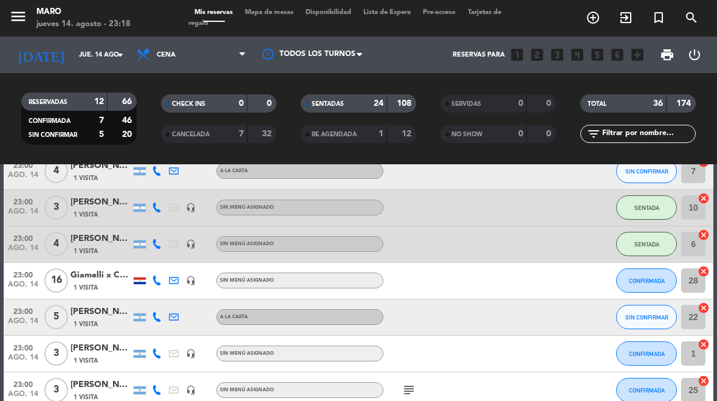
scroll to position [1056, 0]
click at [105, 274] on div "Giamelli x CHELO" at bounding box center [101, 275] width 61 height 14
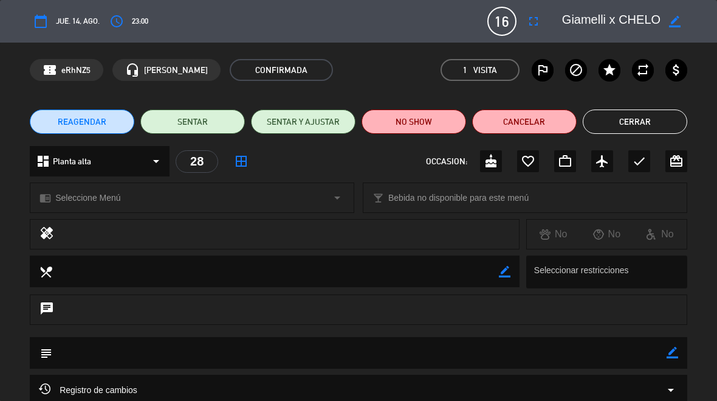
click at [637, 118] on button "Cerrar" at bounding box center [635, 121] width 105 height 24
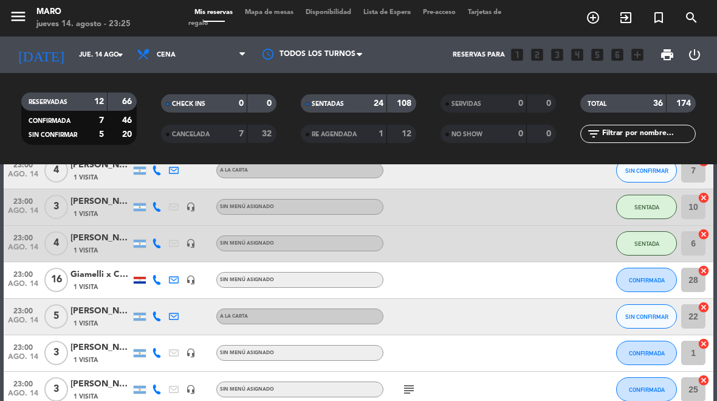
select select "dinner"
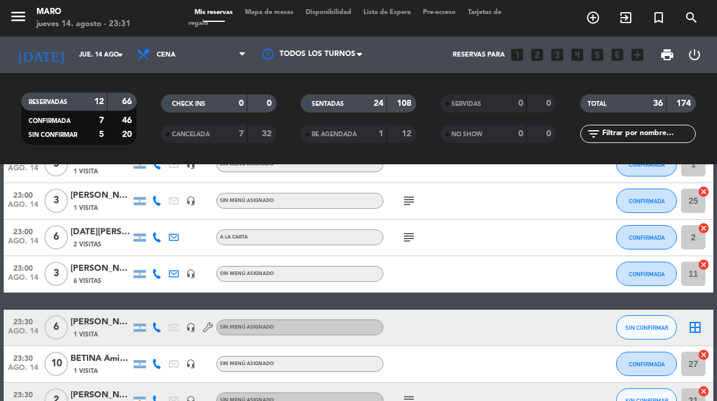
scroll to position [1232, 0]
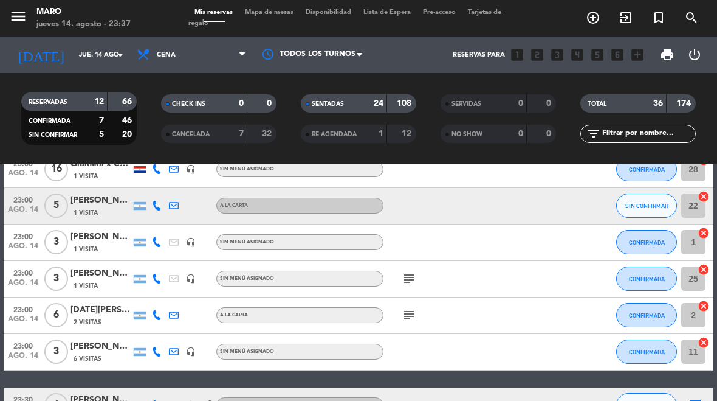
select select "dinner"
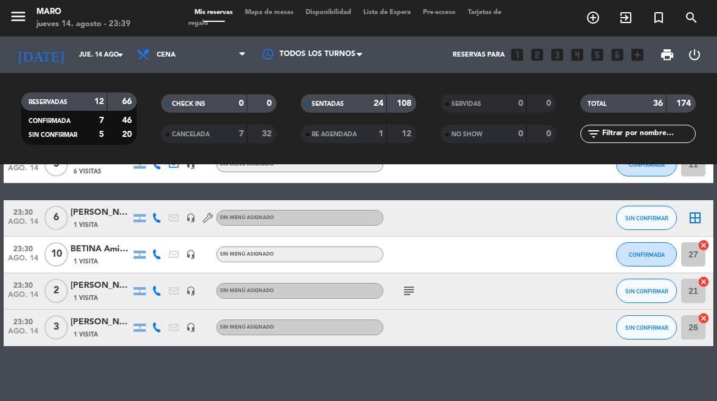
scroll to position [1353, 0]
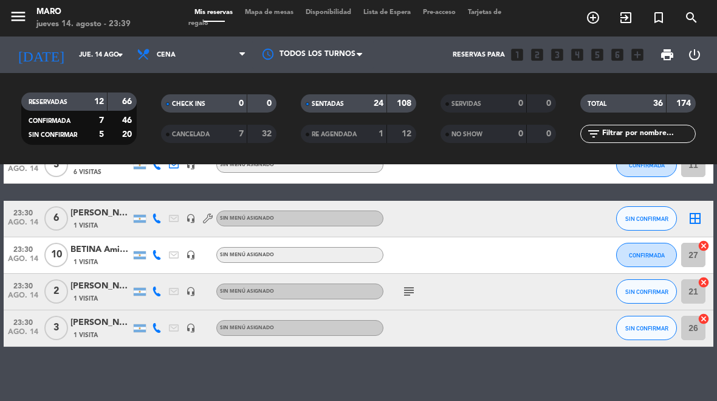
click at [403, 290] on icon "subject" at bounding box center [409, 291] width 15 height 15
click at [490, 375] on div "No hay notas para este servicio. Haz clic para agregar una lock Hay 2 mesas ret…" at bounding box center [358, 282] width 717 height 237
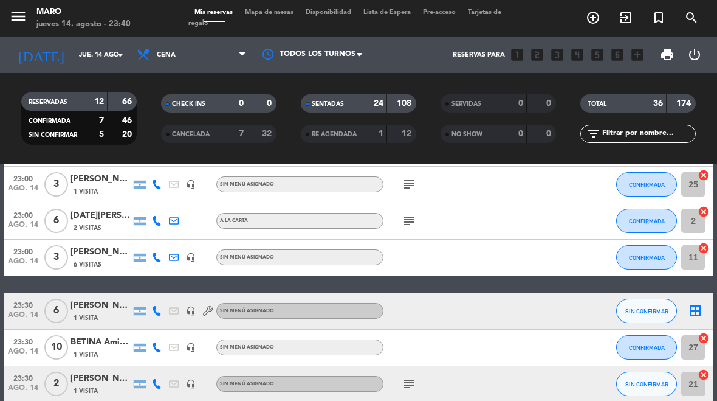
scroll to position [1261, 0]
select select "dinner"
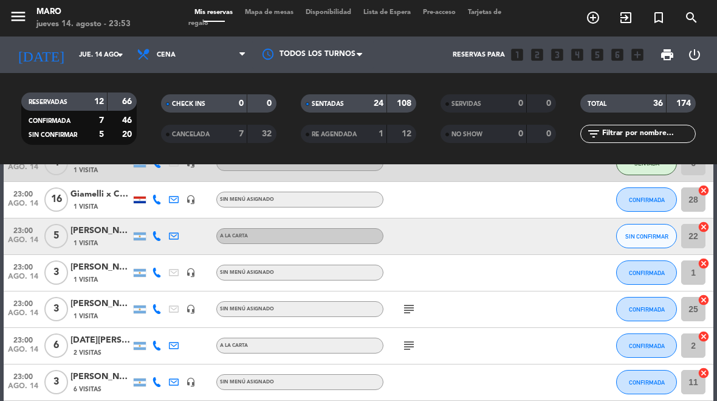
scroll to position [1138, 0]
